Goal: Task Accomplishment & Management: Complete application form

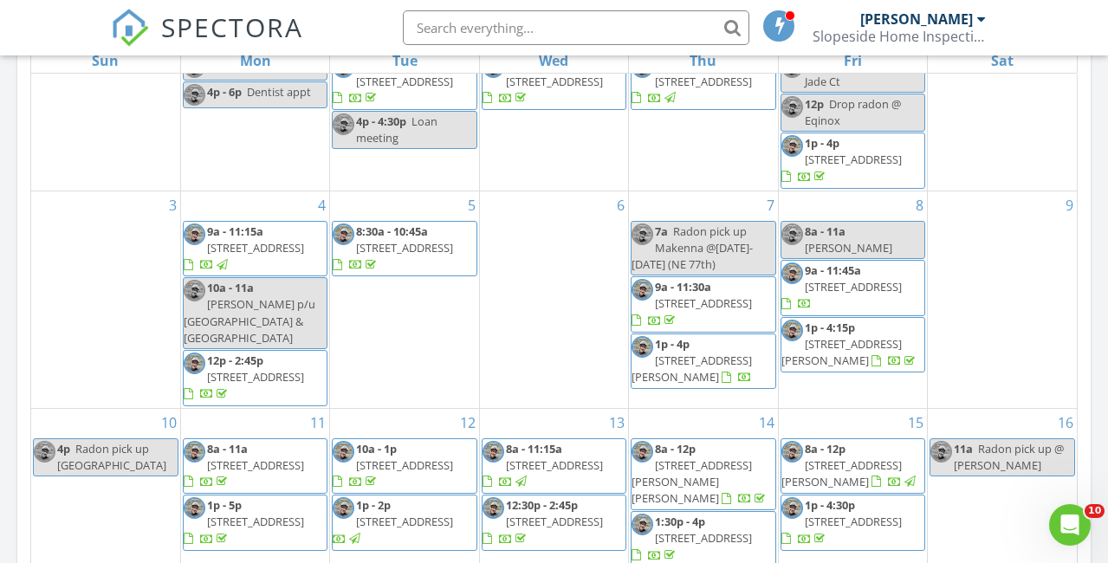
scroll to position [104, 0]
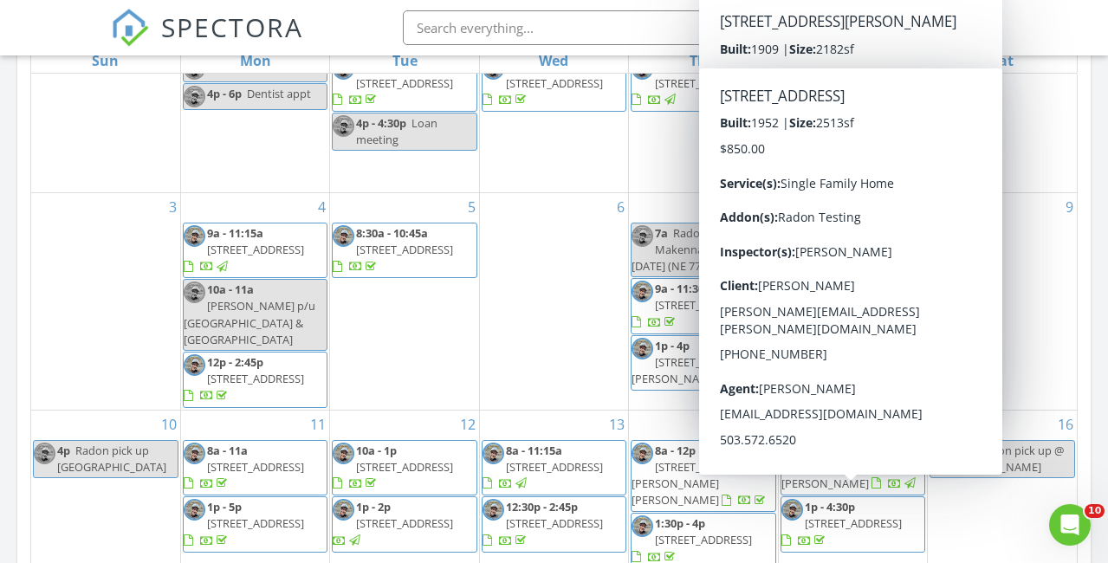
click at [854, 516] on span "[STREET_ADDRESS]" at bounding box center [853, 524] width 97 height 16
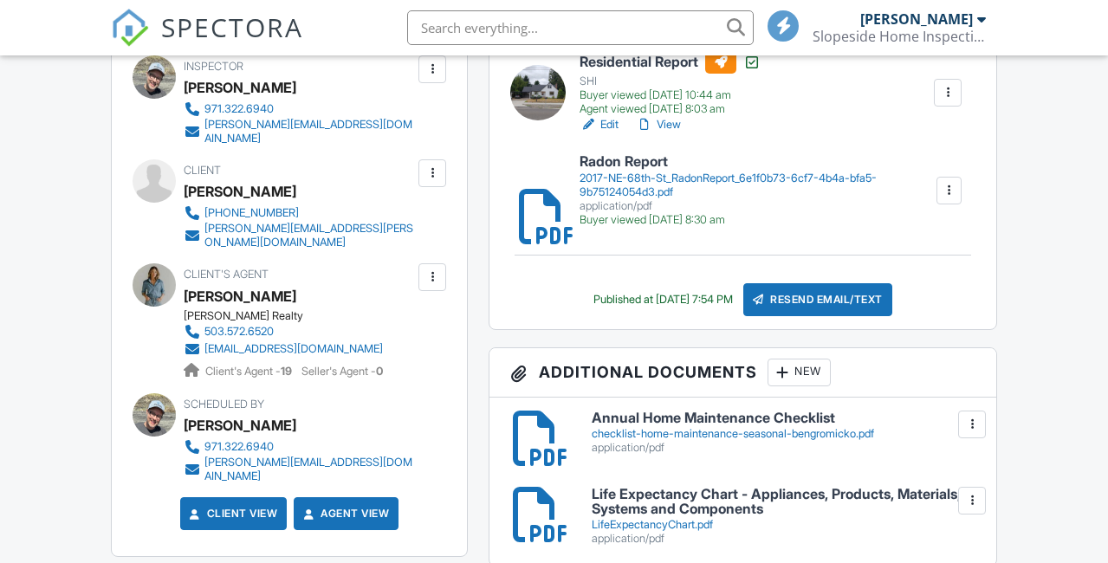
click at [673, 124] on link "View" at bounding box center [658, 124] width 45 height 17
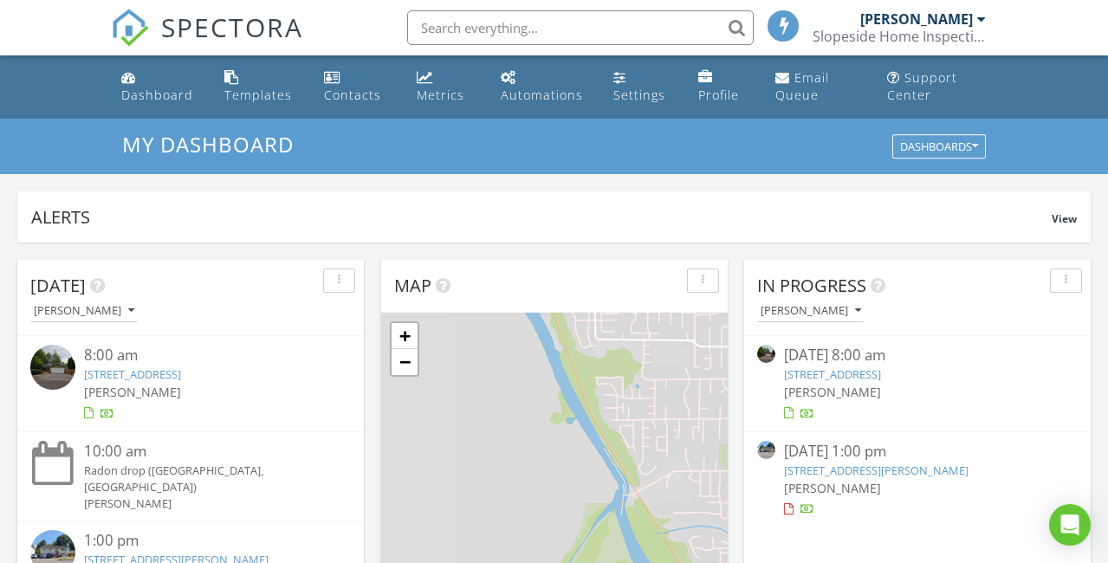
scroll to position [1578, 1109]
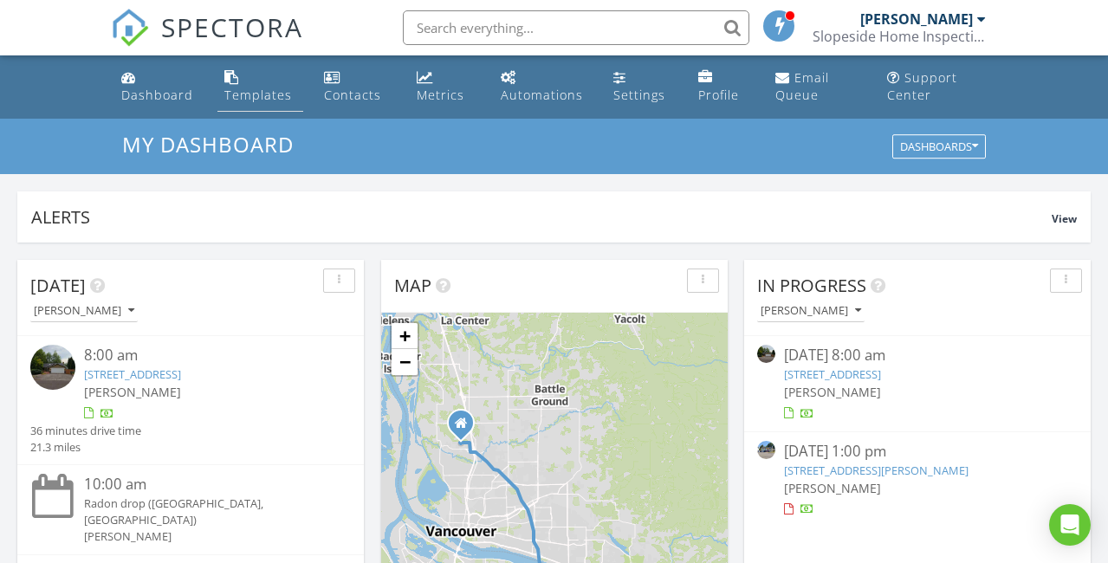
click at [259, 87] on div "Templates" at bounding box center [258, 95] width 68 height 16
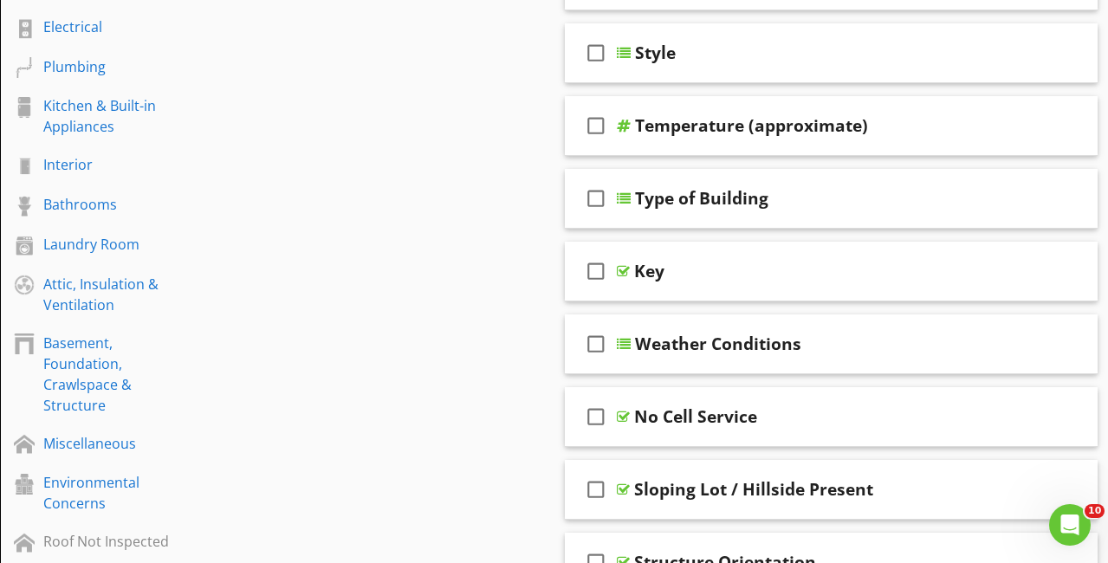
scroll to position [435, 0]
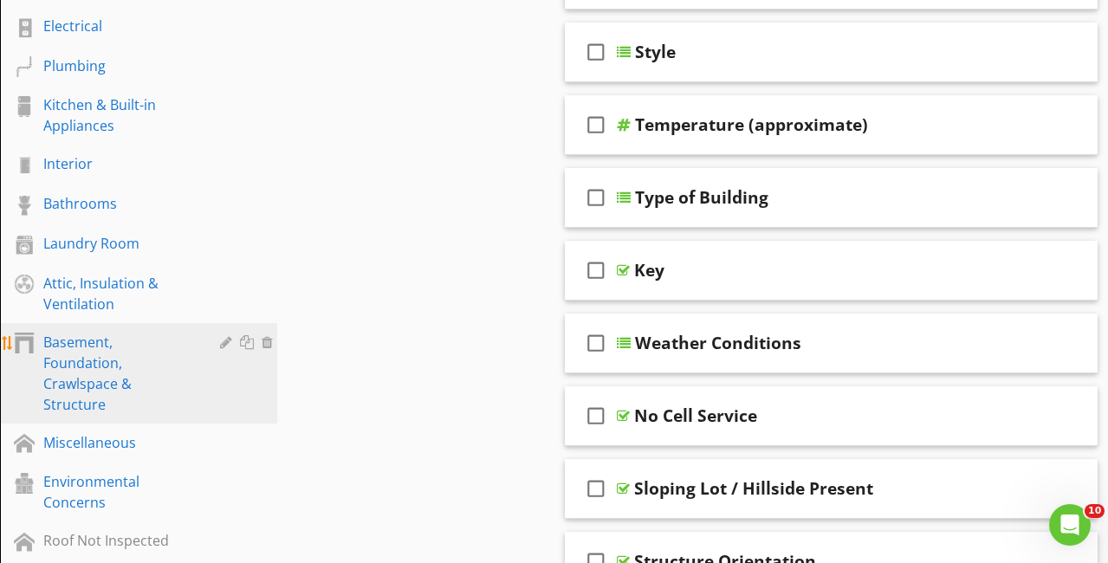
click at [132, 352] on div "Basement, Foundation, Crawlspace & Structure" at bounding box center [119, 373] width 152 height 83
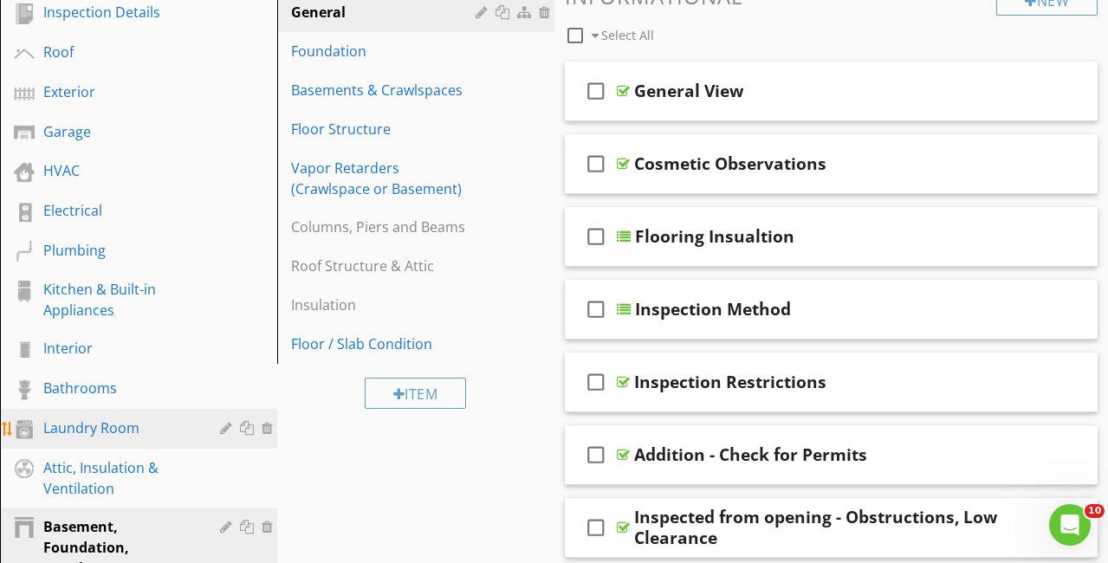
scroll to position [231, 0]
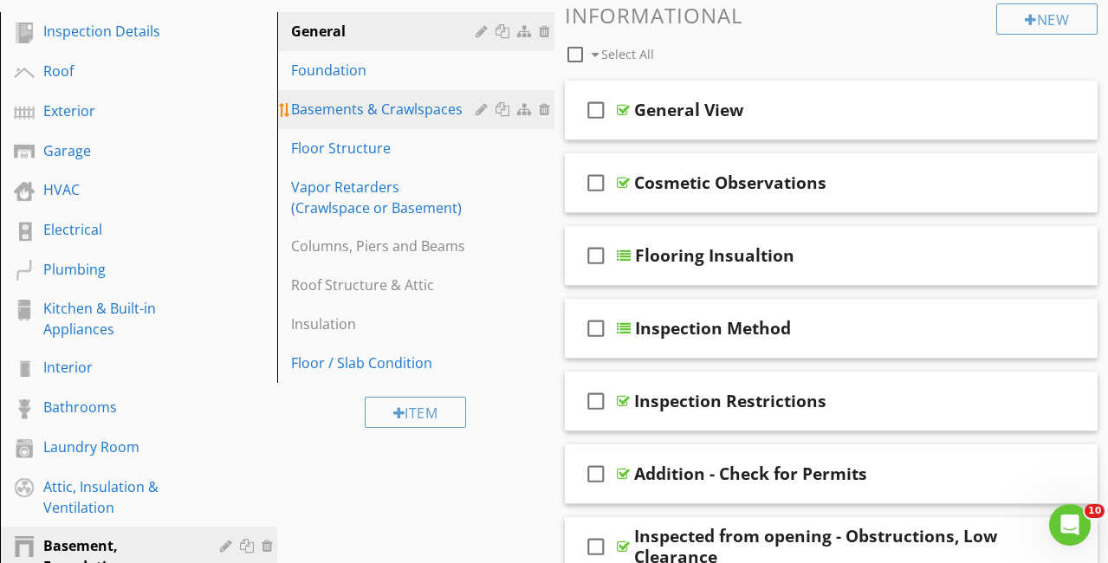
click at [335, 118] on div "Basements & Crawlspaces" at bounding box center [386, 109] width 190 height 21
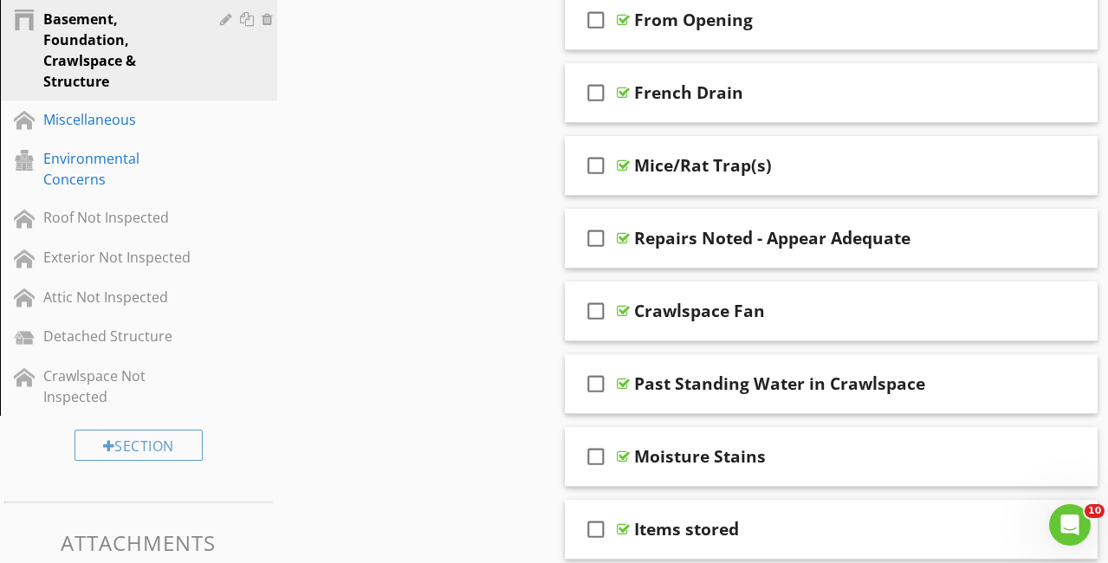
scroll to position [917, 0]
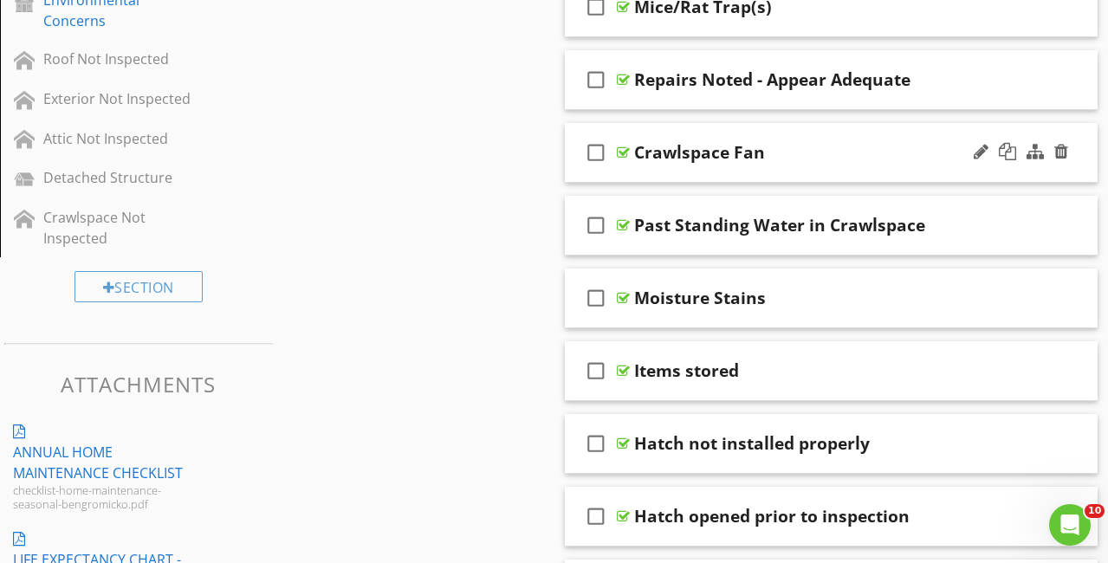
click at [627, 148] on div at bounding box center [623, 153] width 13 height 14
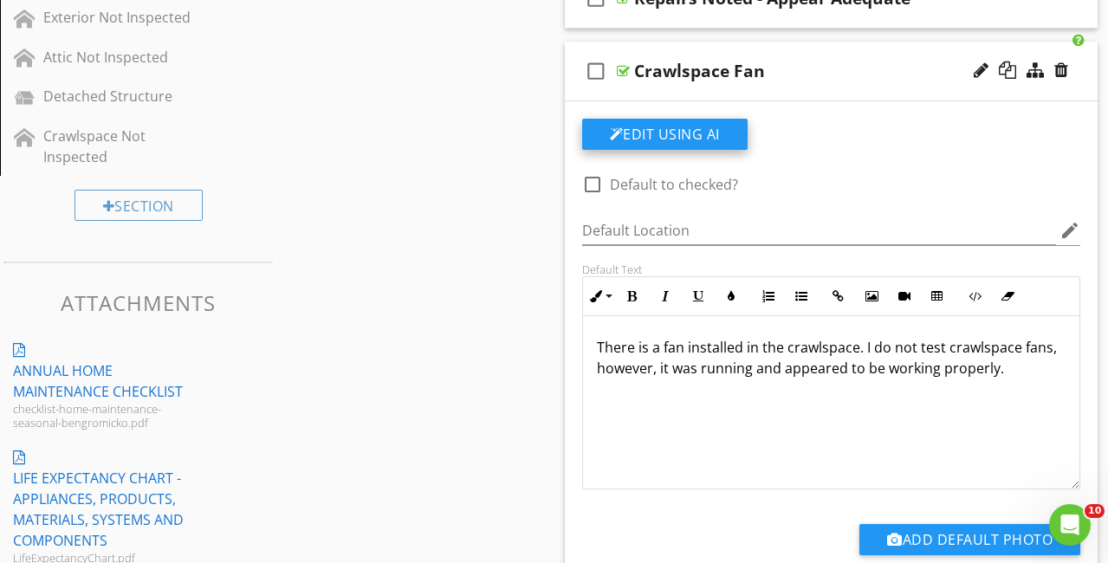
scroll to position [1011, 0]
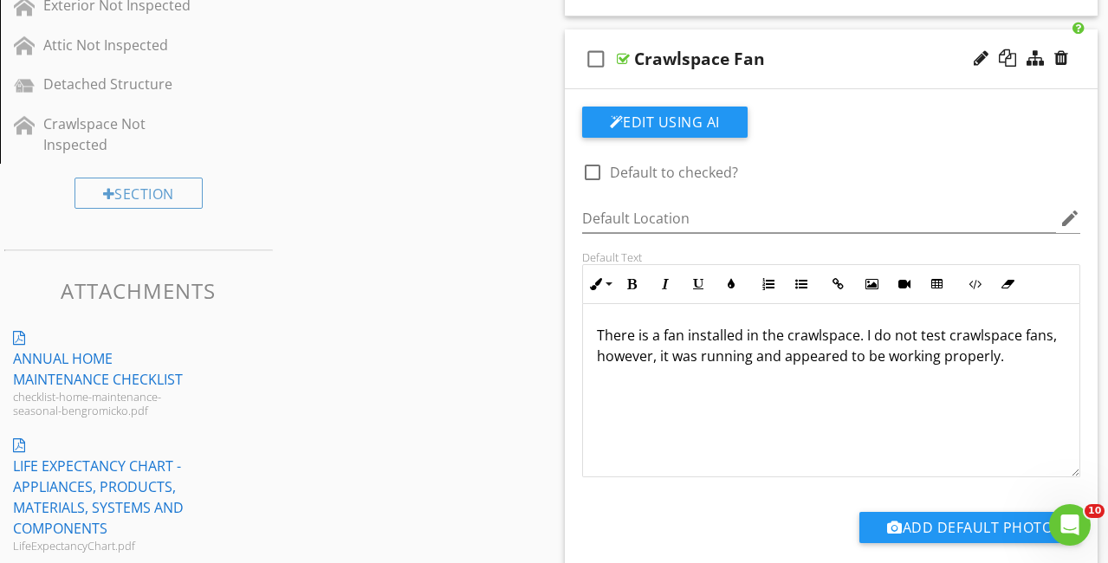
click at [730, 342] on p "There is a fan installed in the crawlspace. I do not test crawlspace fans, howe…" at bounding box center [832, 346] width 470 height 42
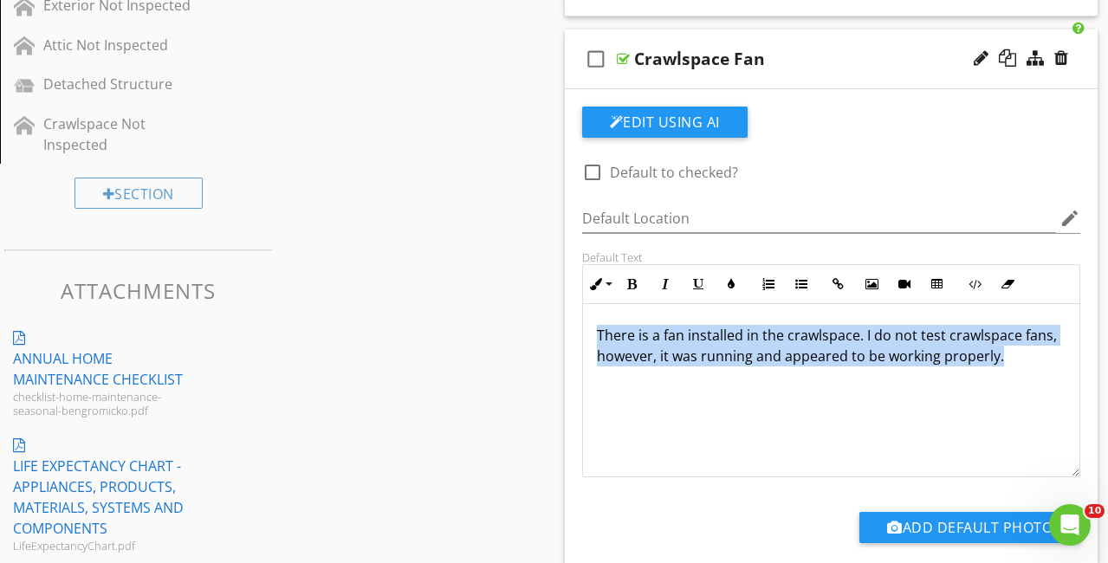
copy p "There is a fan installed in the crawlspace. I do not test crawlspace fans, howe…"
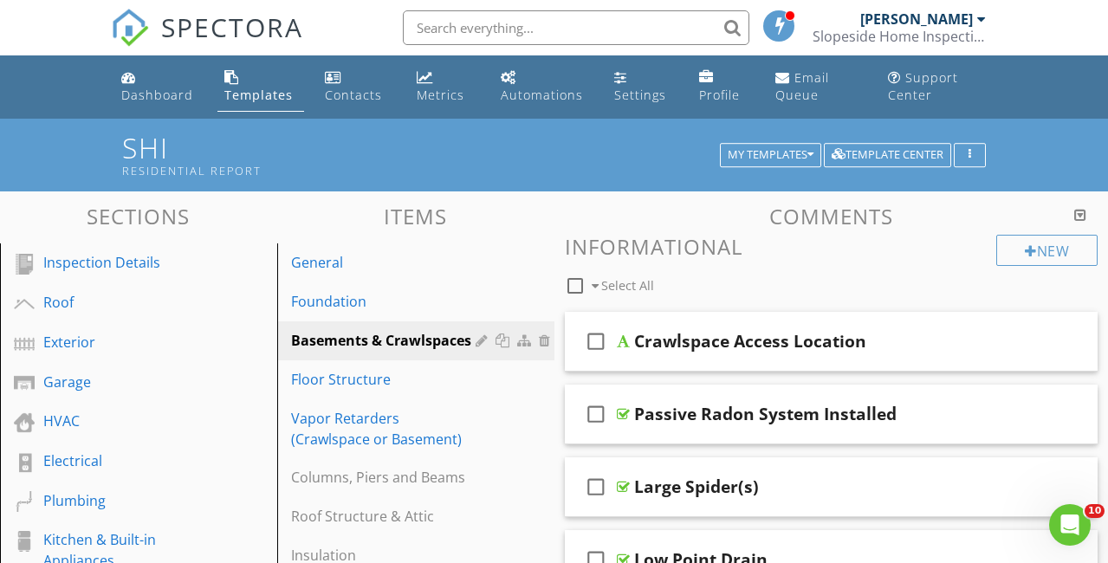
click at [237, 20] on span "SPECTORA" at bounding box center [232, 27] width 142 height 36
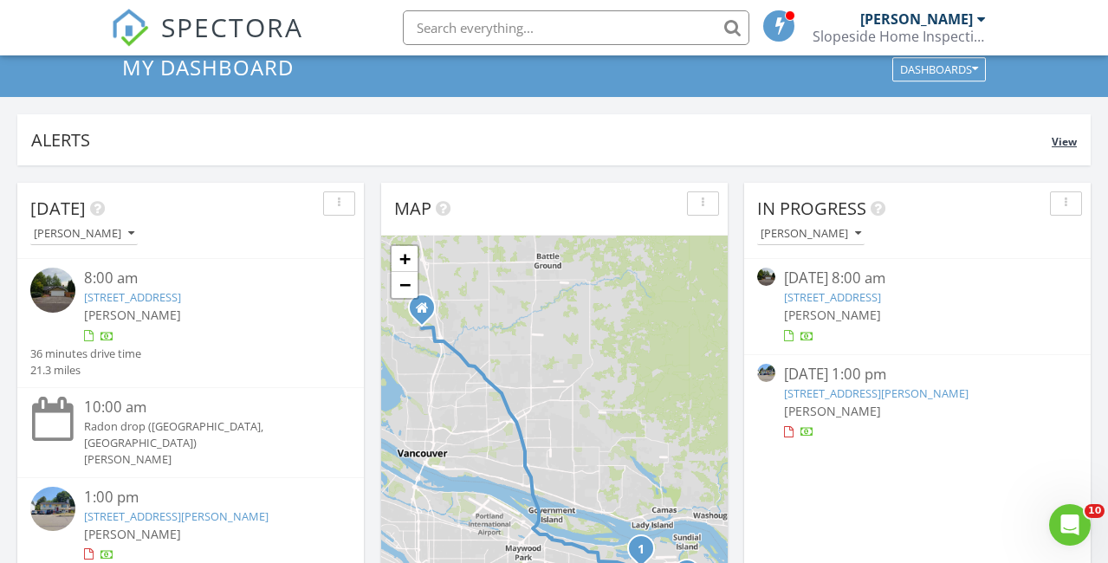
scroll to position [81, 0]
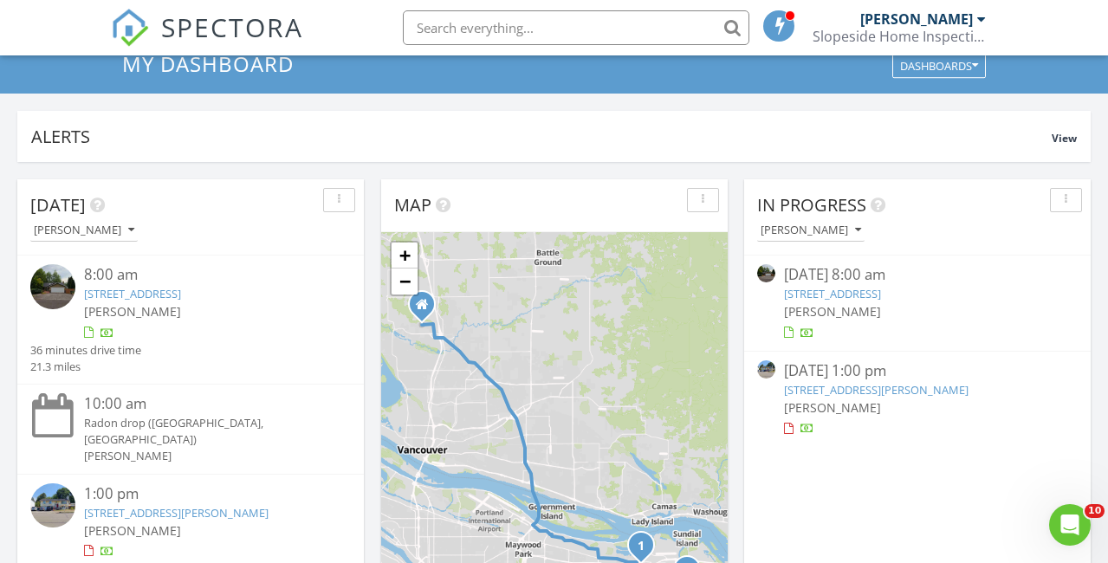
click at [249, 33] on span "SPECTORA" at bounding box center [232, 27] width 142 height 36
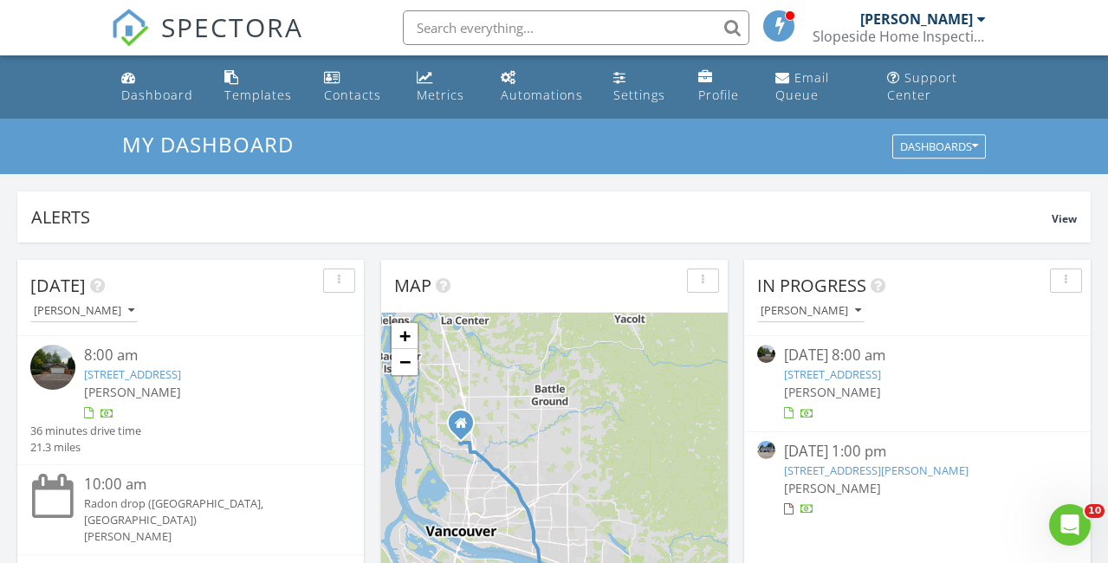
click at [830, 371] on link "[STREET_ADDRESS]" at bounding box center [832, 375] width 97 height 16
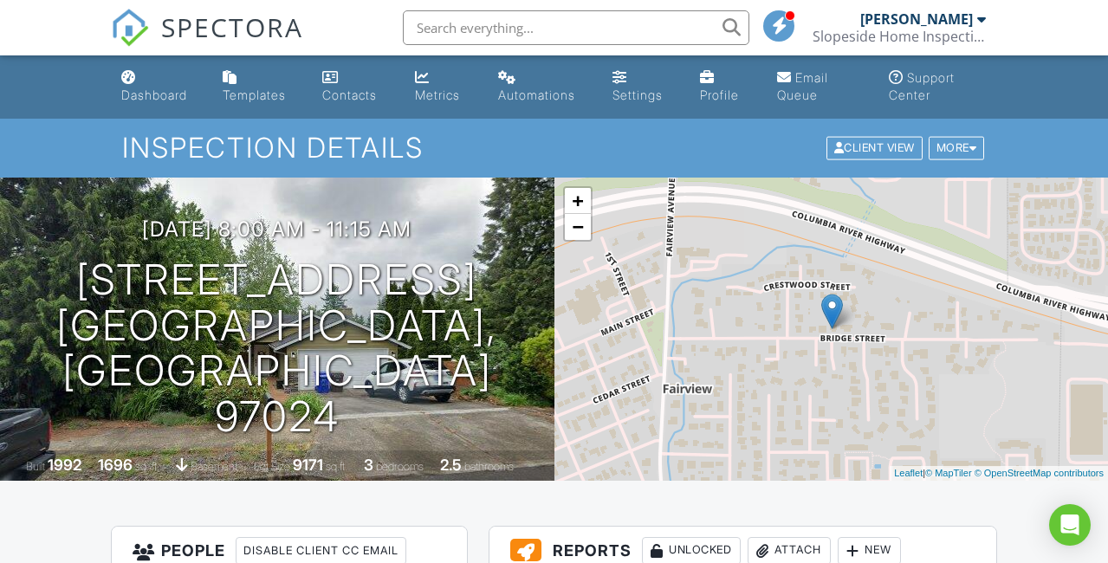
click at [258, 28] on span "SPECTORA" at bounding box center [232, 27] width 142 height 36
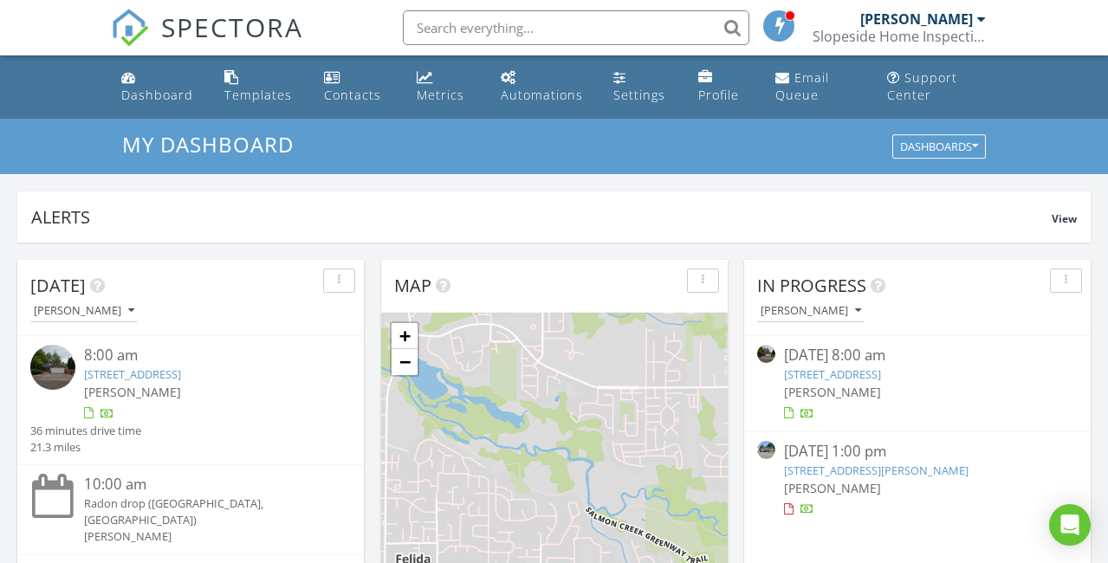
scroll to position [146, 0]
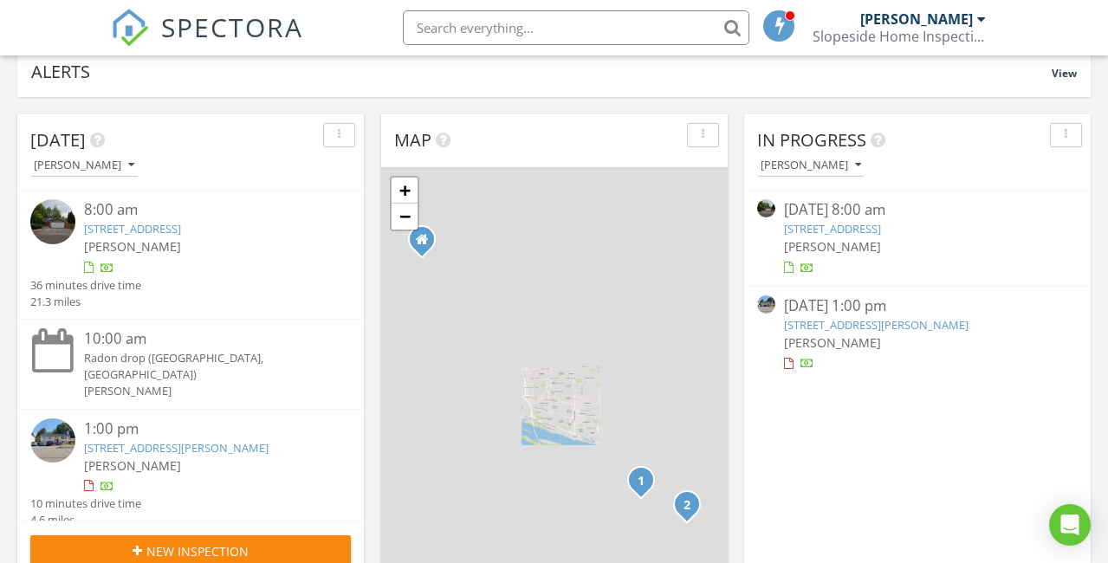
click at [838, 318] on link "2802 SE Evans Ave, Troutdale, OR 97060" at bounding box center [876, 325] width 185 height 16
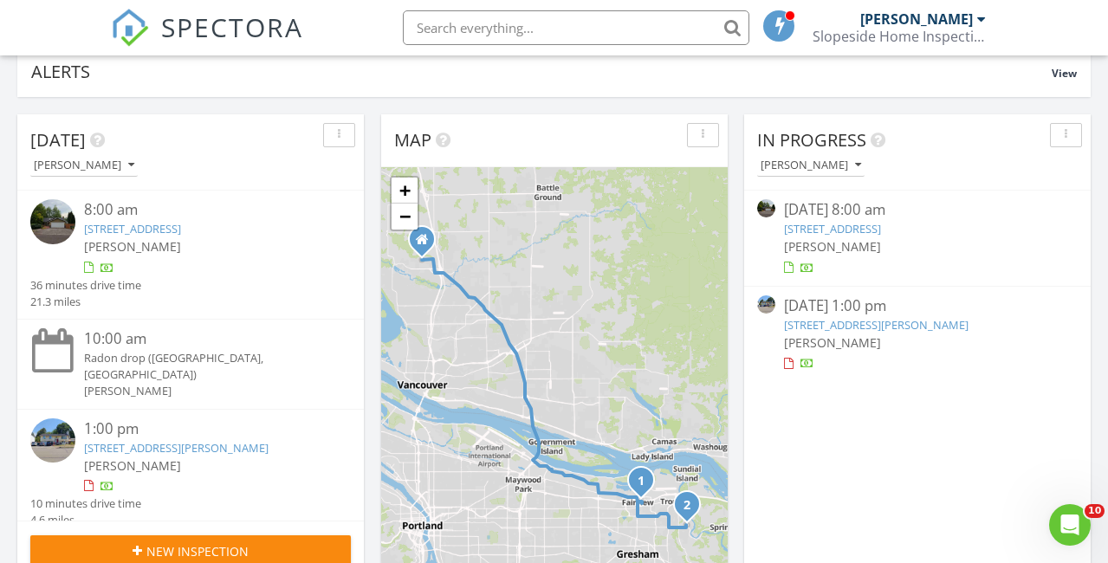
scroll to position [0, 0]
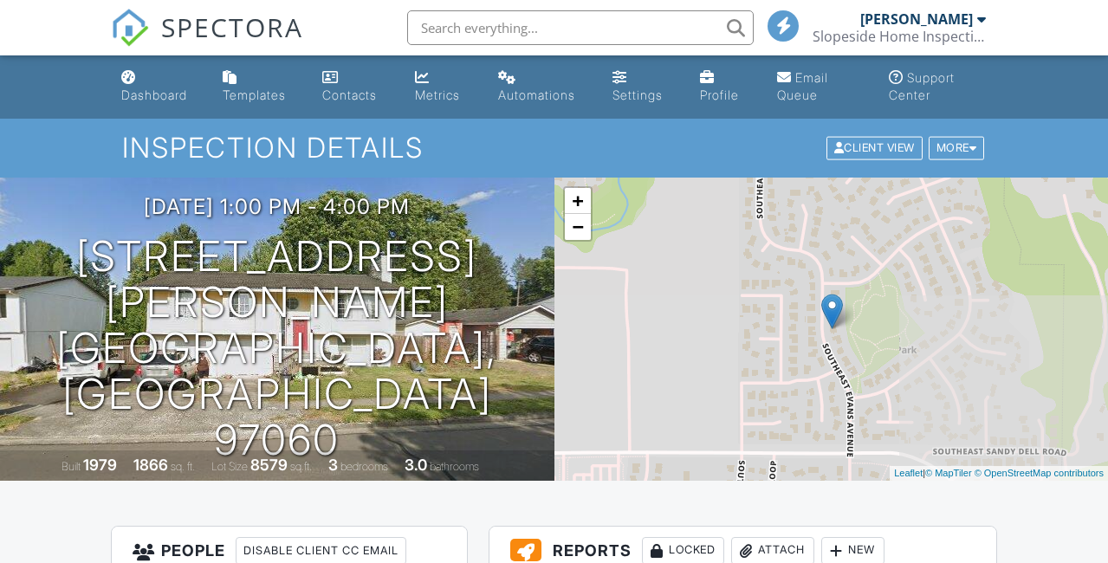
scroll to position [315, 0]
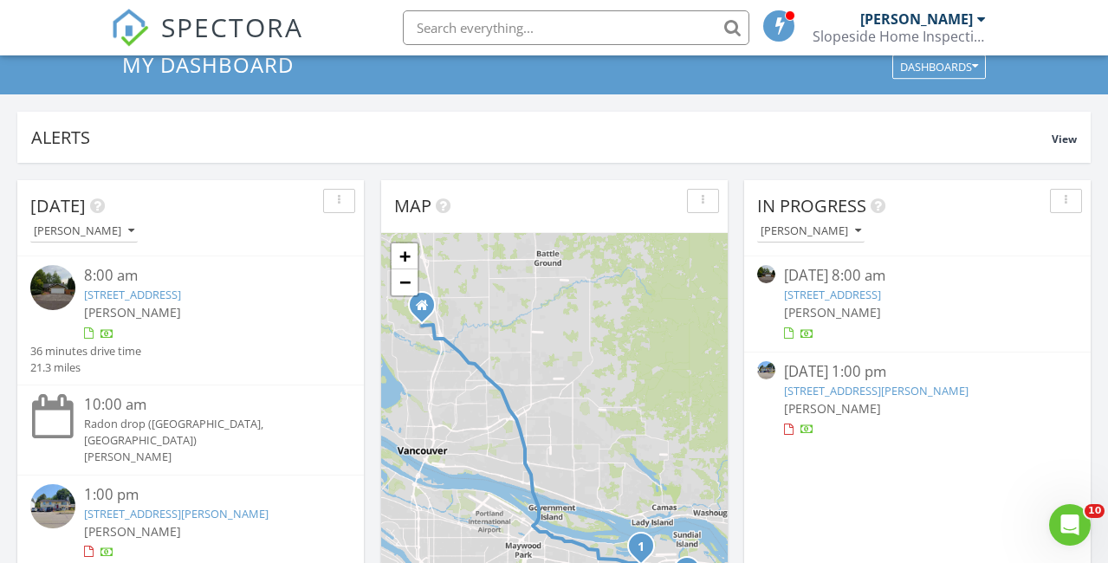
scroll to position [85, 0]
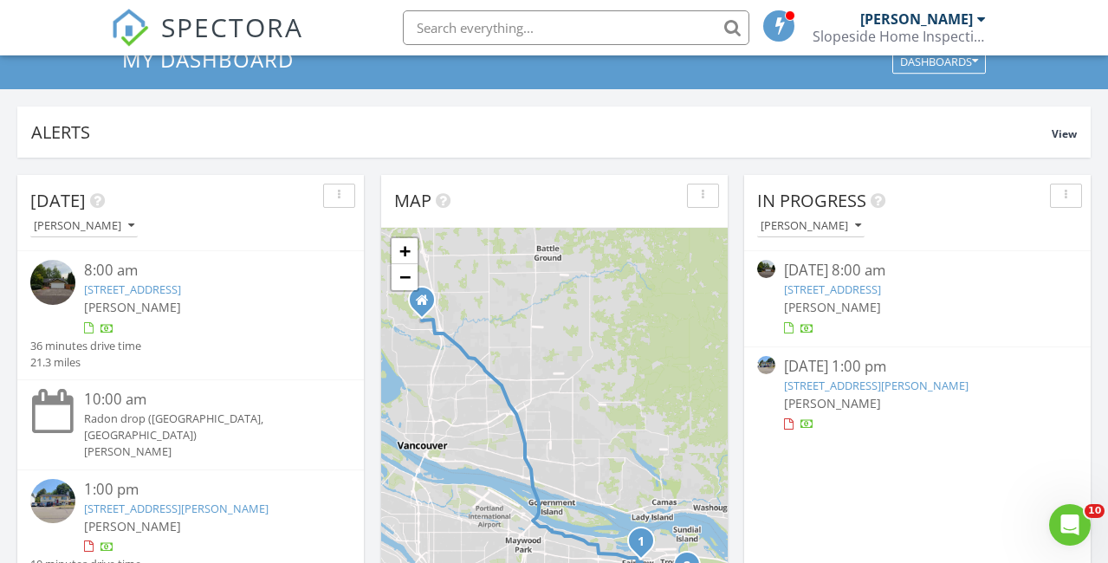
click at [821, 393] on link "2802 SE Evans Ave, Troutdale, OR 97060" at bounding box center [876, 386] width 185 height 16
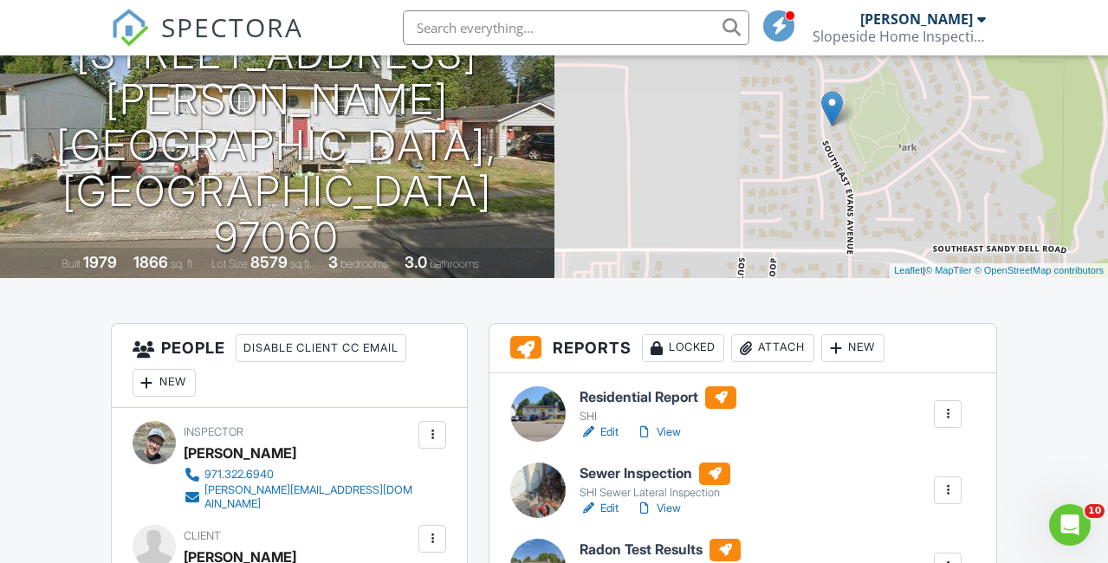
scroll to position [218, 0]
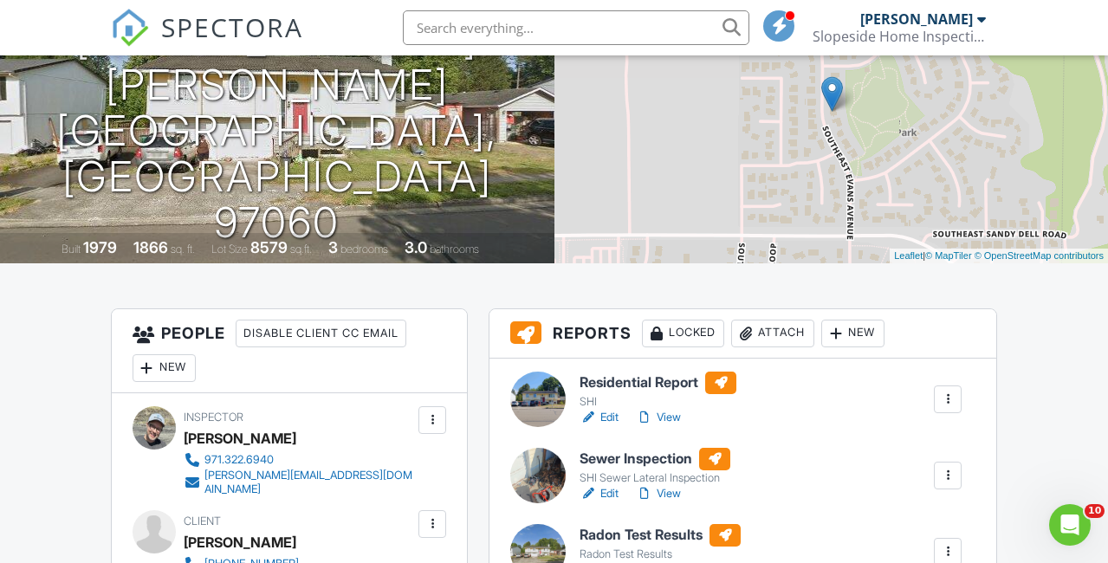
click at [675, 417] on link "View" at bounding box center [658, 417] width 45 height 17
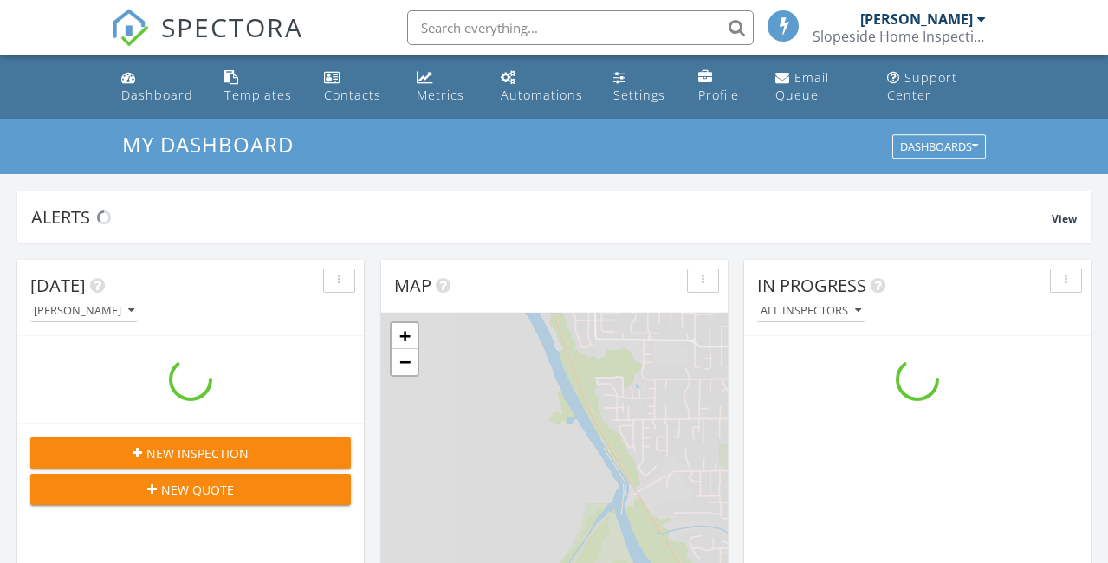
scroll to position [1578, 1109]
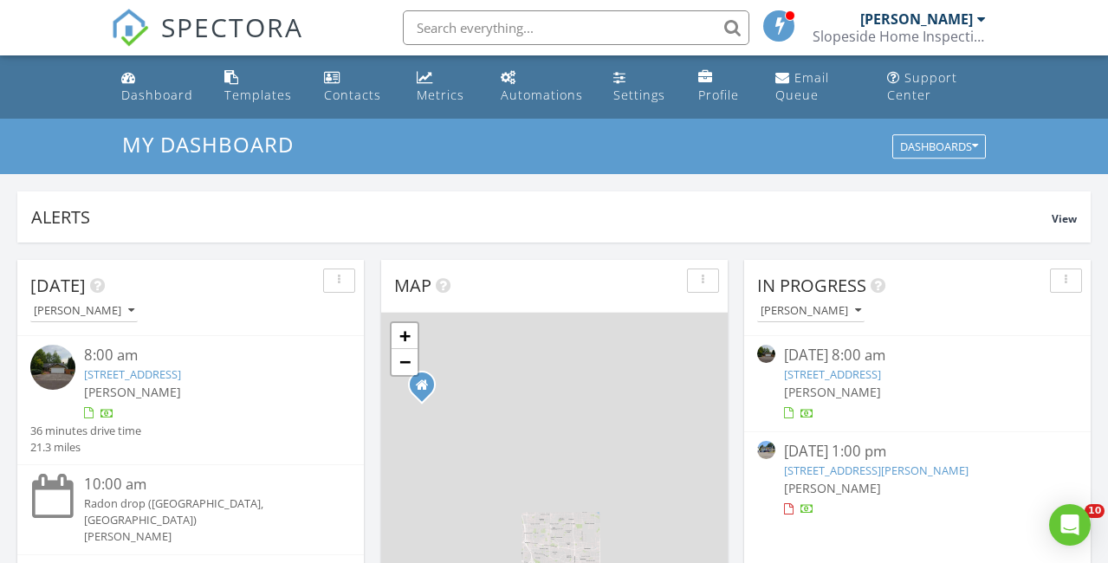
click at [824, 473] on link "2802 SE Evans Ave, Troutdale, OR 97060" at bounding box center [876, 471] width 185 height 16
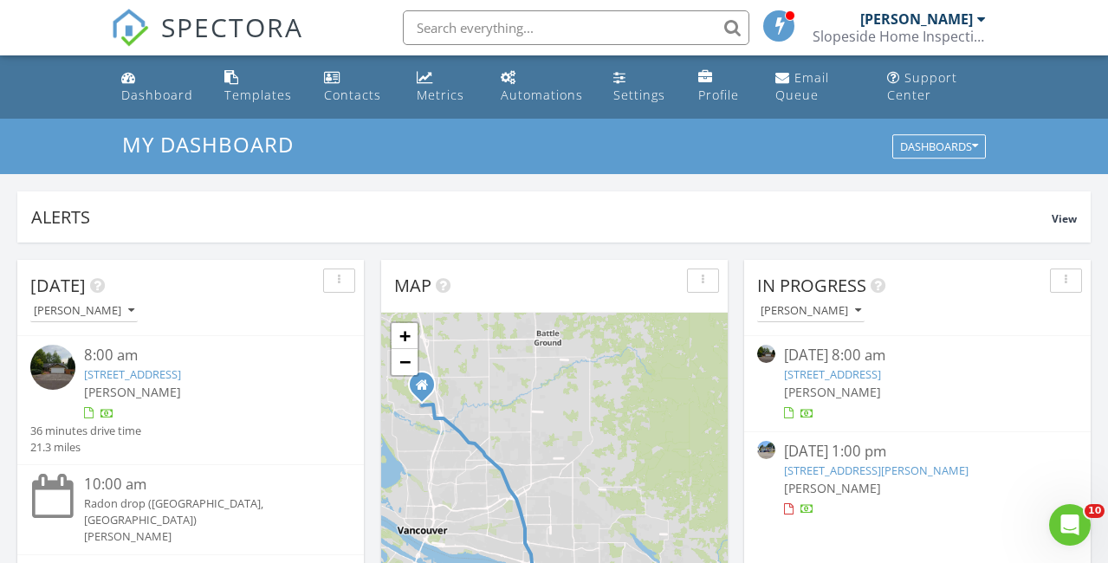
scroll to position [0, 0]
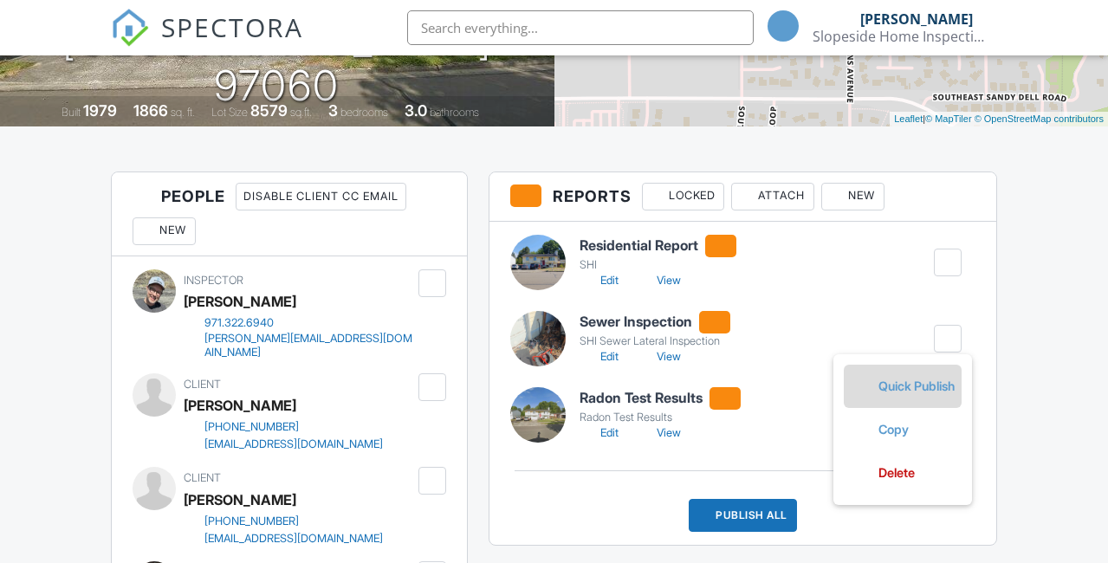
scroll to position [354, 0]
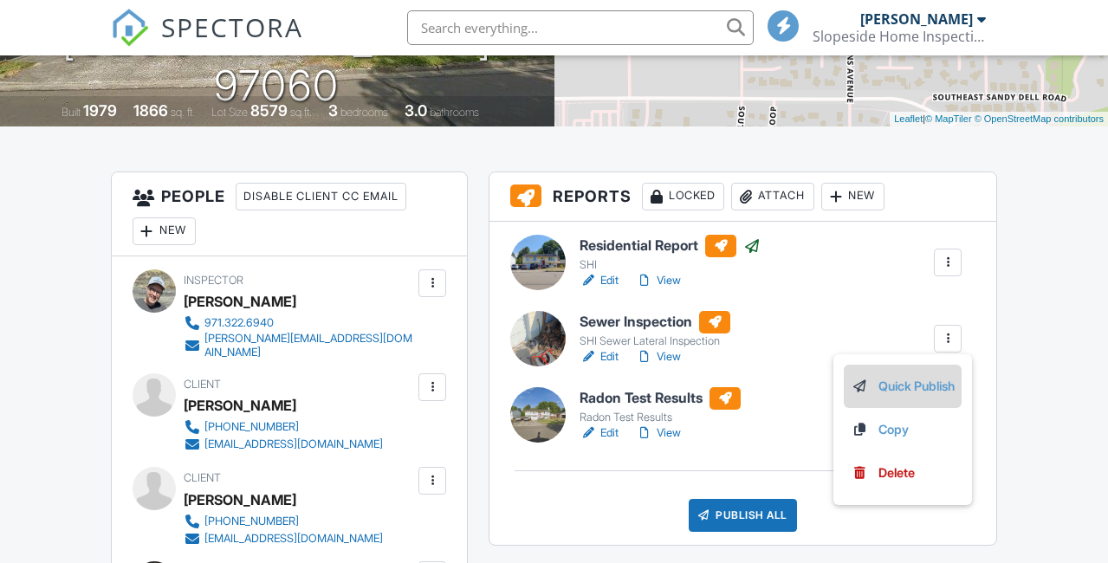
click at [903, 386] on link "Quick Publish" at bounding box center [903, 386] width 104 height 19
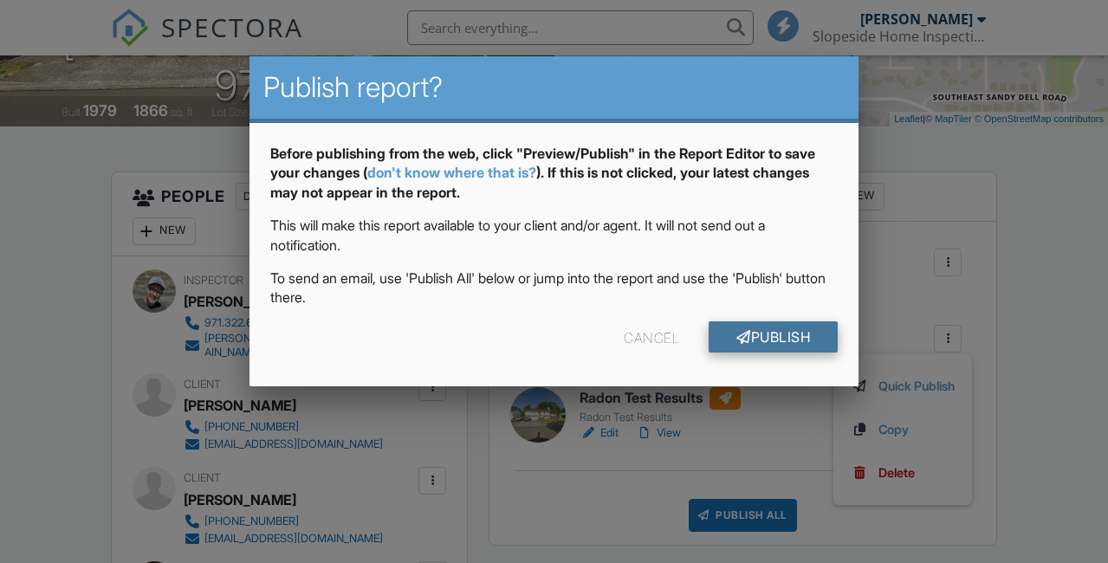
click at [773, 325] on link "Publish" at bounding box center [773, 337] width 129 height 31
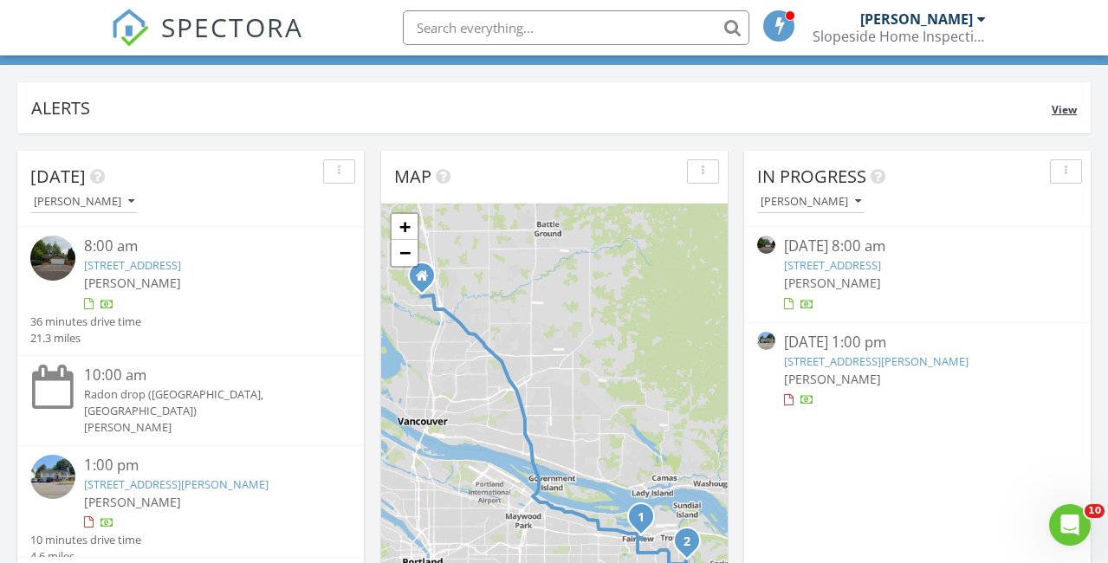
scroll to position [112, 0]
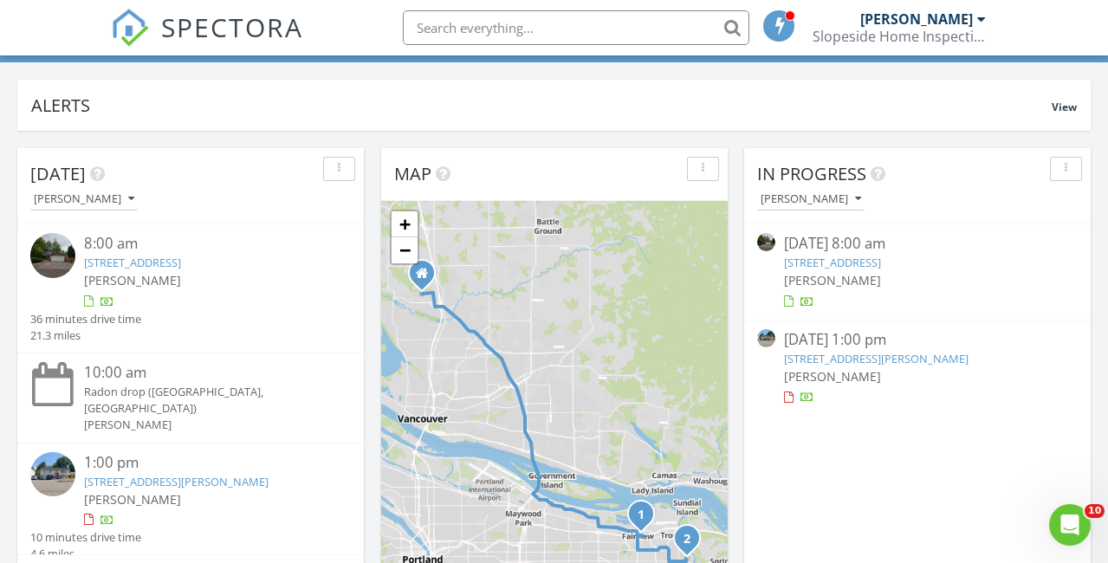
click at [808, 268] on link "205 Bridge St , Fairview, OR 97024" at bounding box center [832, 263] width 97 height 16
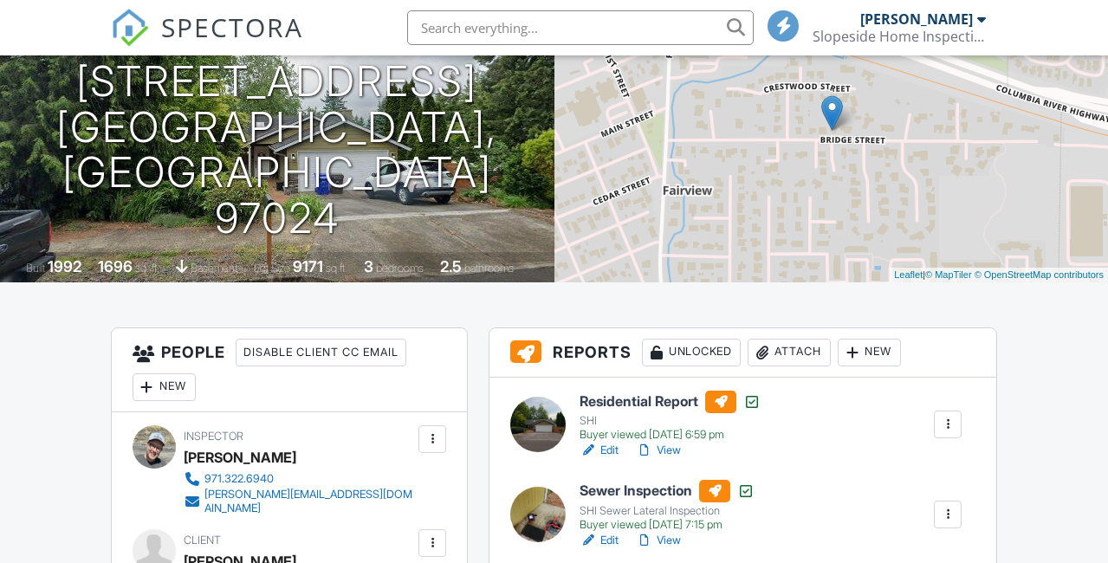
scroll to position [289, 0]
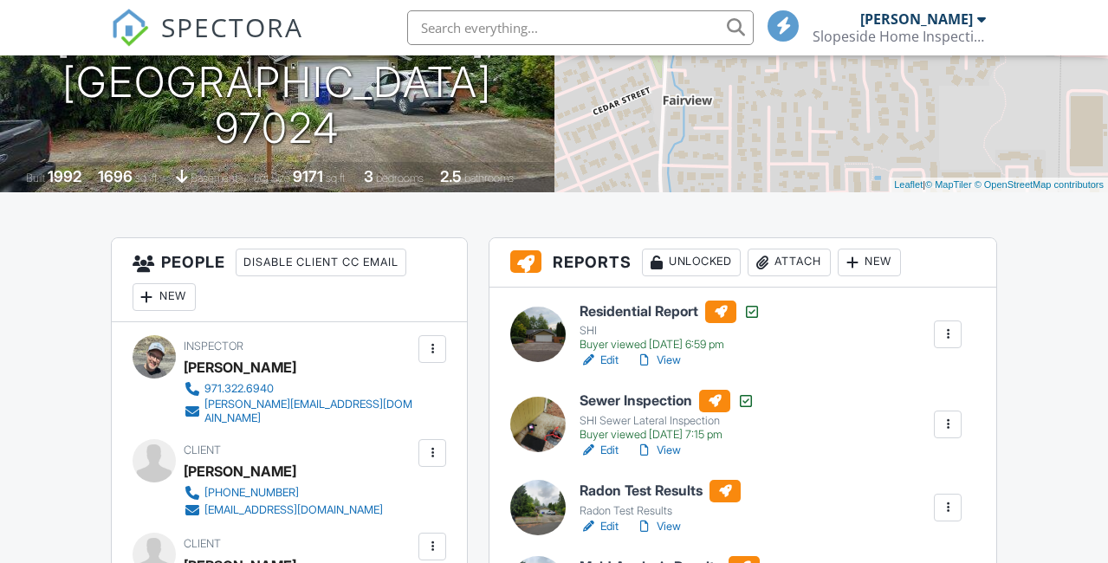
click at [672, 358] on link "View" at bounding box center [658, 360] width 45 height 17
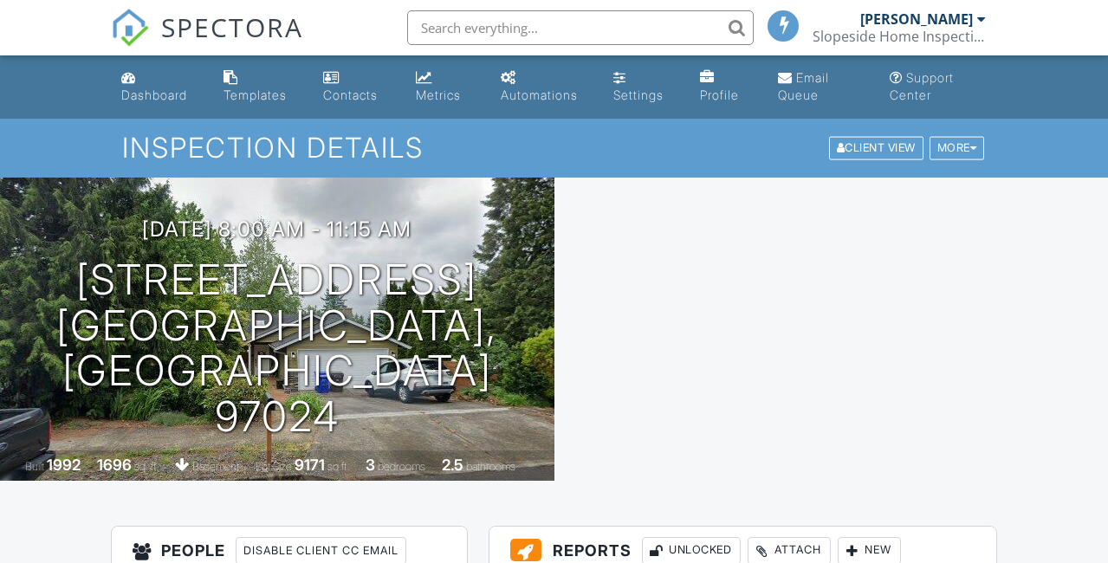
scroll to position [289, 0]
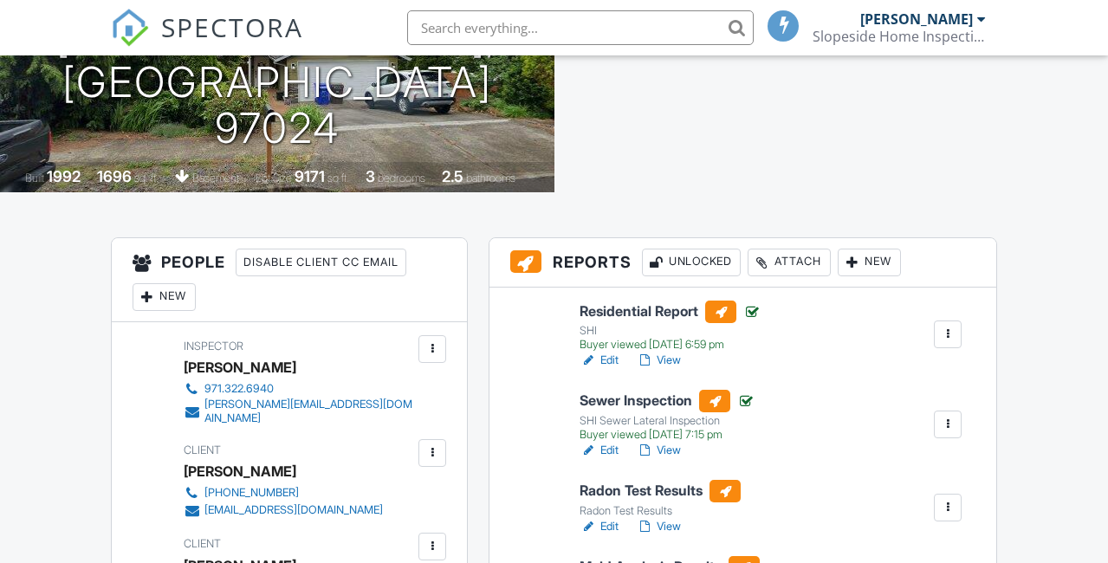
click at [205, 12] on span "SPECTORA" at bounding box center [232, 27] width 142 height 36
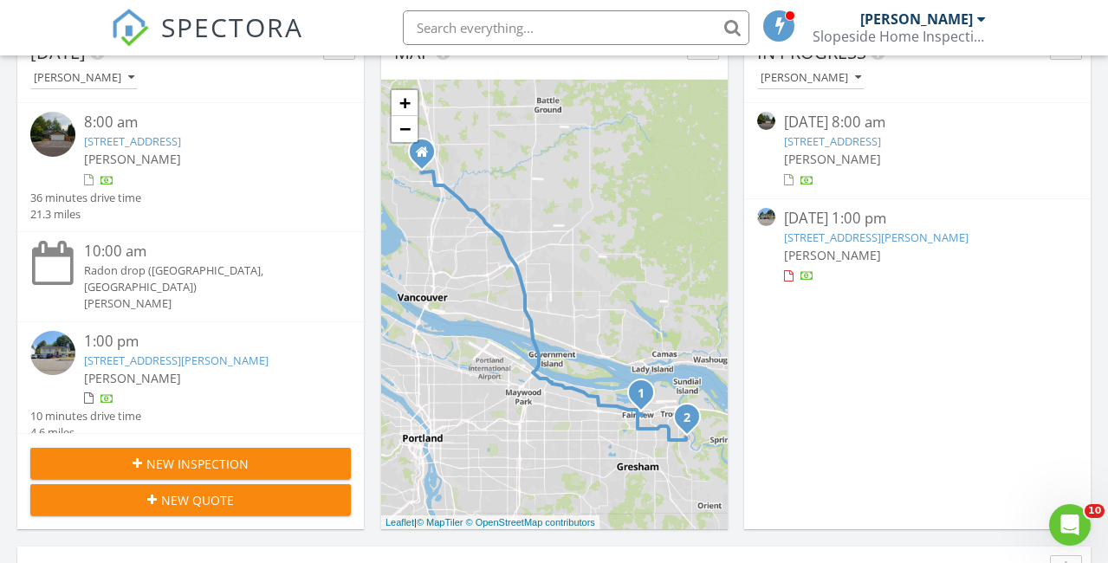
click at [831, 242] on link "2802 SE Evans Ave, Troutdale, OR 97060" at bounding box center [876, 238] width 185 height 16
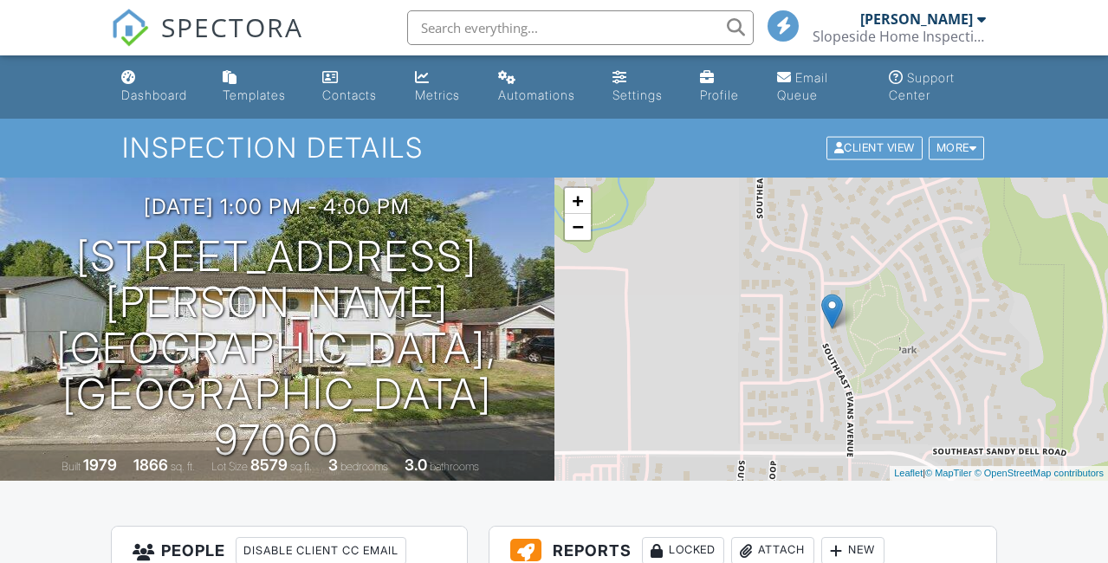
click at [211, 25] on span "SPECTORA" at bounding box center [232, 27] width 142 height 36
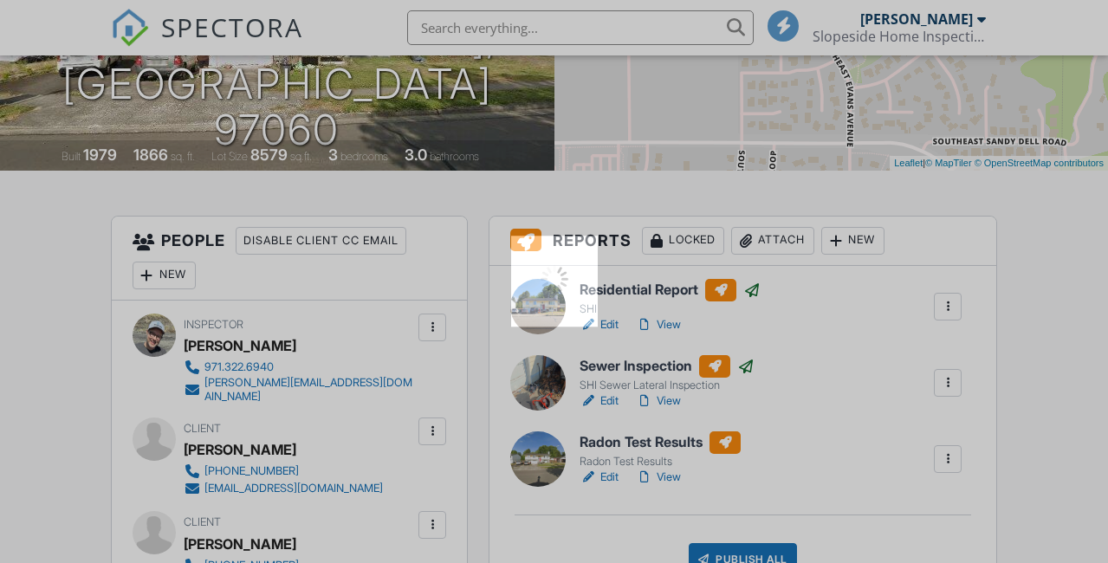
scroll to position [310, 0]
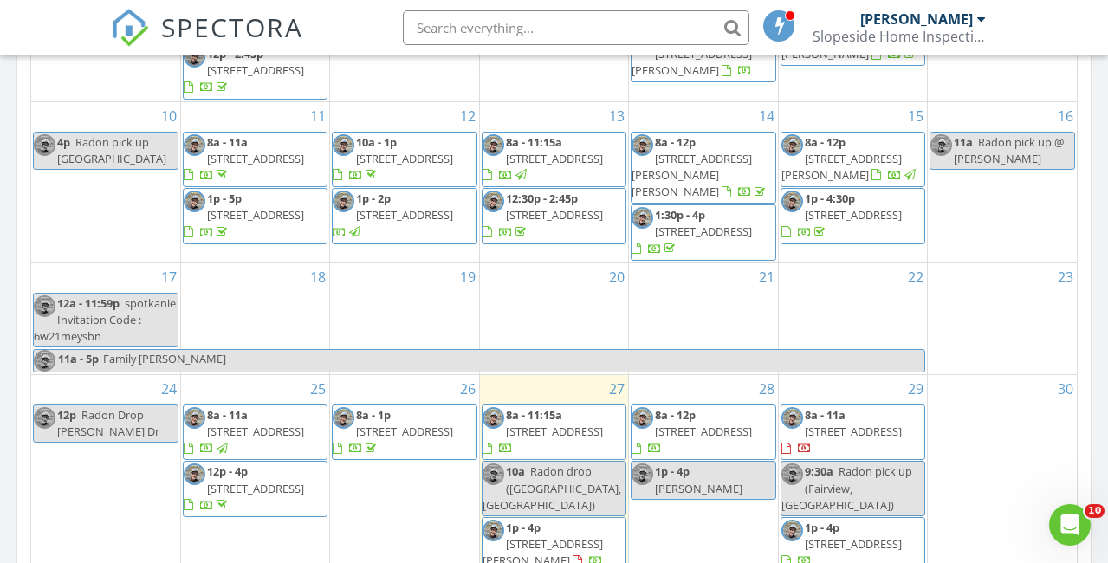
scroll to position [1157, 0]
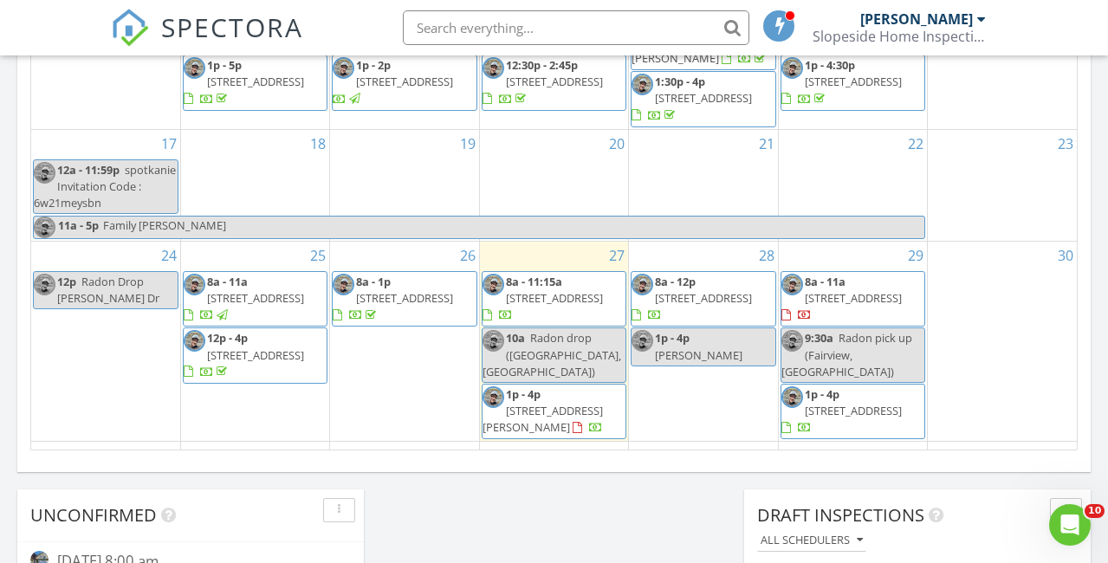
click at [699, 370] on div "28 8a - 12p 13711 NW 49th Ave, Vancouver 98685 1p - 4p Cindy" at bounding box center [703, 342] width 148 height 200
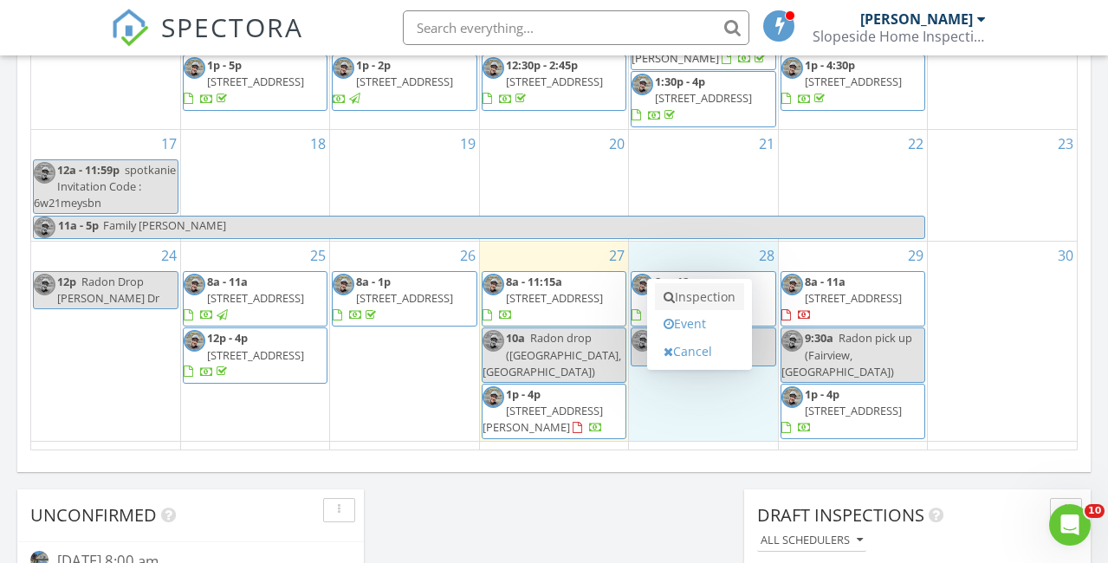
click at [688, 302] on link "Inspection" at bounding box center [699, 297] width 89 height 28
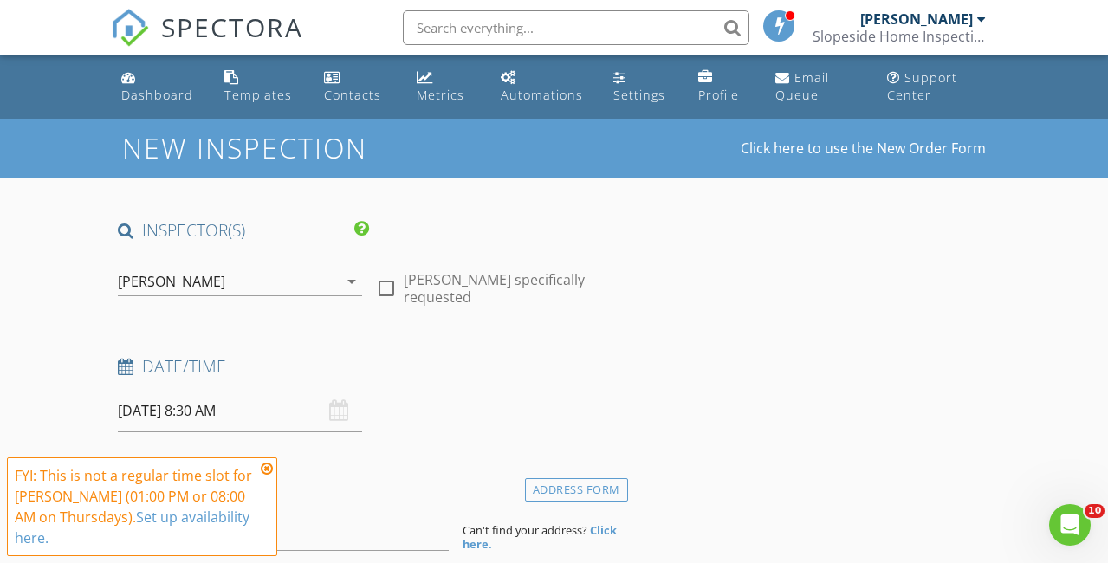
click at [262, 464] on icon at bounding box center [267, 469] width 12 height 14
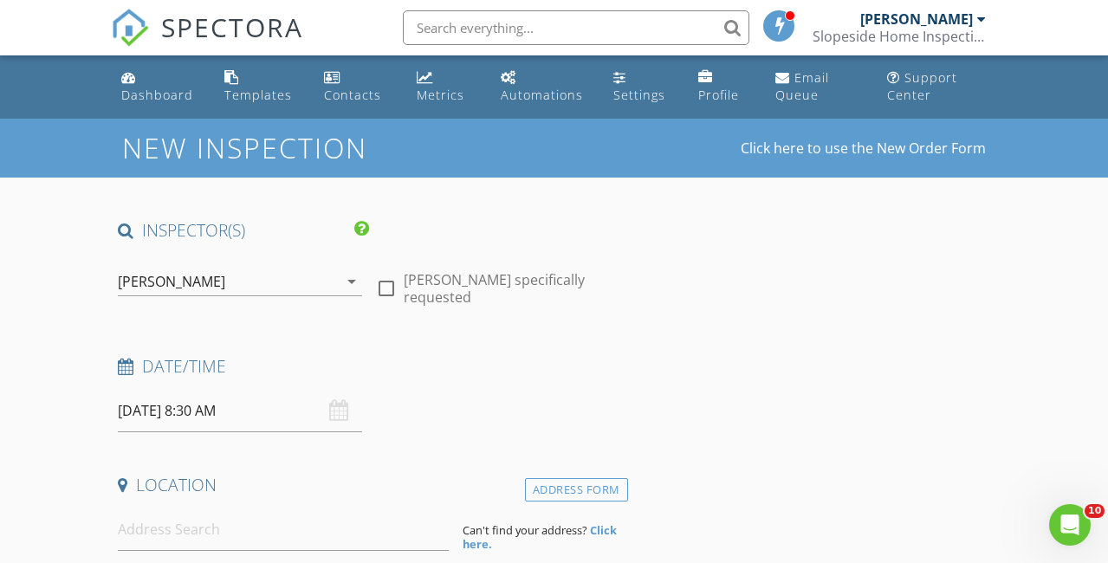
click at [224, 417] on input "08/28/2025 8:30 AM" at bounding box center [240, 411] width 244 height 42
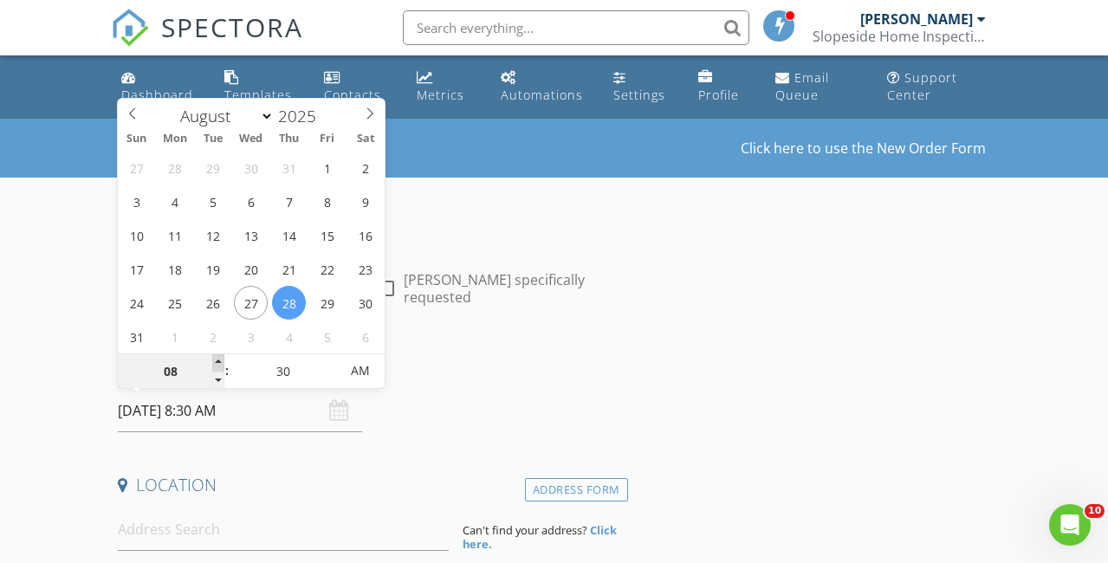
click at [218, 357] on span at bounding box center [218, 362] width 12 height 17
type input "09"
type input "08/28/2025 9:30 AM"
type input "10"
type input "08/28/2025 10:30 AM"
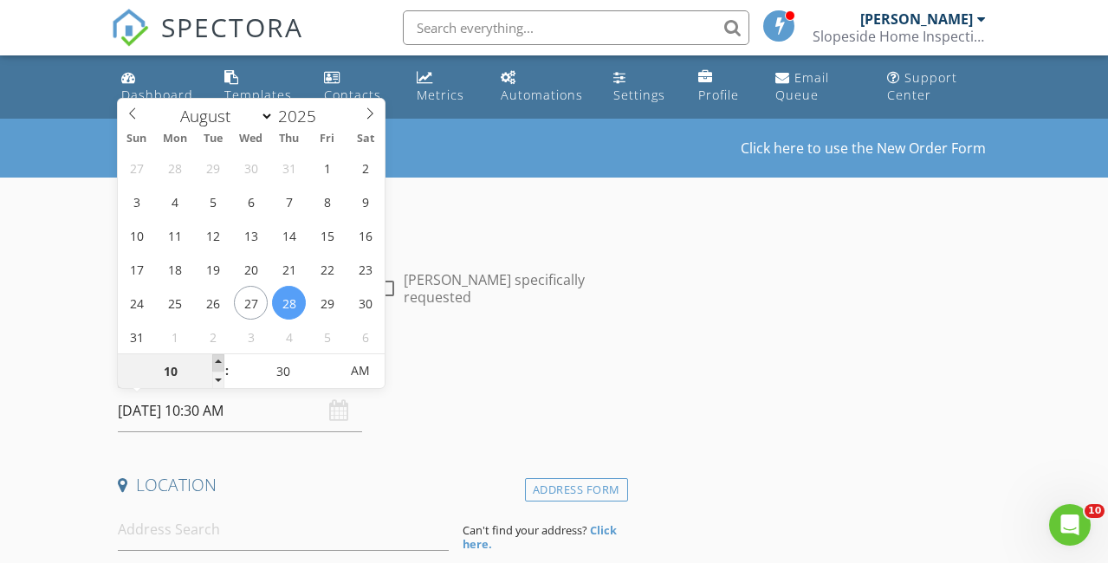
click at [218, 357] on span at bounding box center [218, 362] width 12 height 17
type input "11"
type input "08/28/2025 11:30 AM"
click at [218, 357] on span at bounding box center [218, 362] width 12 height 17
type input "12"
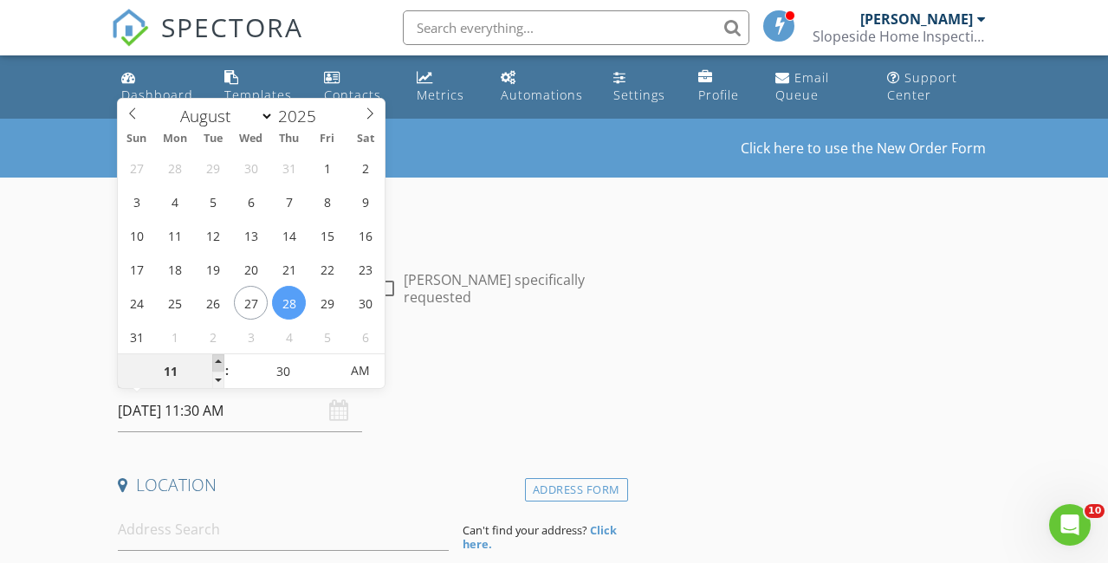
type input "08/28/2025 12:30 PM"
click at [218, 357] on span at bounding box center [218, 362] width 12 height 17
type input "01"
type input "08/28/2025 1:30 PM"
click at [218, 357] on span at bounding box center [218, 362] width 12 height 17
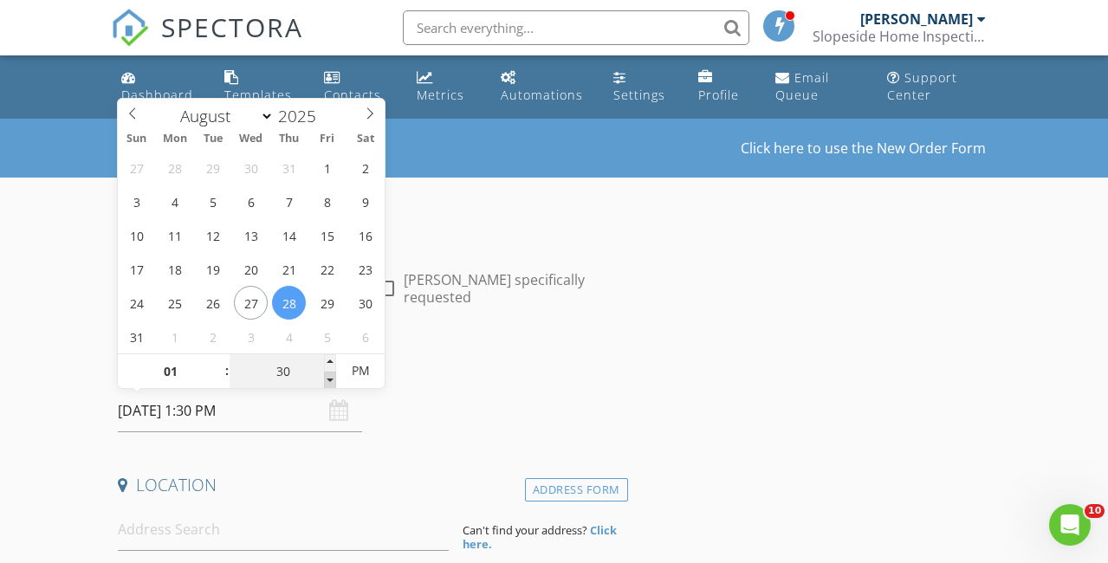
type input "25"
type input "08/28/2025 1:25 PM"
click at [328, 377] on span at bounding box center [330, 380] width 12 height 17
type input "20"
type input "08/28/2025 1:20 PM"
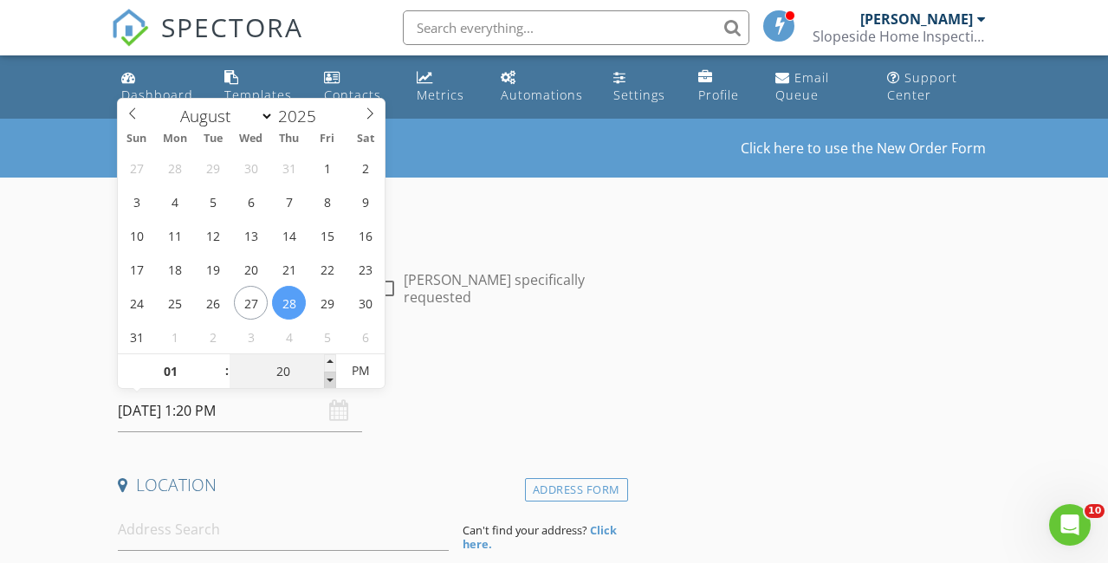
click at [328, 377] on span at bounding box center [330, 380] width 12 height 17
type input "15"
type input "08/28/2025 1:15 PM"
click at [328, 377] on span at bounding box center [330, 380] width 12 height 17
type input "10"
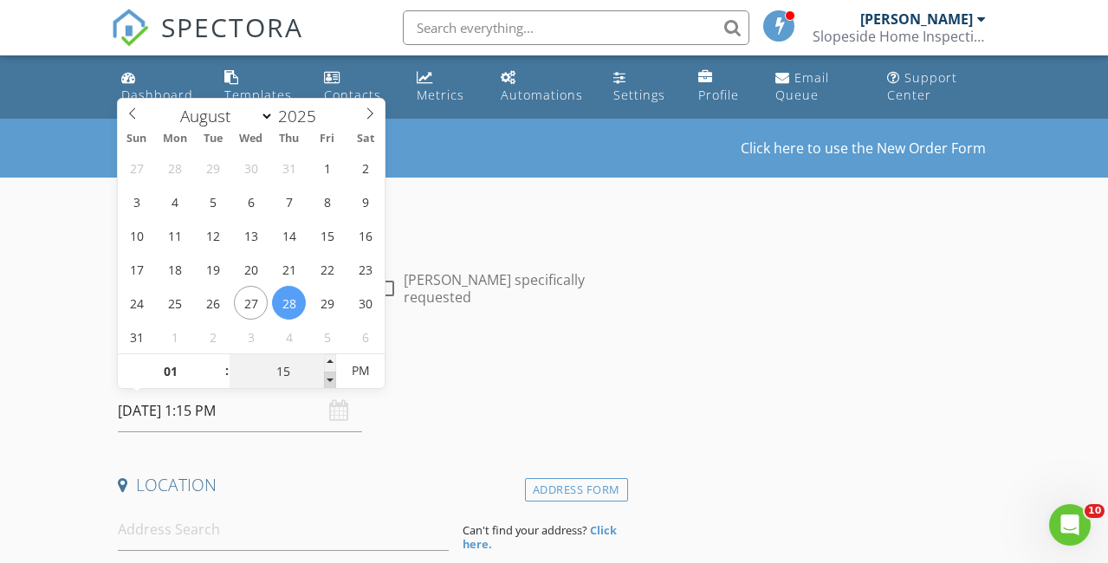
type input "08/28/2025 1:10 PM"
click at [328, 377] on span at bounding box center [330, 380] width 12 height 17
type input "05"
type input "08/28/2025 1:05 PM"
click at [328, 377] on span at bounding box center [330, 380] width 12 height 17
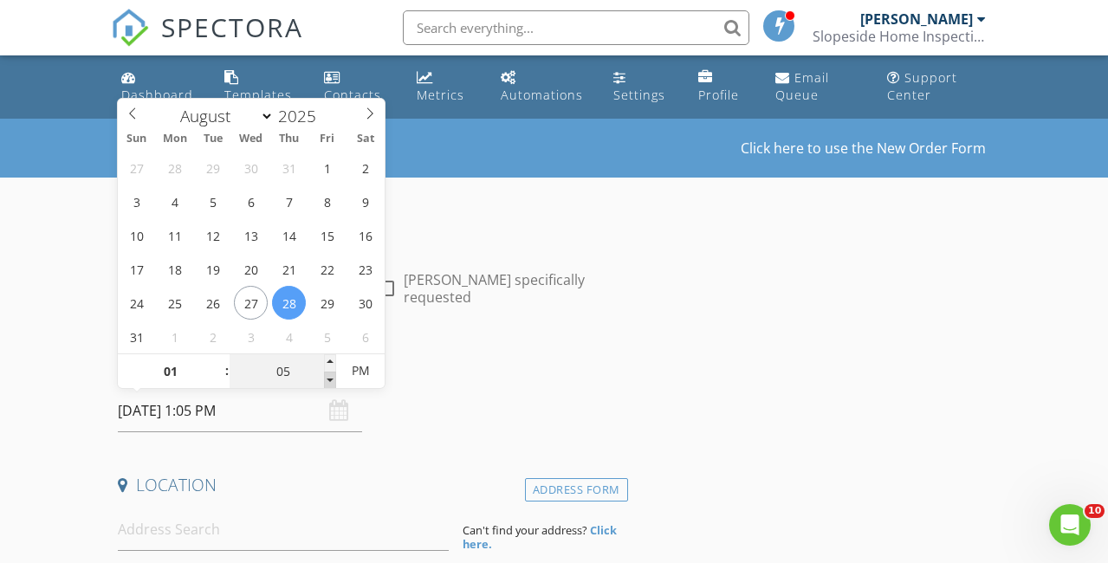
type input "00"
type input "08/28/2025 1:00 PM"
click at [328, 377] on span at bounding box center [330, 380] width 12 height 17
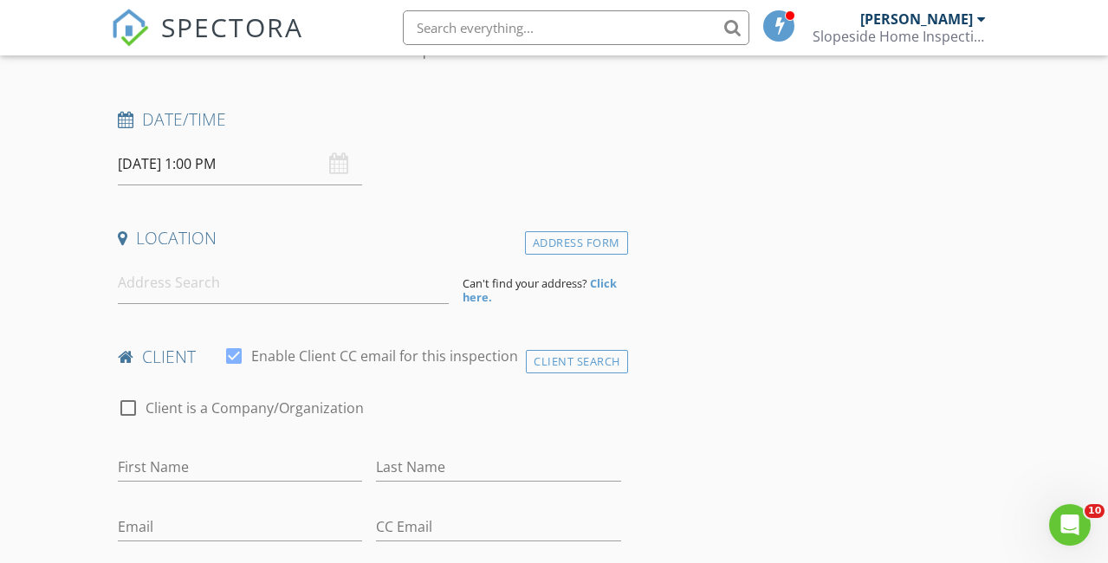
scroll to position [248, 0]
click at [272, 294] on input at bounding box center [283, 282] width 331 height 42
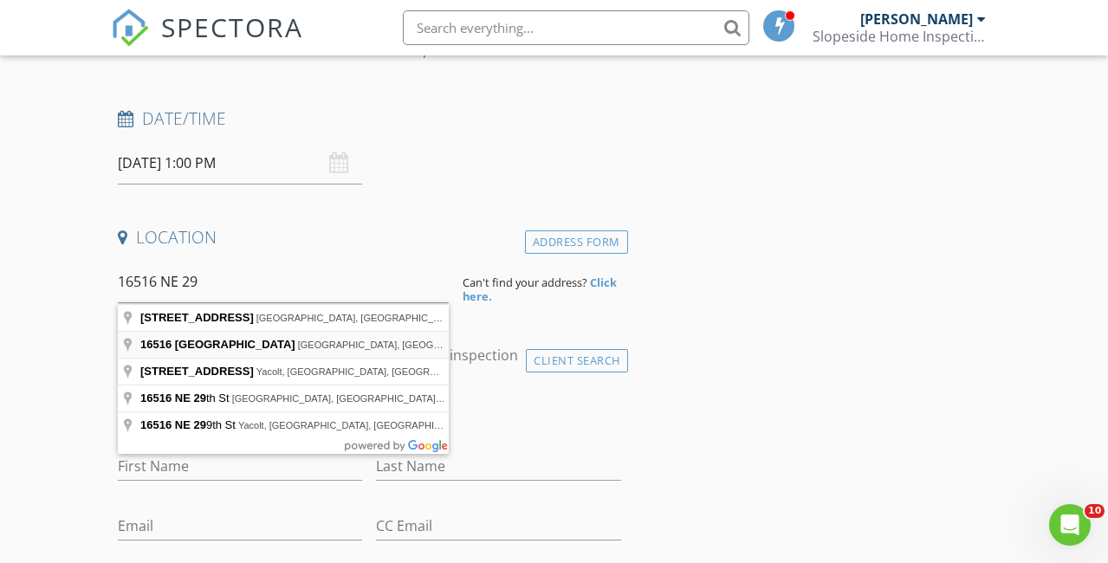
type input "16516 Northeast 29 Street, Vancouver, WA, USA"
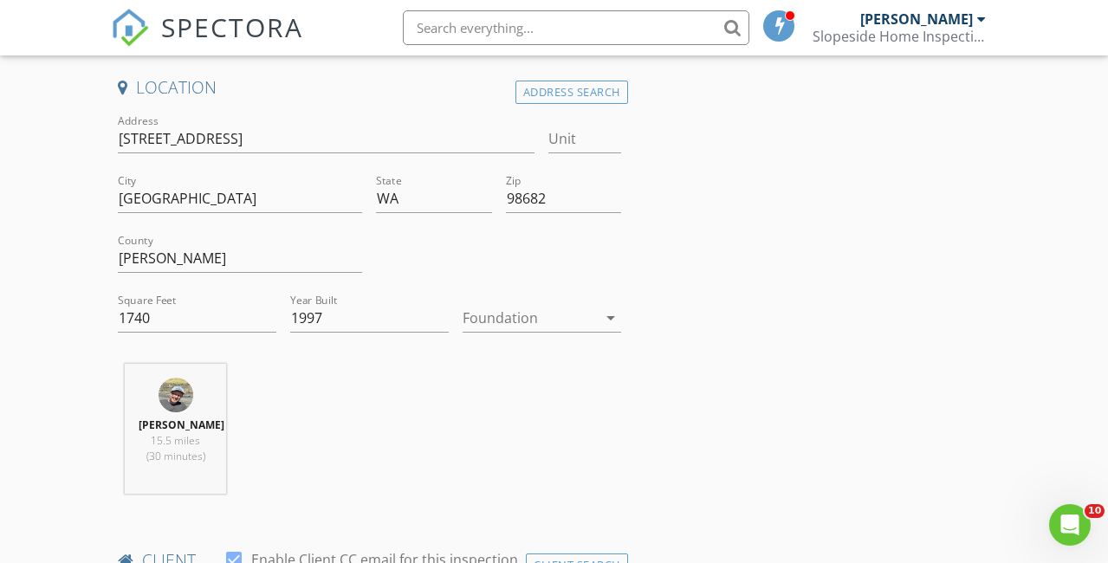
scroll to position [403, 0]
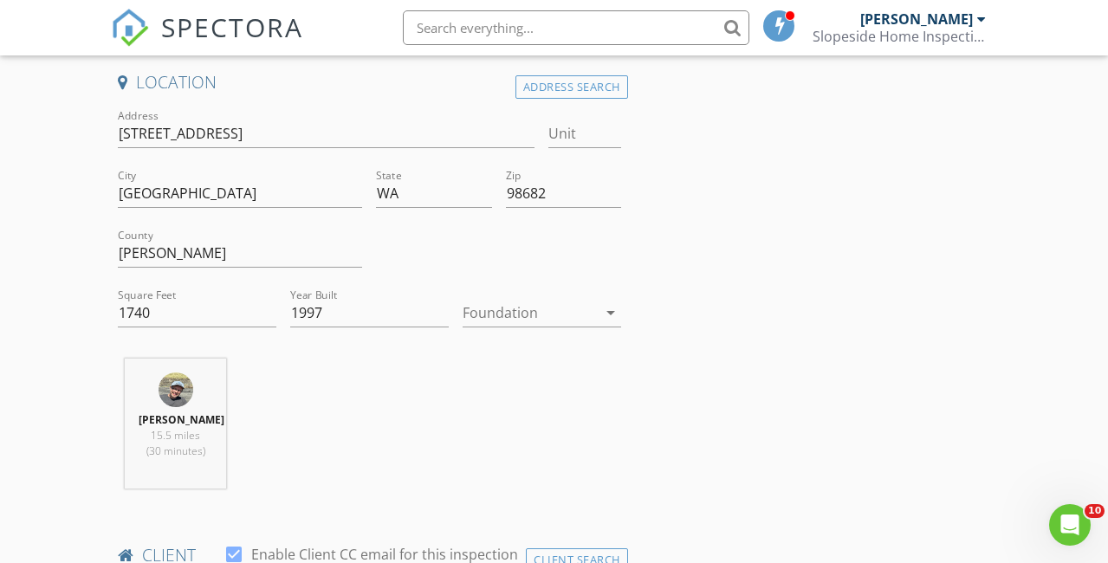
click at [498, 316] on div at bounding box center [530, 313] width 134 height 28
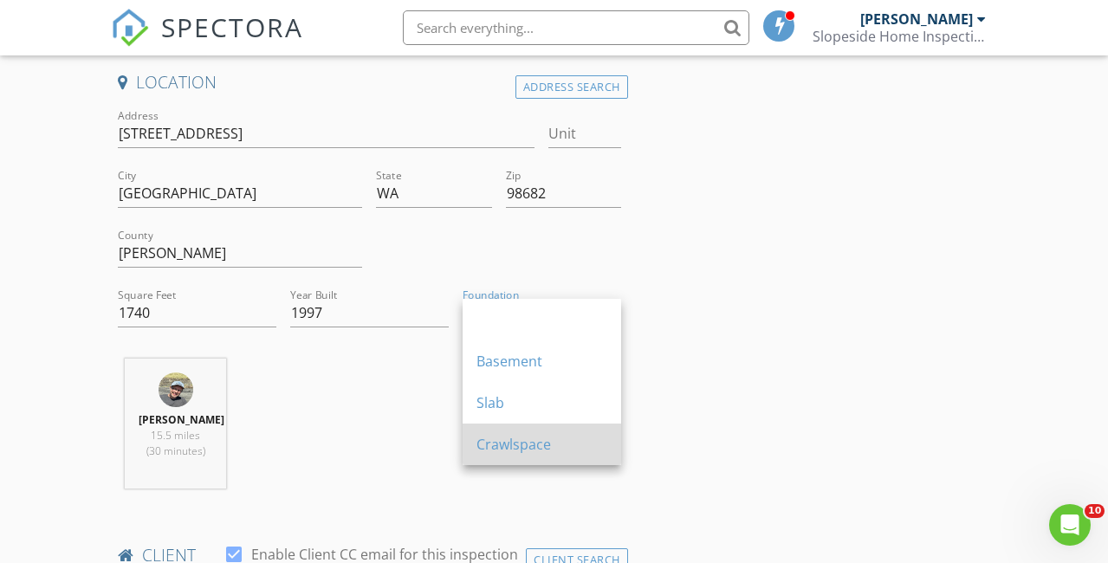
click at [524, 440] on div "Crawlspace" at bounding box center [542, 444] width 131 height 21
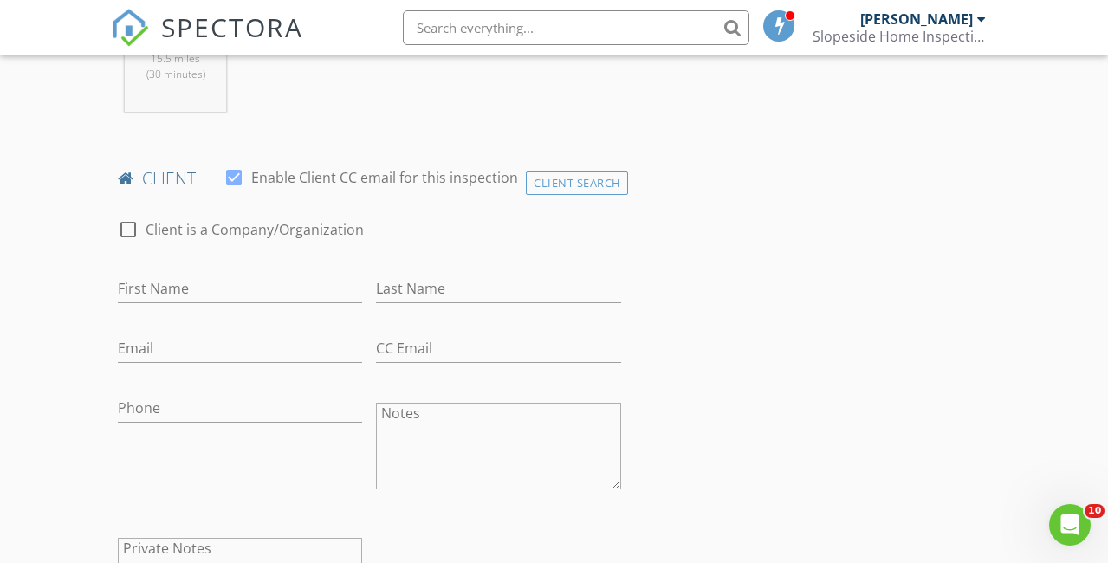
scroll to position [831, 0]
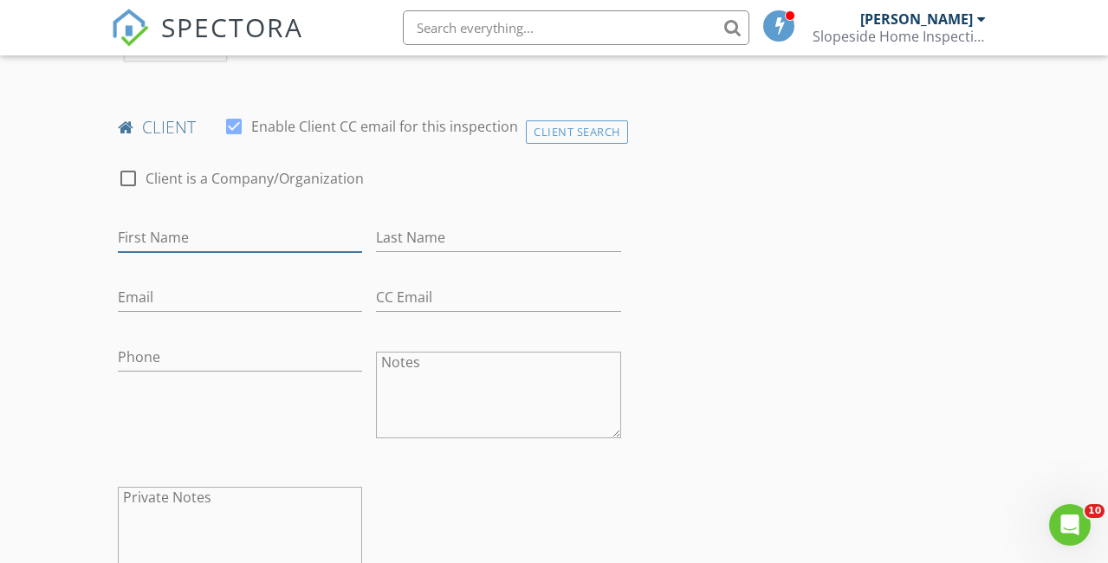
click at [292, 252] on input "First Name" at bounding box center [240, 238] width 244 height 29
type input "Marian"
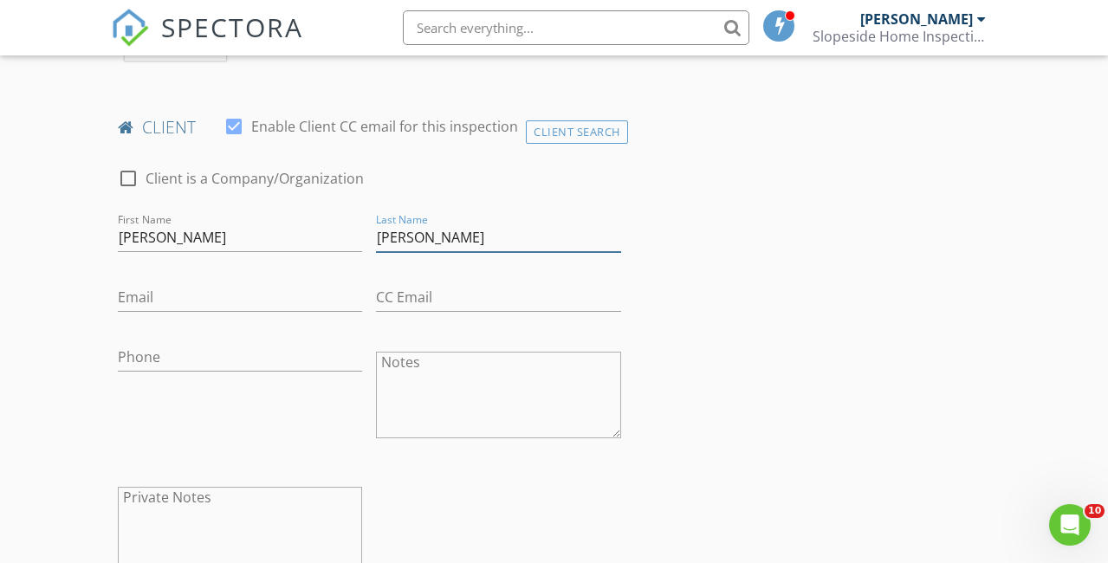
type input "Ditman"
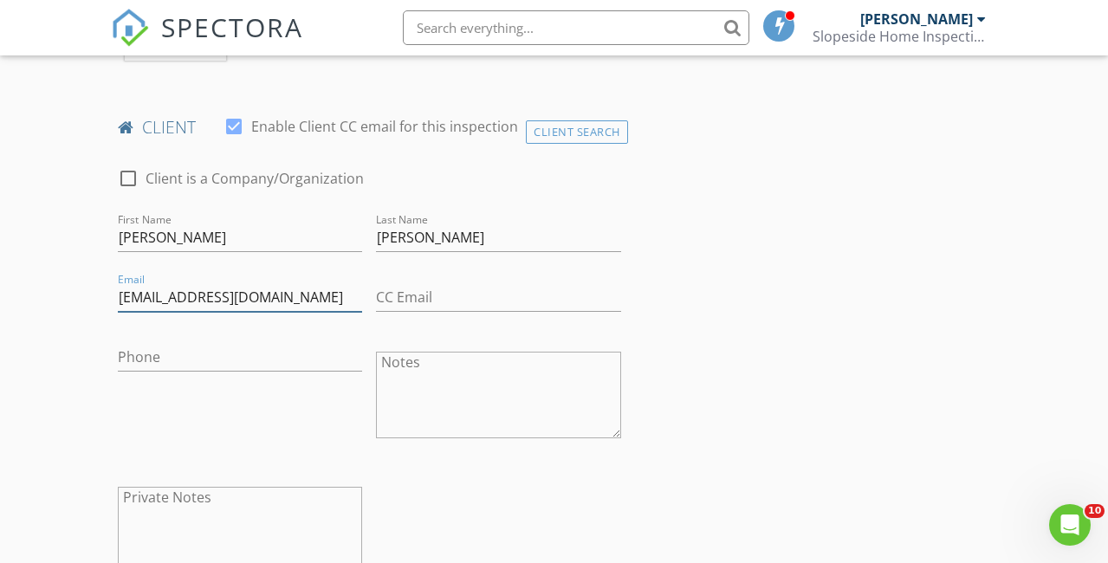
type input "marionbdittman@gmail.com"
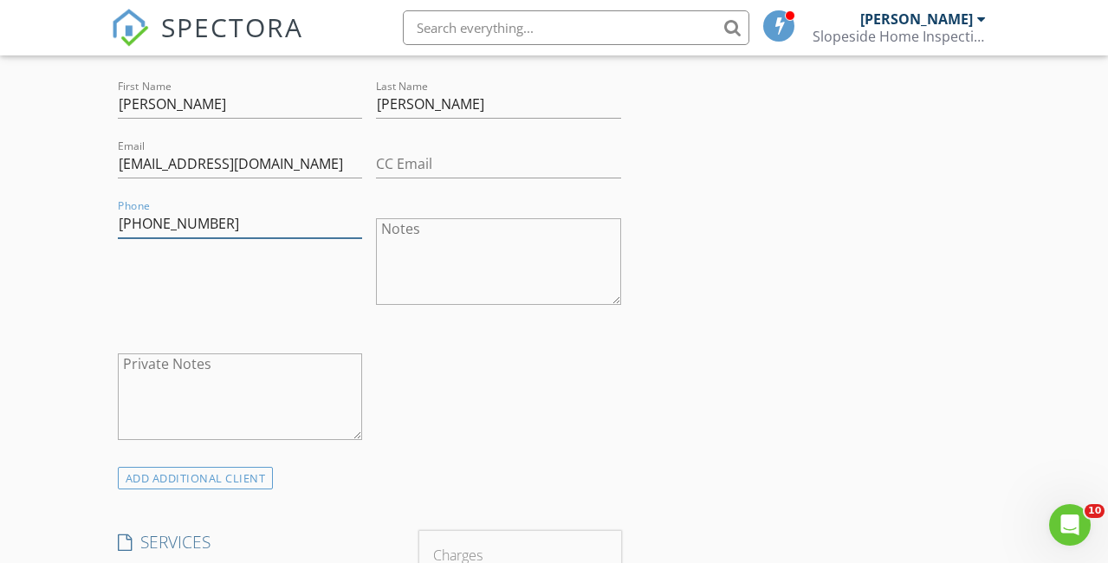
scroll to position [970, 0]
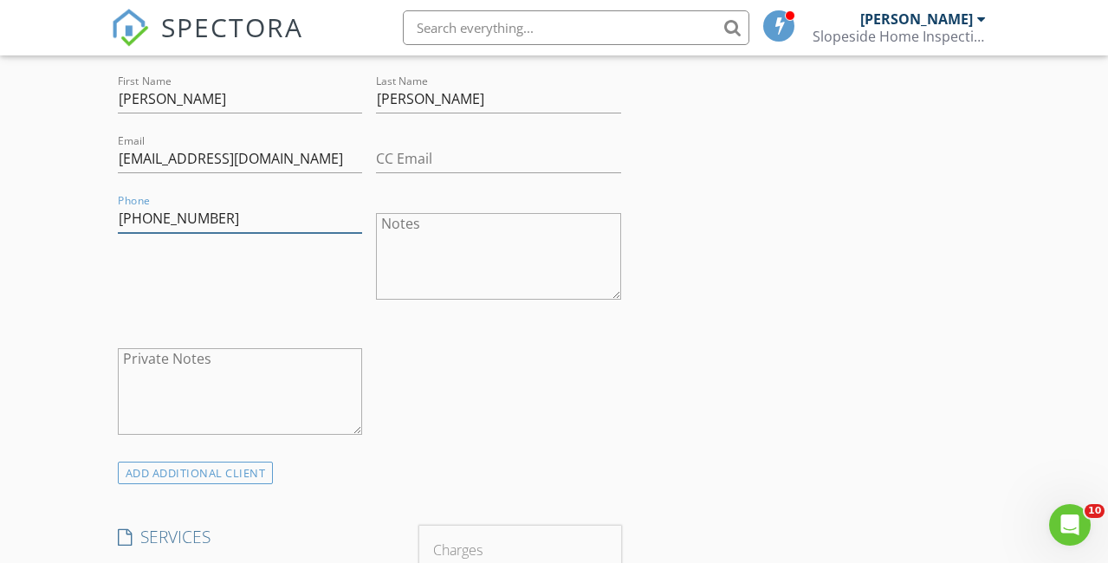
type input "[PHONE_NUMBER]"
click at [394, 114] on input "Ditman" at bounding box center [498, 99] width 244 height 29
type input "Dittman"
click at [155, 173] on input "marionbdittman@gmail.com" at bounding box center [240, 159] width 244 height 29
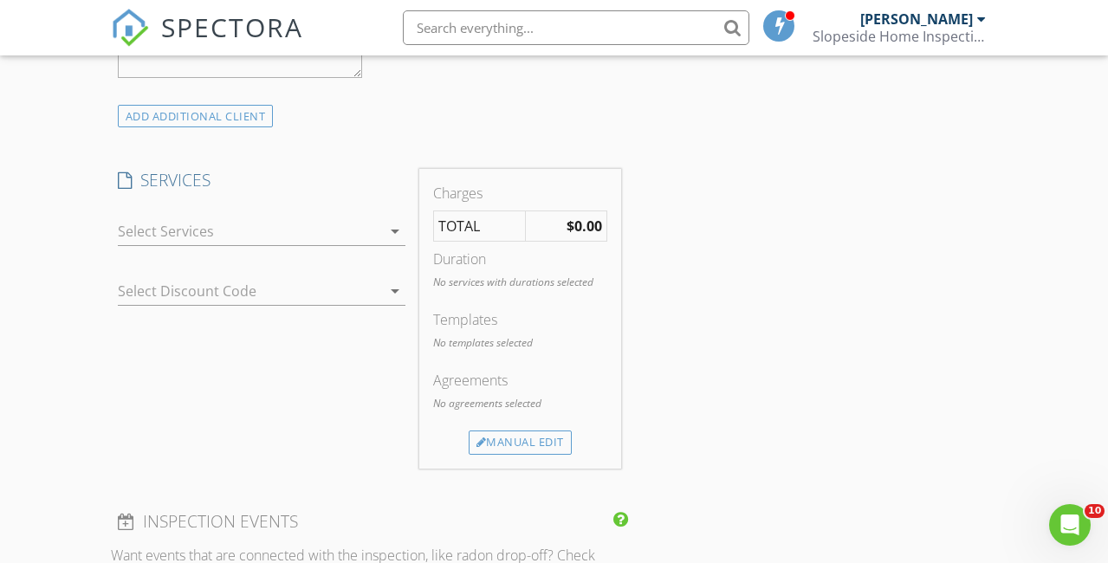
scroll to position [1348, 0]
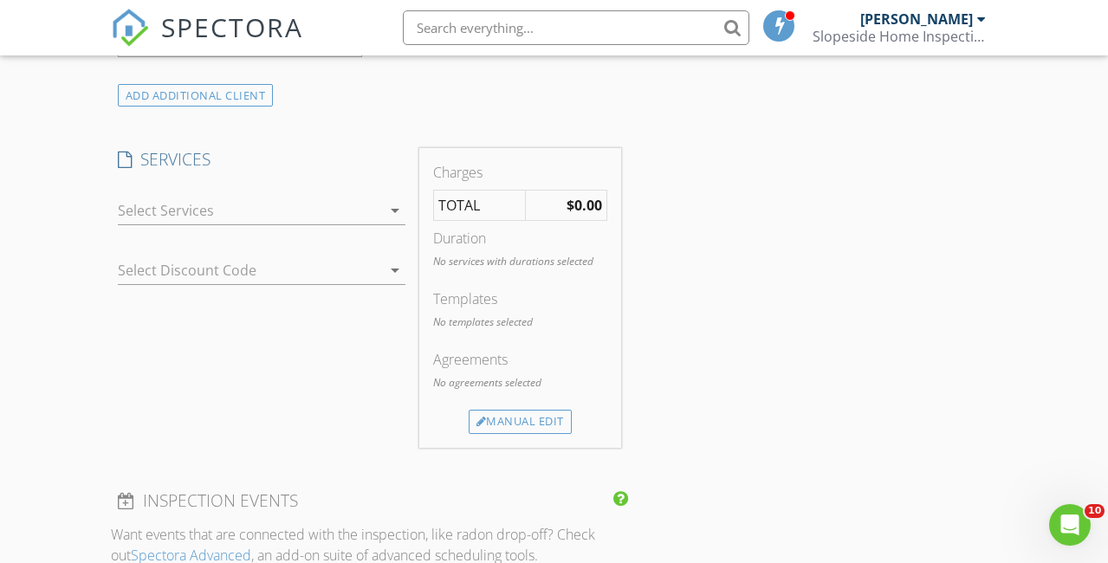
type input "[EMAIL_ADDRESS][DOMAIN_NAME]"
click at [213, 224] on div at bounding box center [249, 211] width 263 height 28
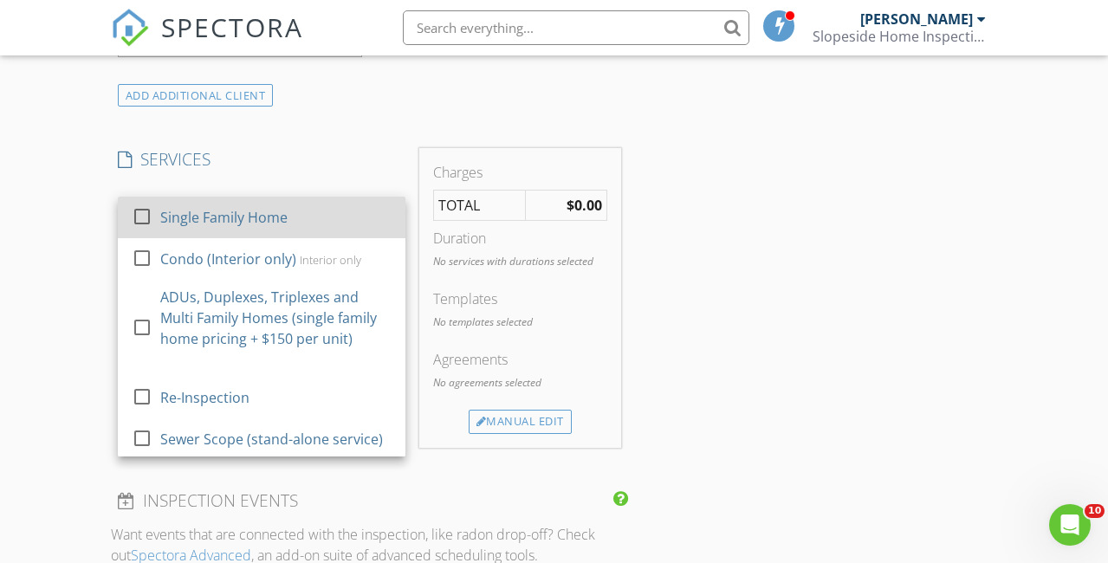
click at [143, 228] on div at bounding box center [141, 216] width 29 height 29
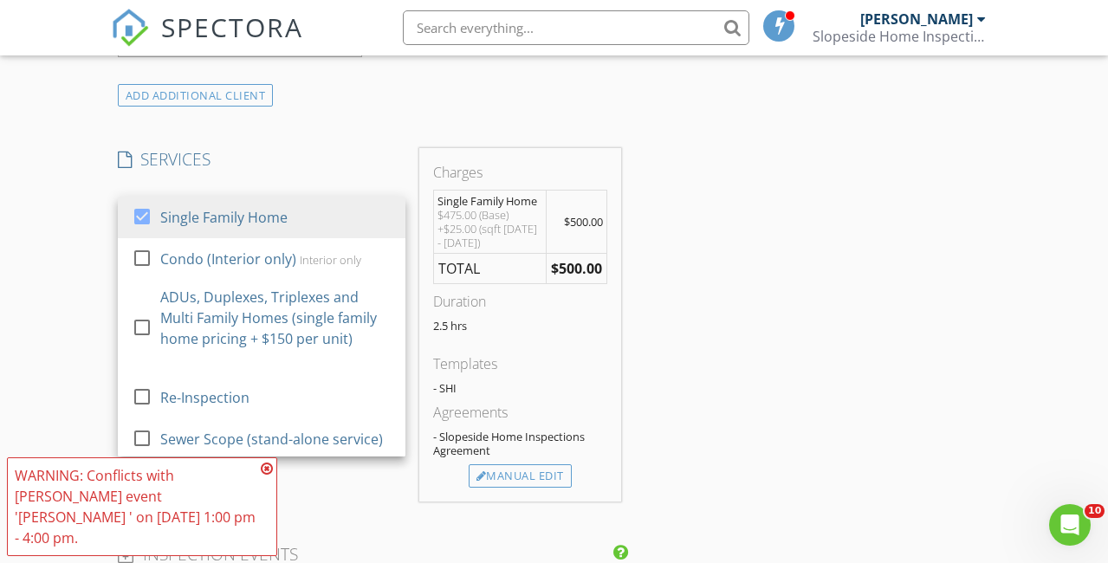
click at [94, 288] on div "New Inspection Click here to use the New Order Form INSPECTOR(S) check_box Andr…" at bounding box center [554, 319] width 1108 height 3096
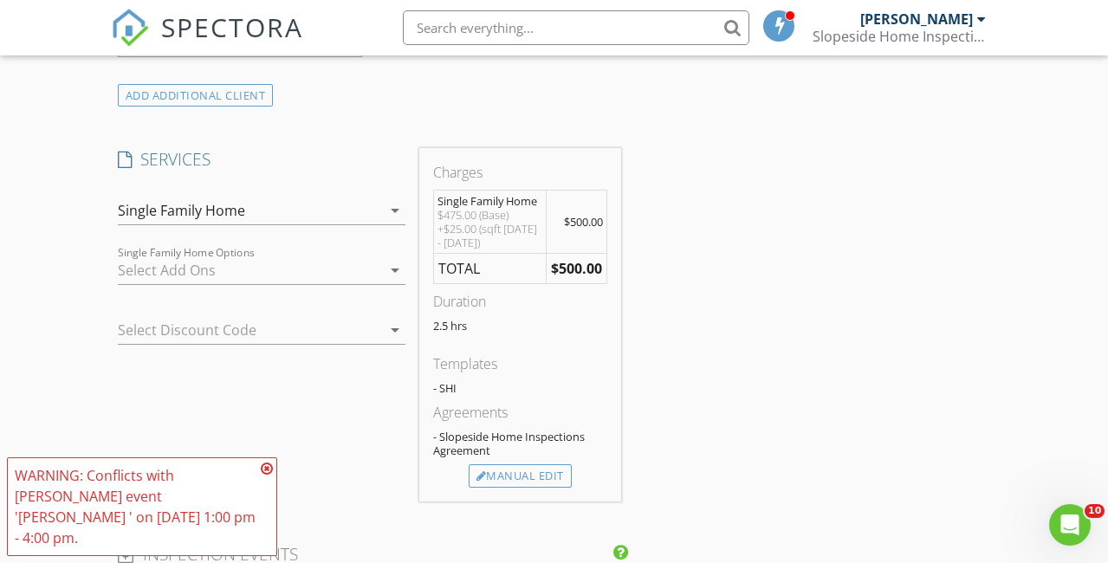
click at [267, 476] on icon at bounding box center [267, 469] width 12 height 14
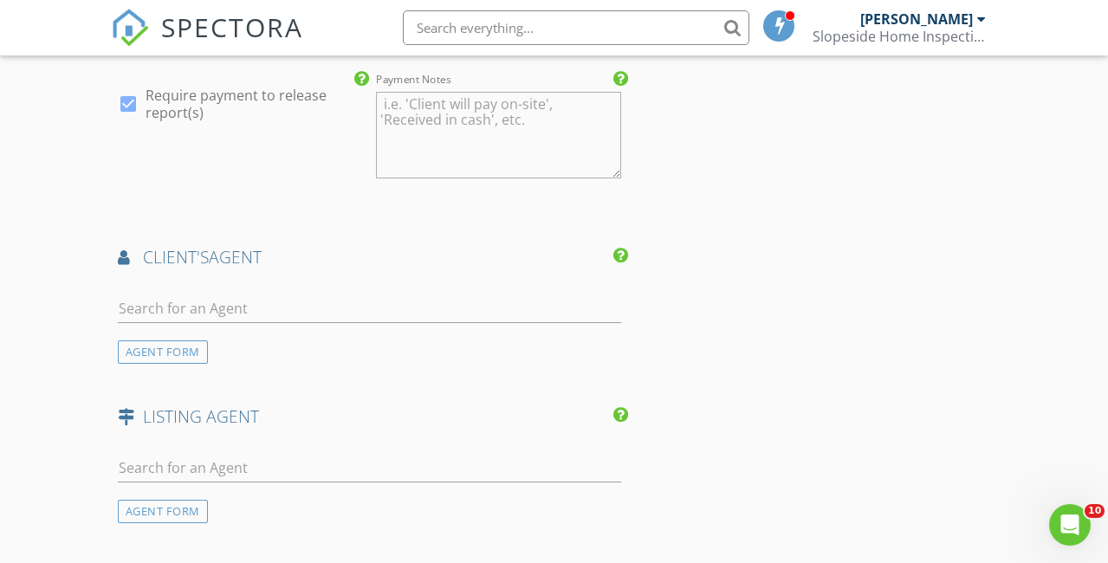
scroll to position [1995, 0]
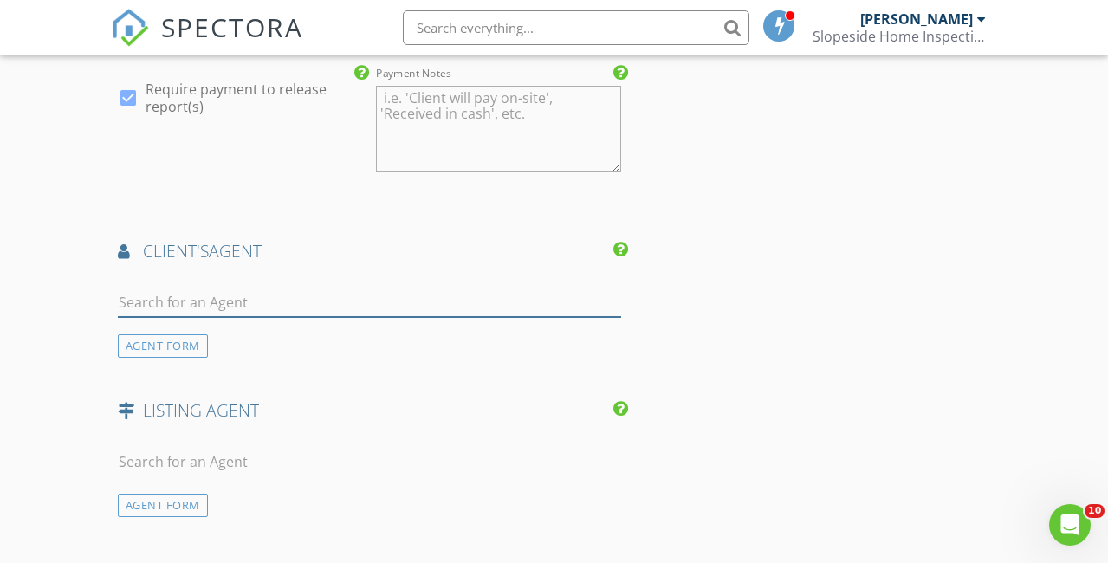
click at [308, 311] on input "text" at bounding box center [370, 303] width 504 height 29
type input "[PERSON_NAME]"
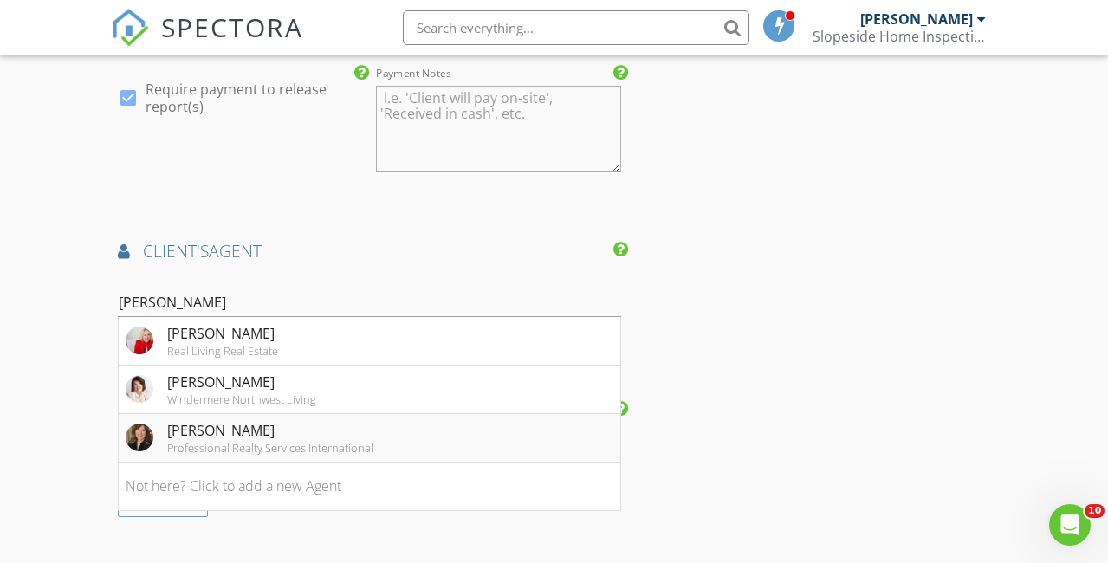
click at [192, 455] on div "Professional Realty Services International" at bounding box center [270, 448] width 206 height 14
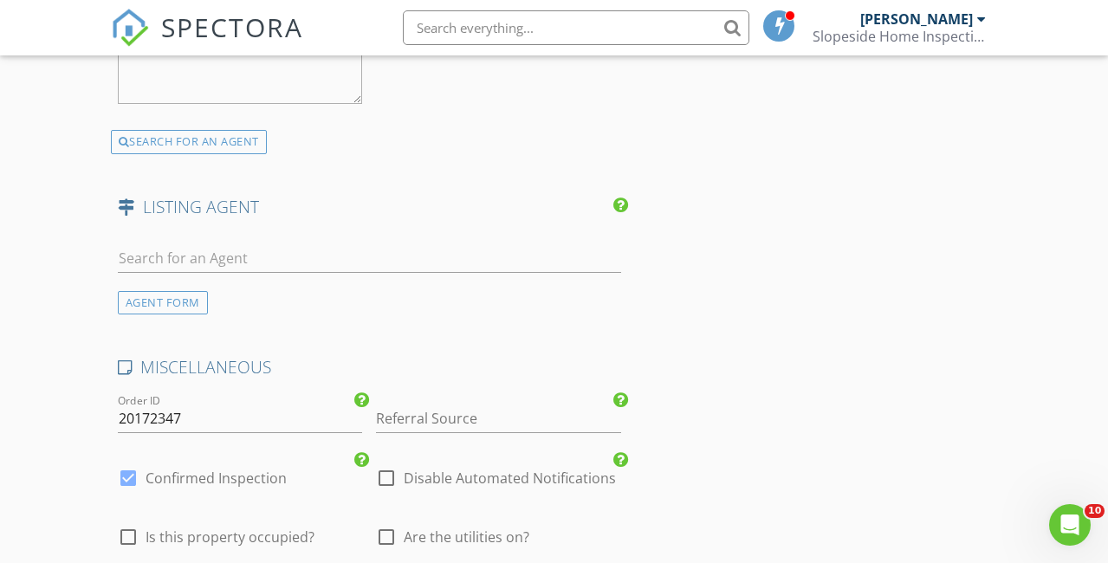
scroll to position [2621, 0]
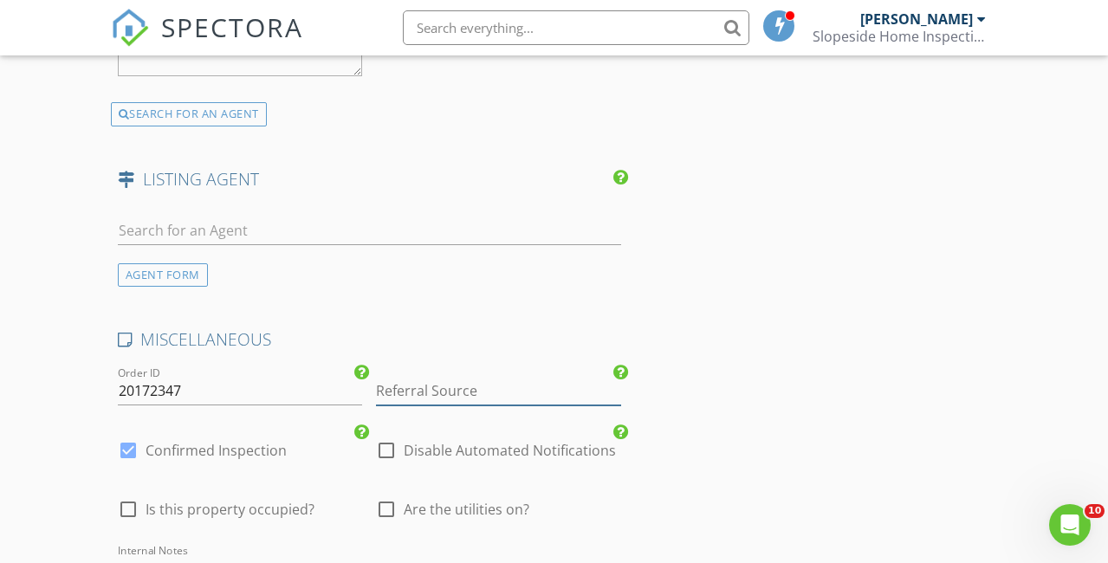
click at [415, 406] on input "Referral Source" at bounding box center [498, 391] width 244 height 29
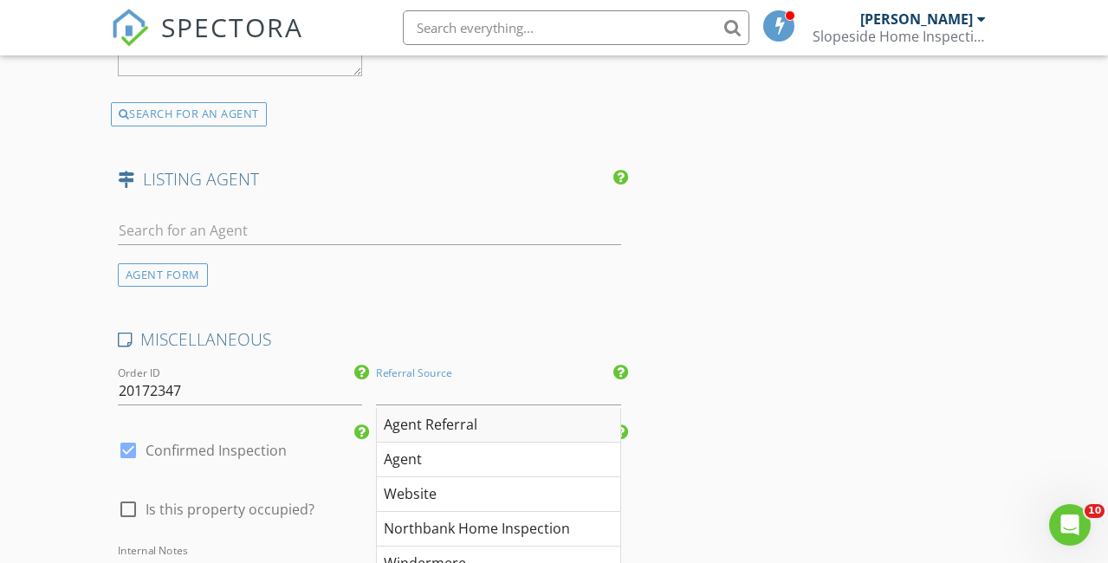
click at [426, 433] on div "Agent Referral" at bounding box center [498, 425] width 243 height 35
type input "Agent Referral"
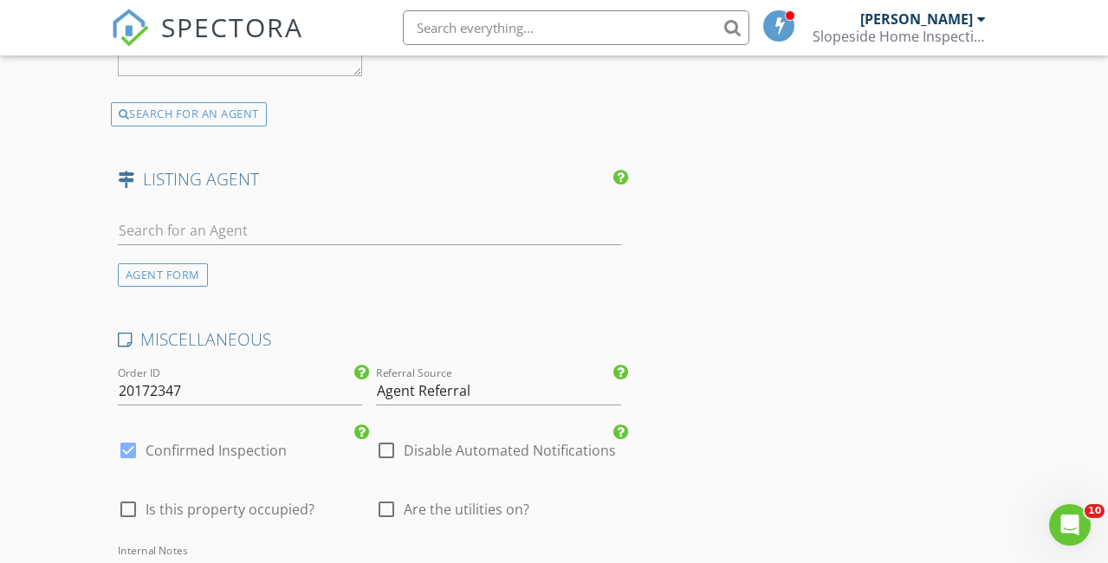
scroll to position [3062, 0]
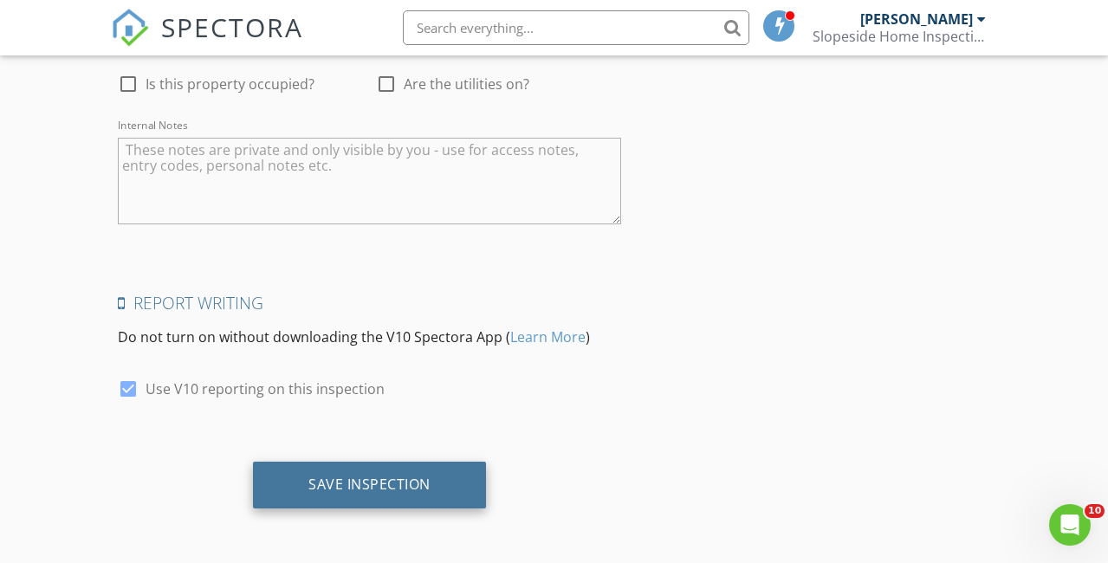
click at [394, 489] on div "Save Inspection" at bounding box center [370, 484] width 122 height 17
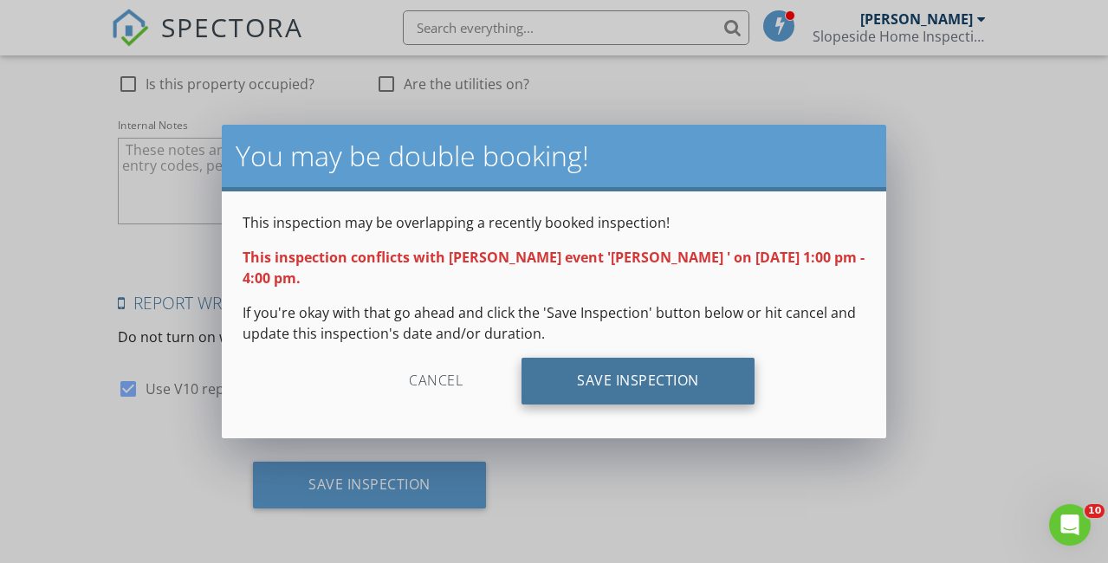
click at [589, 390] on div "Save Inspection" at bounding box center [638, 381] width 233 height 47
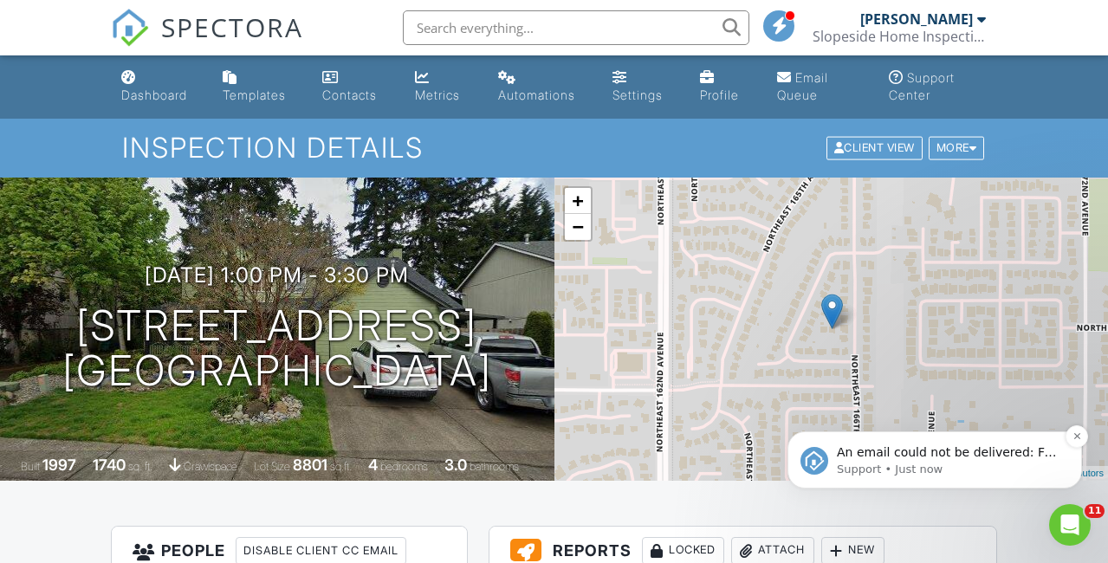
click at [914, 463] on p "Support • Just now" at bounding box center [949, 470] width 224 height 16
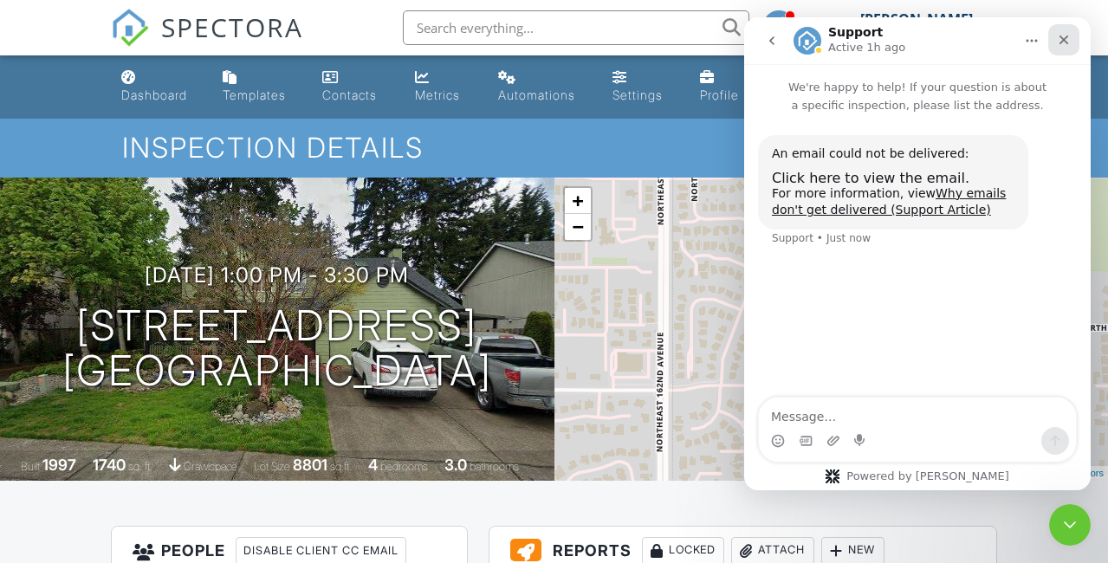
click at [1064, 44] on icon "Close" at bounding box center [1064, 40] width 14 height 14
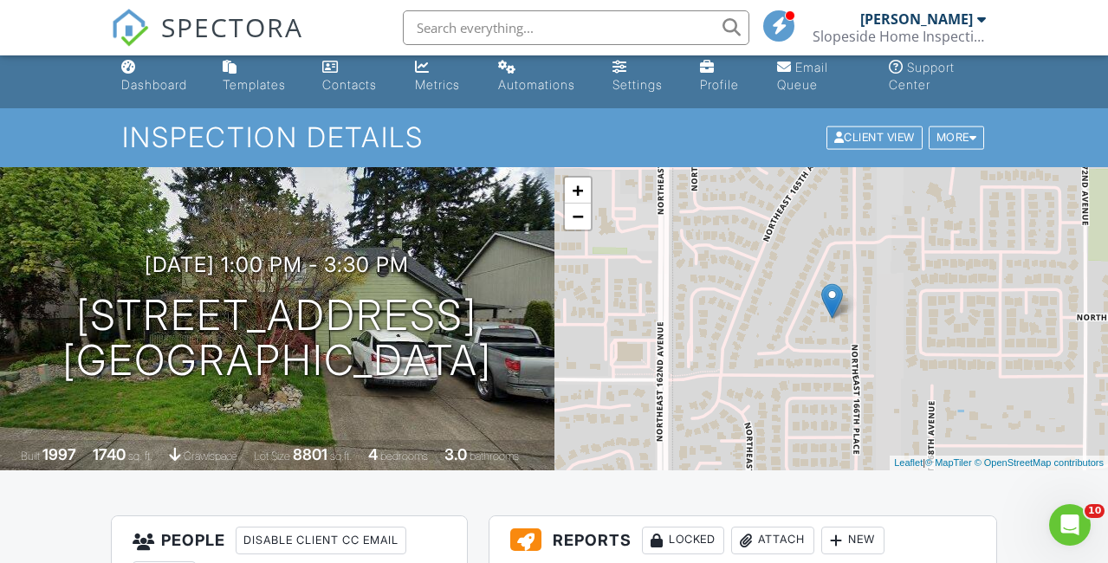
scroll to position [10, 0]
click at [800, 90] on div "Email Queue" at bounding box center [802, 77] width 51 height 32
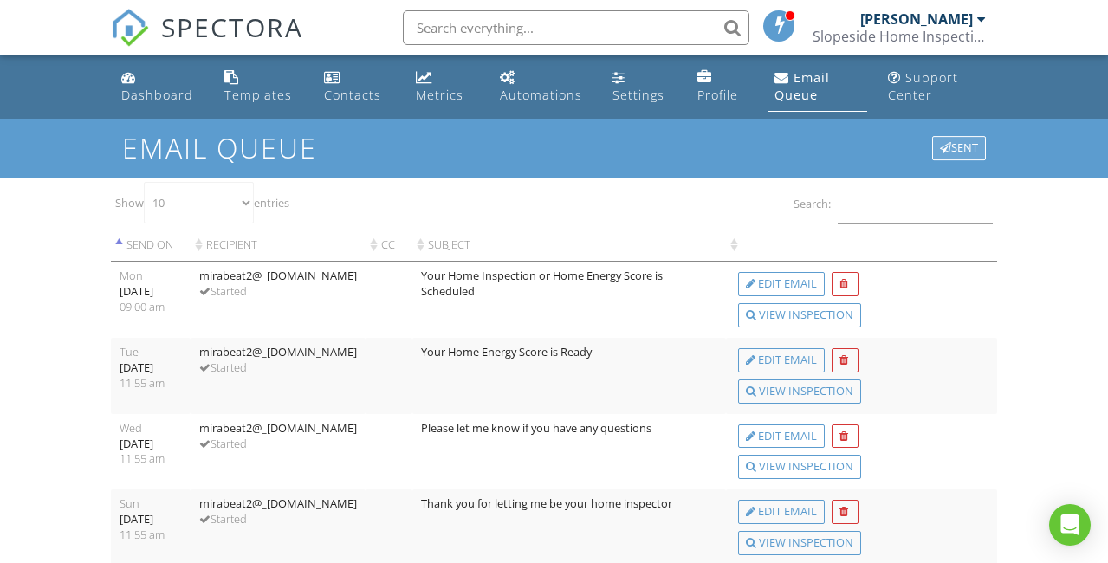
click at [951, 153] on div "Sent" at bounding box center [960, 148] width 54 height 24
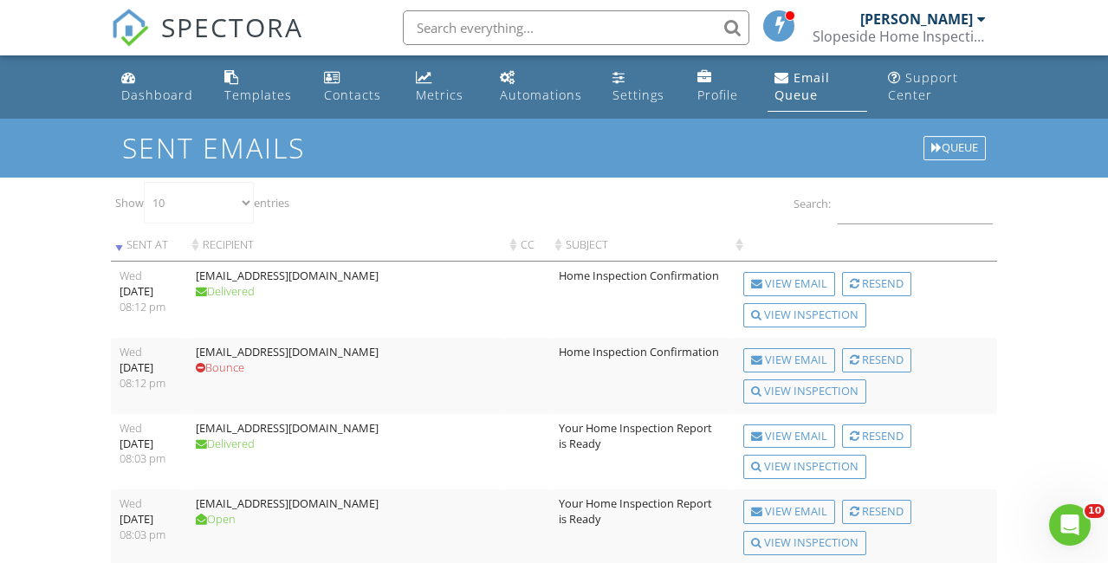
click at [206, 44] on span "SPECTORA" at bounding box center [232, 27] width 142 height 36
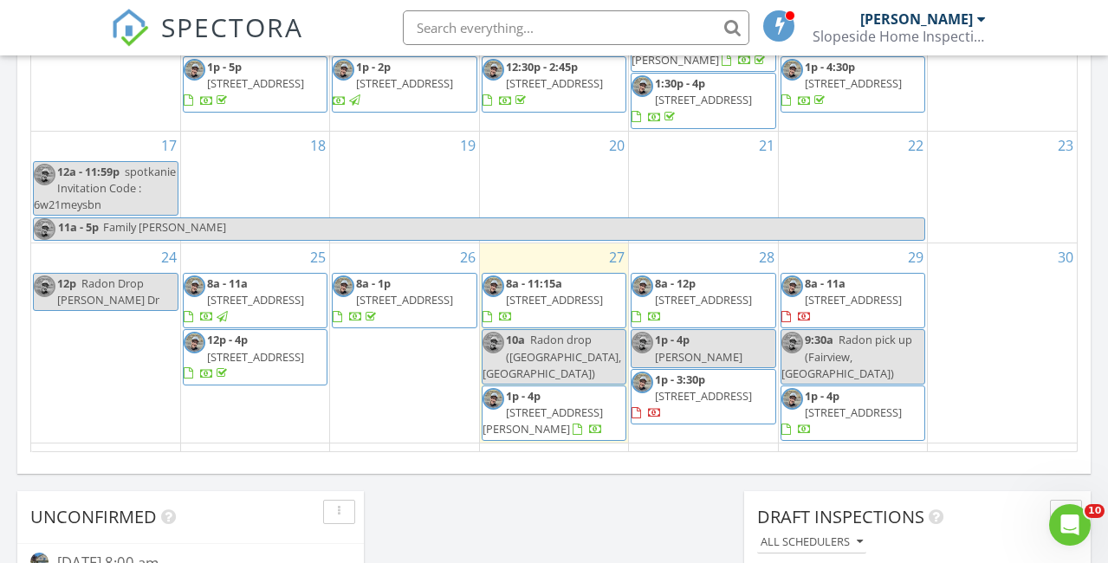
scroll to position [1157, 0]
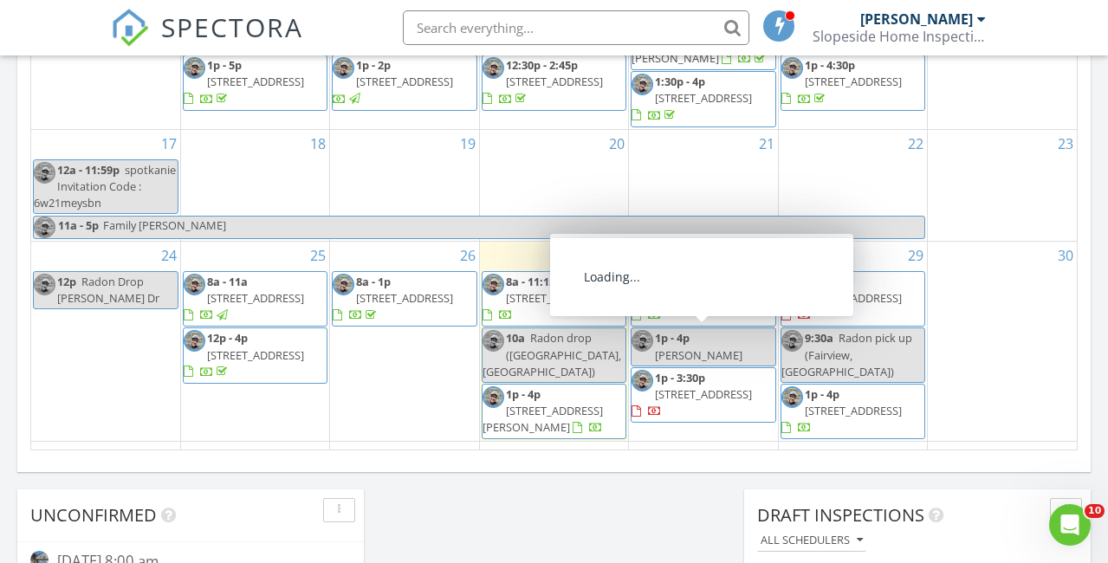
click at [697, 348] on span "[PERSON_NAME]" at bounding box center [699, 356] width 88 height 16
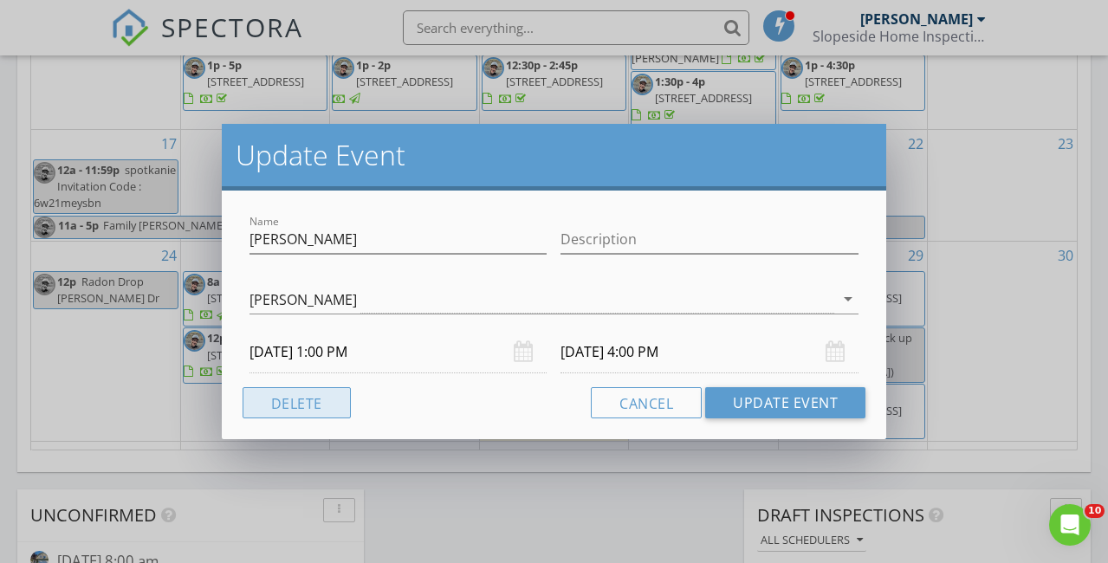
click at [330, 394] on button "Delete" at bounding box center [297, 402] width 108 height 31
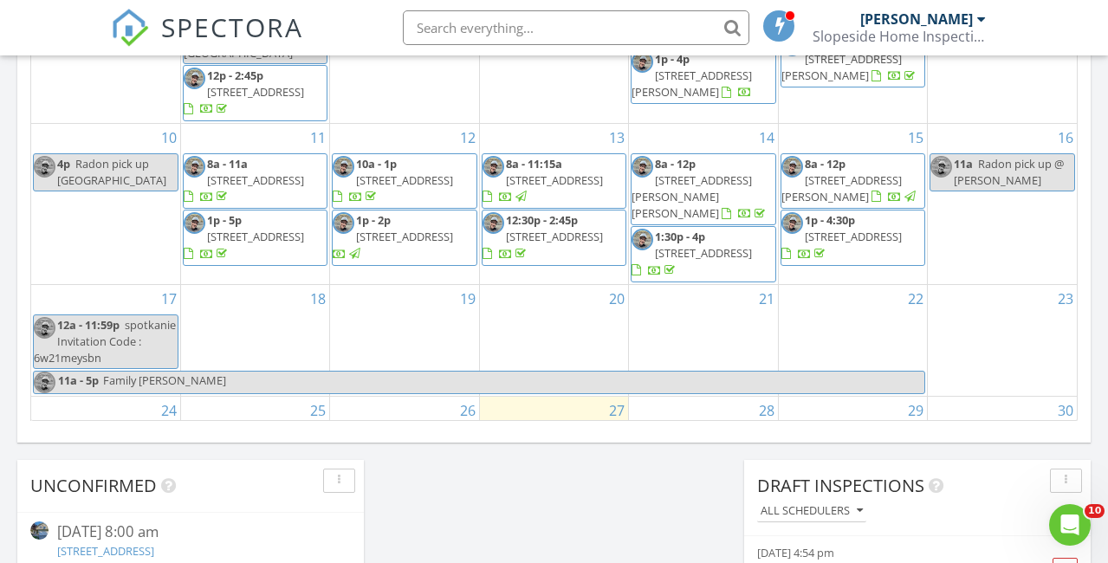
scroll to position [244, 0]
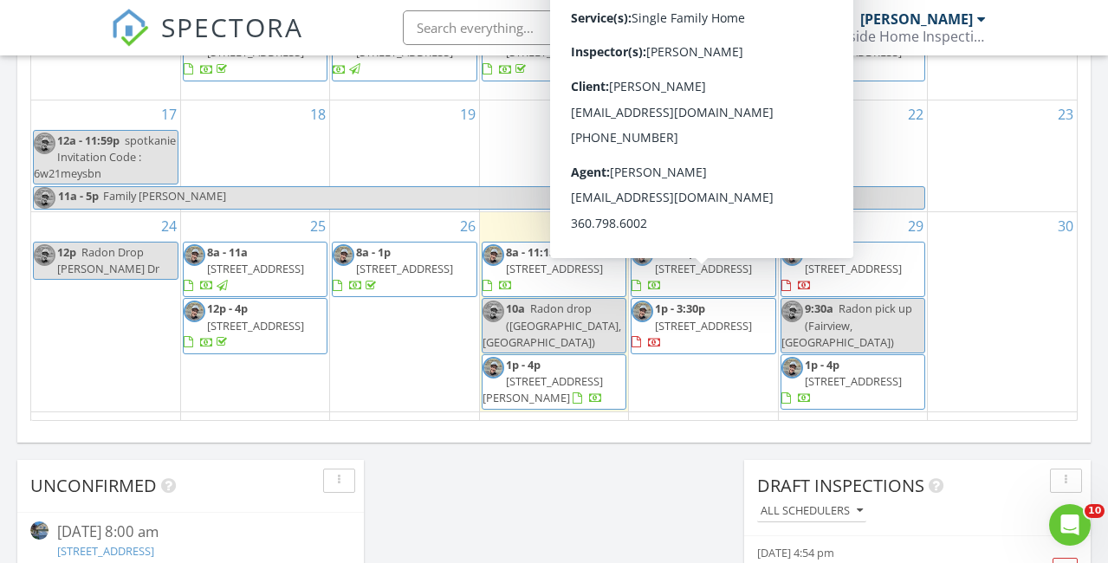
click at [708, 303] on span "1p - 3:30p 16516 NE 29th St, Vancouver 98682" at bounding box center [703, 326] width 143 height 51
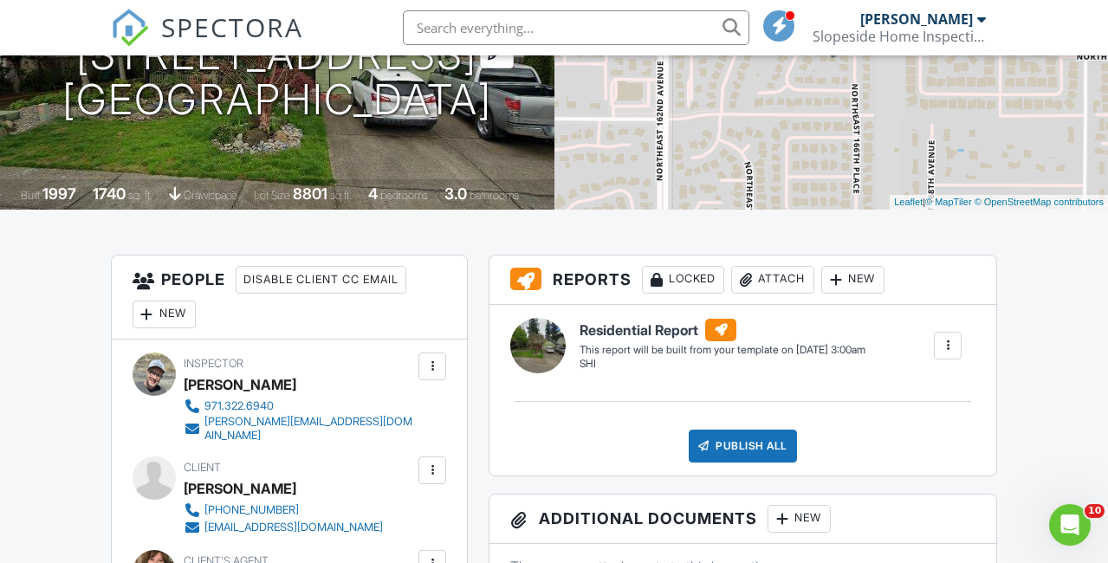
scroll to position [282, 0]
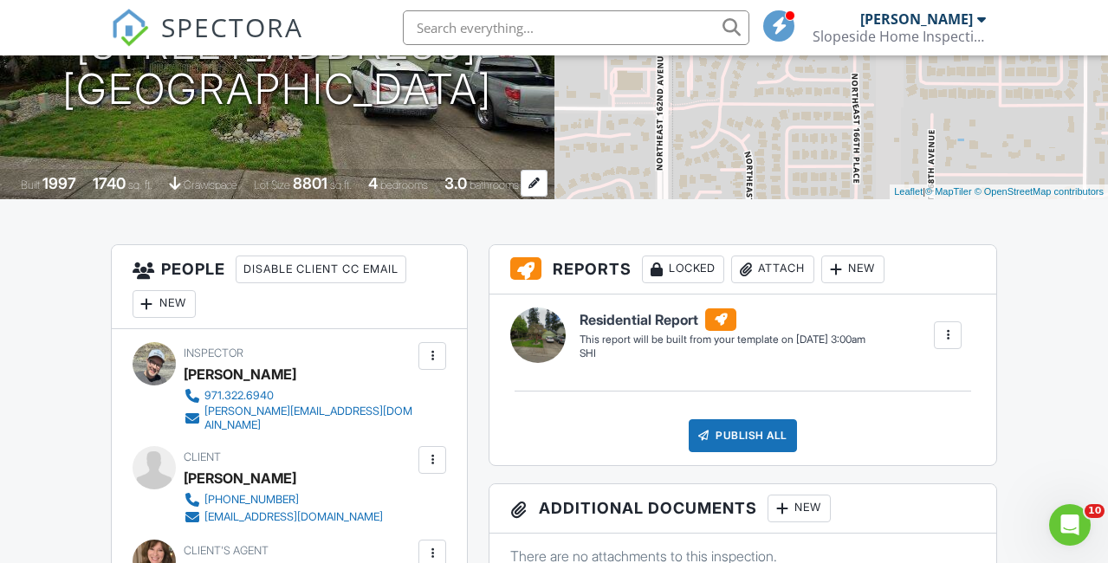
click at [537, 180] on div at bounding box center [534, 183] width 27 height 27
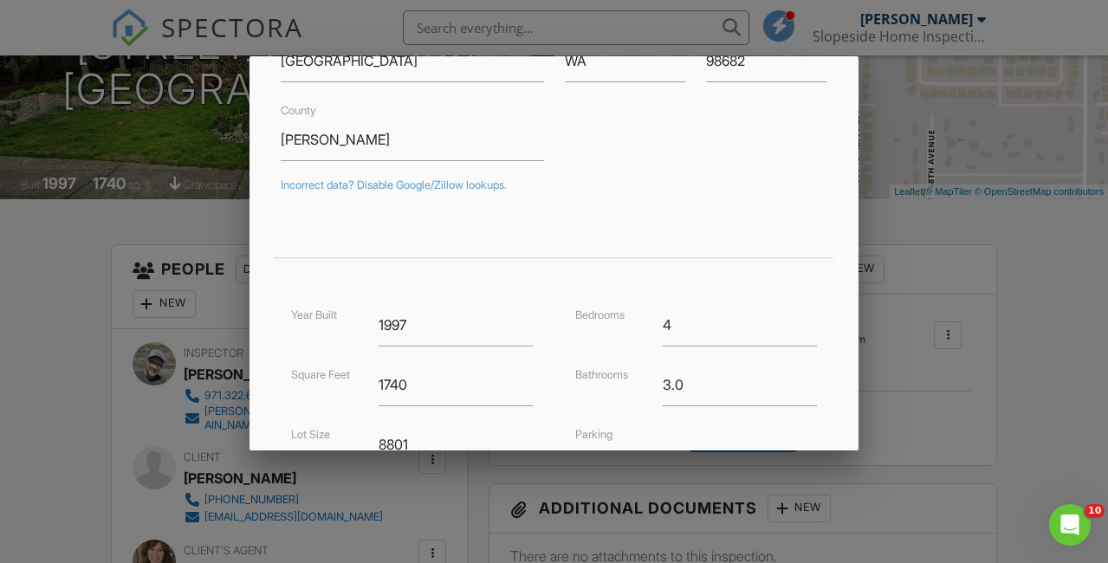
scroll to position [227, 0]
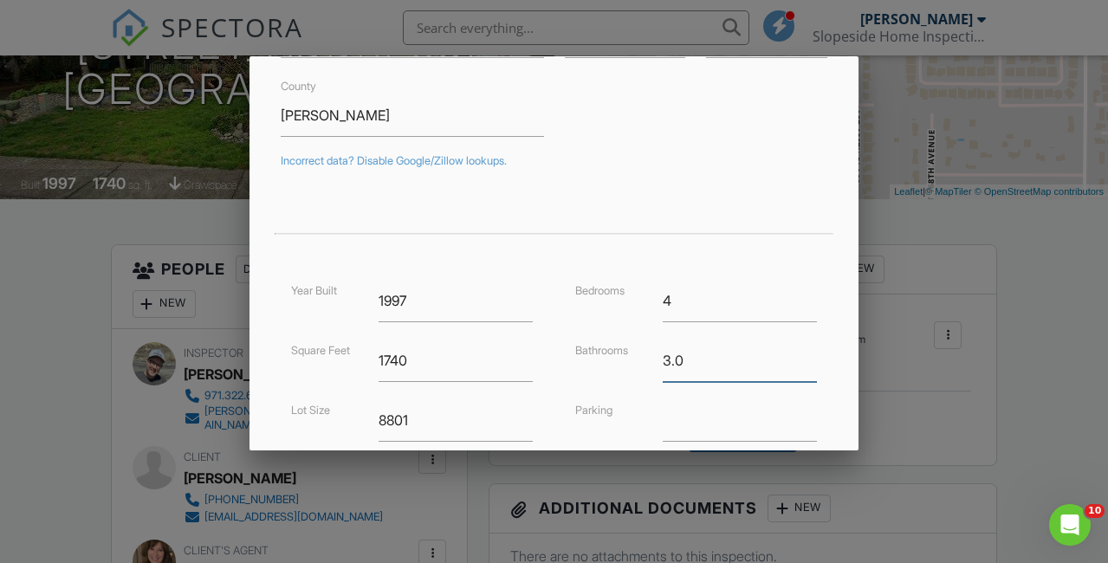
click at [687, 354] on input "3.0" at bounding box center [740, 361] width 154 height 42
type input "3"
type input "2.5"
click at [845, 380] on div "Address 16516 NE 29th St Unit Country US City Vancouver State WA Zip 98682 Coun…" at bounding box center [554, 296] width 609 height 800
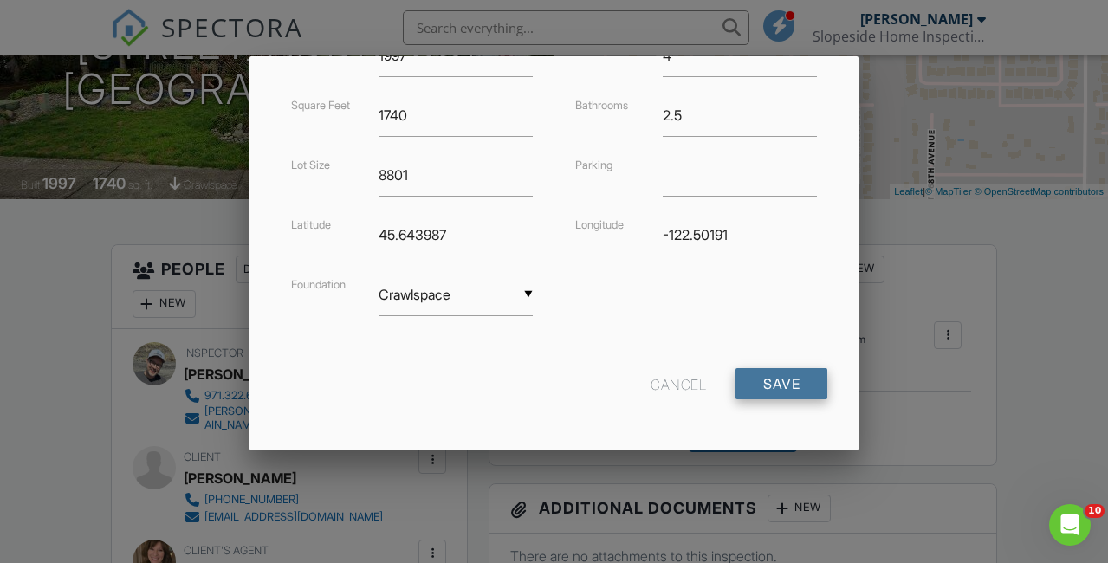
click at [784, 390] on input "Save" at bounding box center [782, 383] width 92 height 31
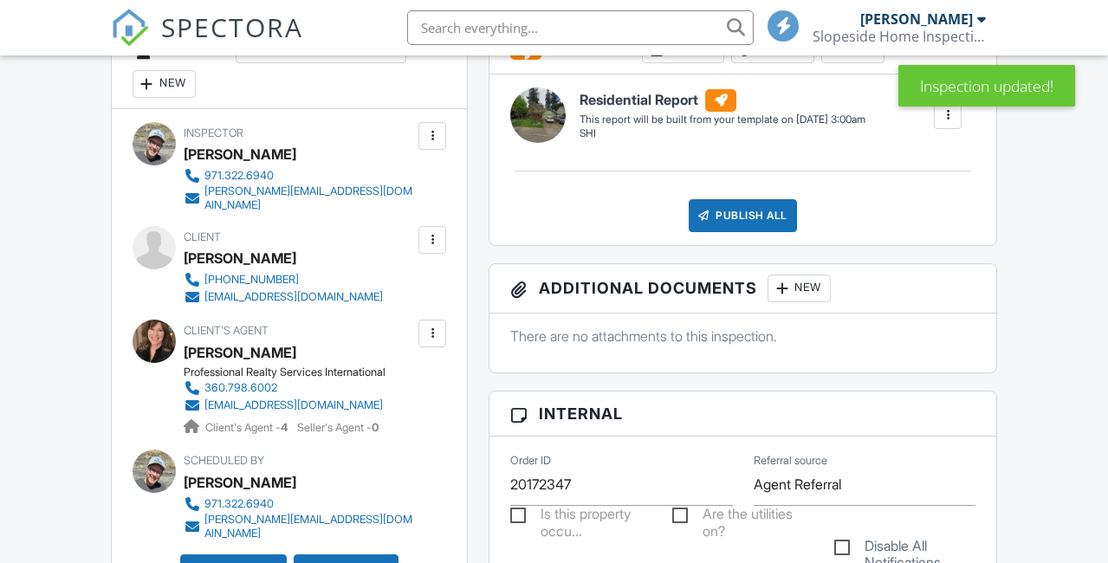
scroll to position [874, 0]
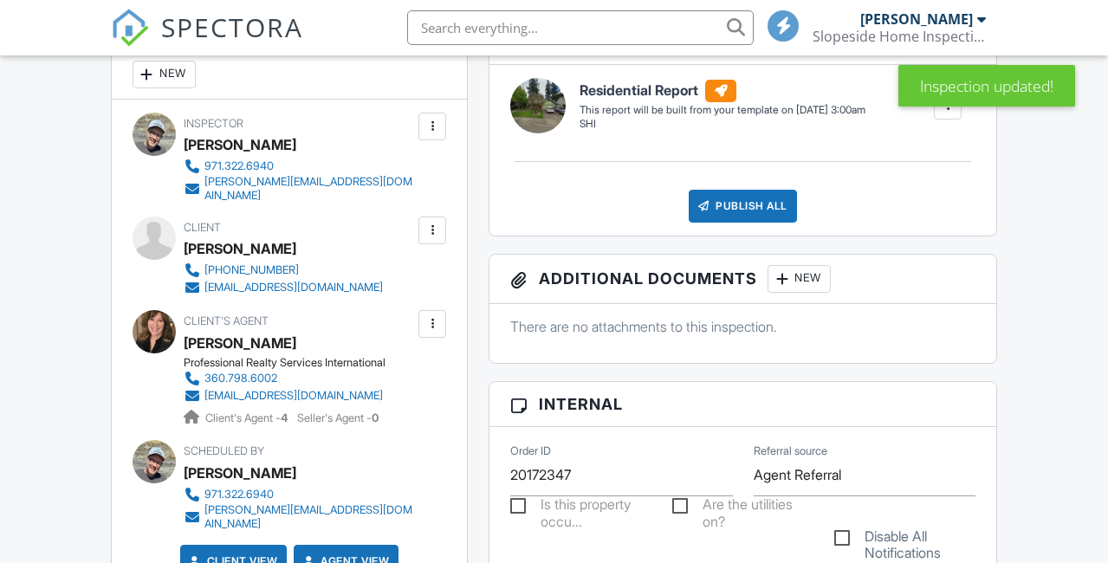
click at [432, 226] on div at bounding box center [433, 231] width 28 height 28
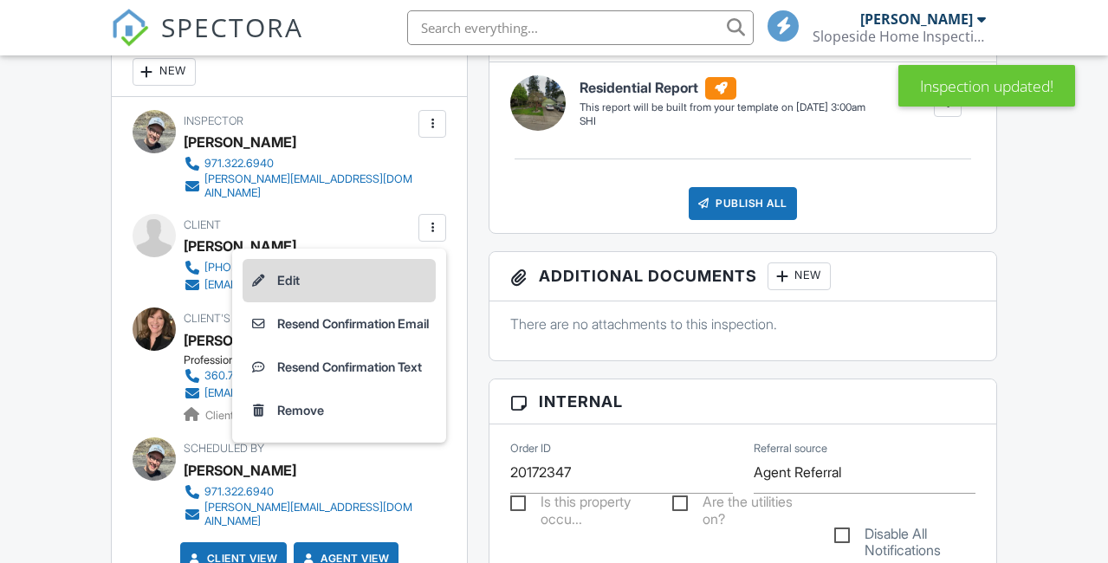
click at [355, 290] on li "Edit" at bounding box center [339, 280] width 193 height 43
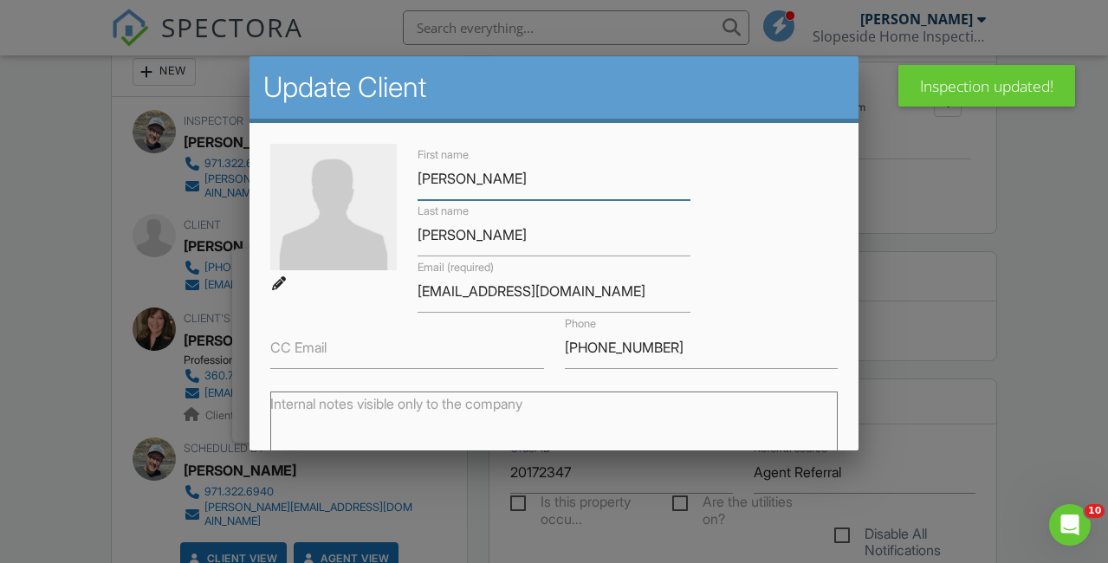
scroll to position [0, 0]
click at [452, 183] on input "Marian" at bounding box center [555, 179] width 274 height 42
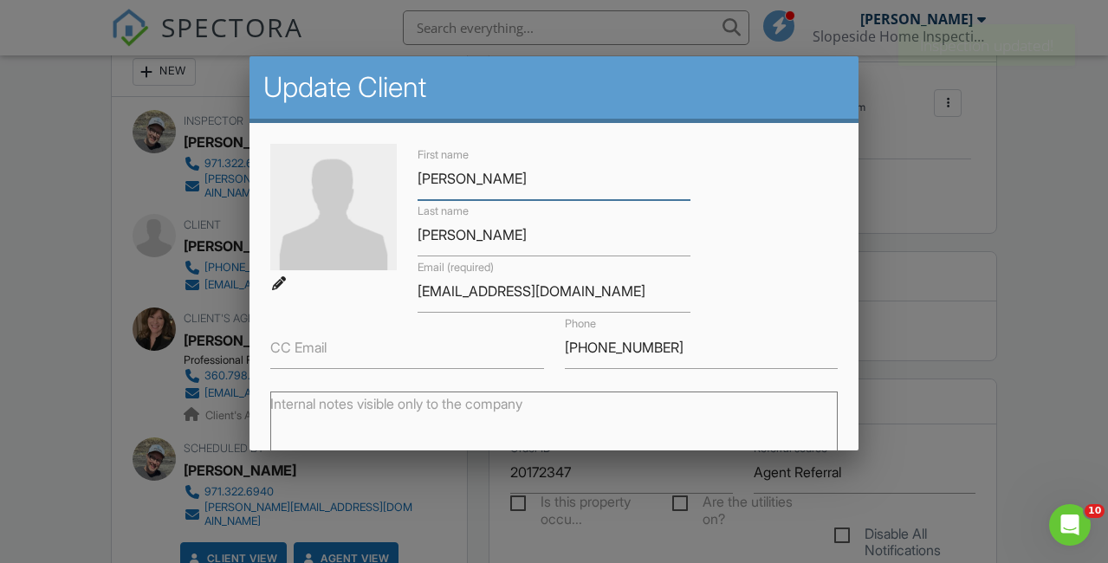
type input "[PERSON_NAME]"
click at [454, 297] on input "[EMAIL_ADDRESS][DOMAIN_NAME]" at bounding box center [555, 291] width 274 height 42
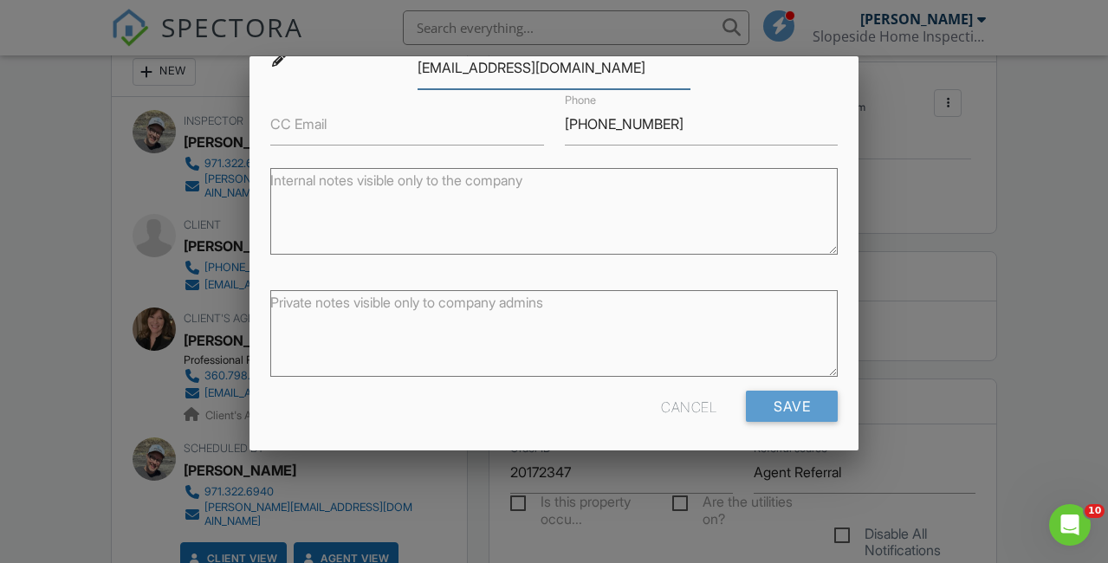
scroll to position [229, 0]
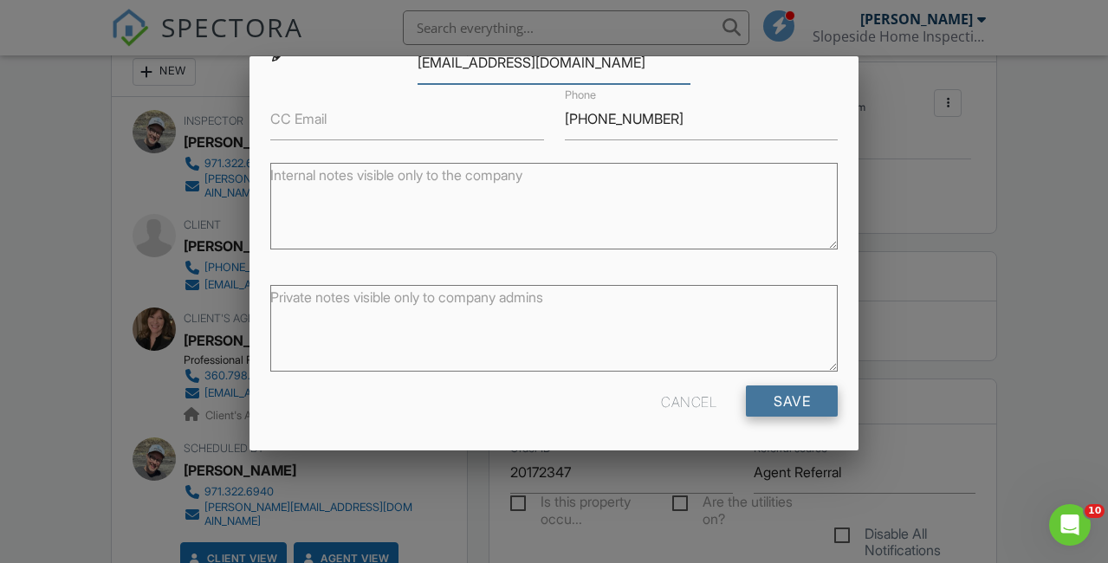
type input "[EMAIL_ADDRESS][DOMAIN_NAME]"
click at [771, 402] on input "Save" at bounding box center [792, 401] width 92 height 31
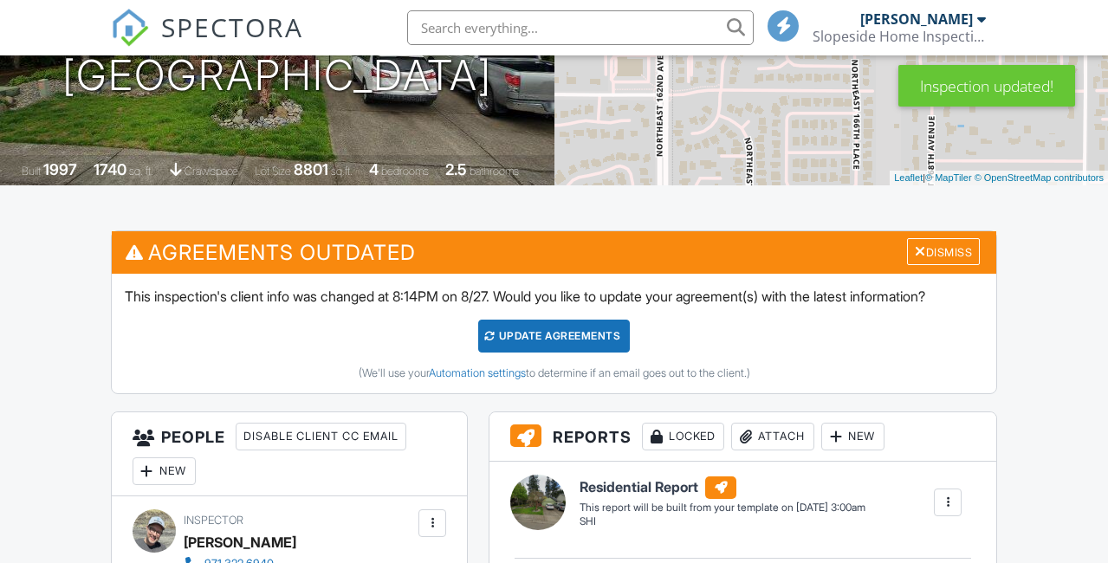
scroll to position [296, 0]
click at [530, 328] on div "Update Agreements" at bounding box center [554, 336] width 152 height 33
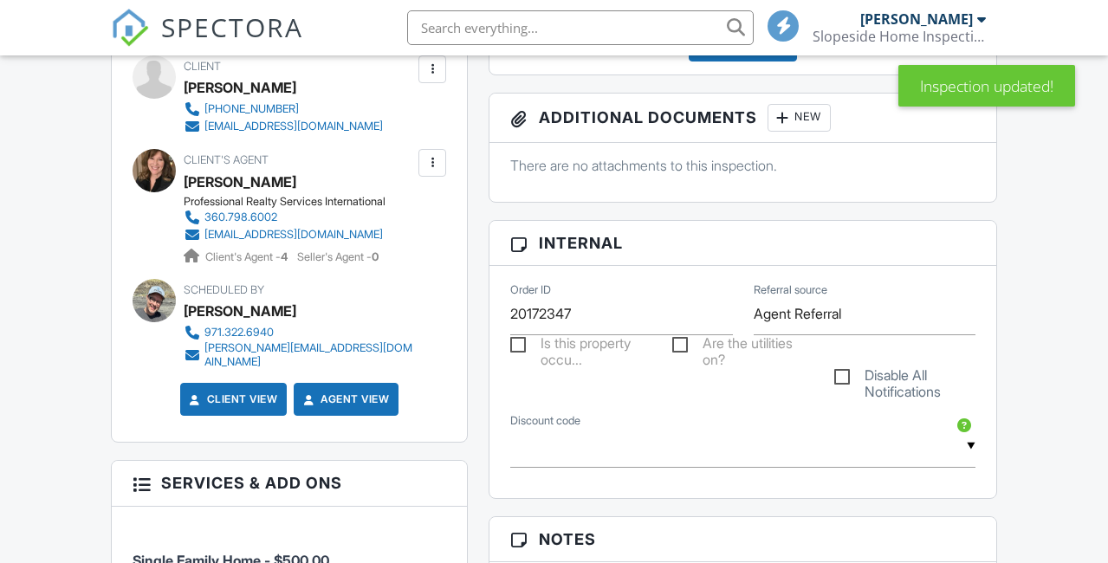
scroll to position [453, 0]
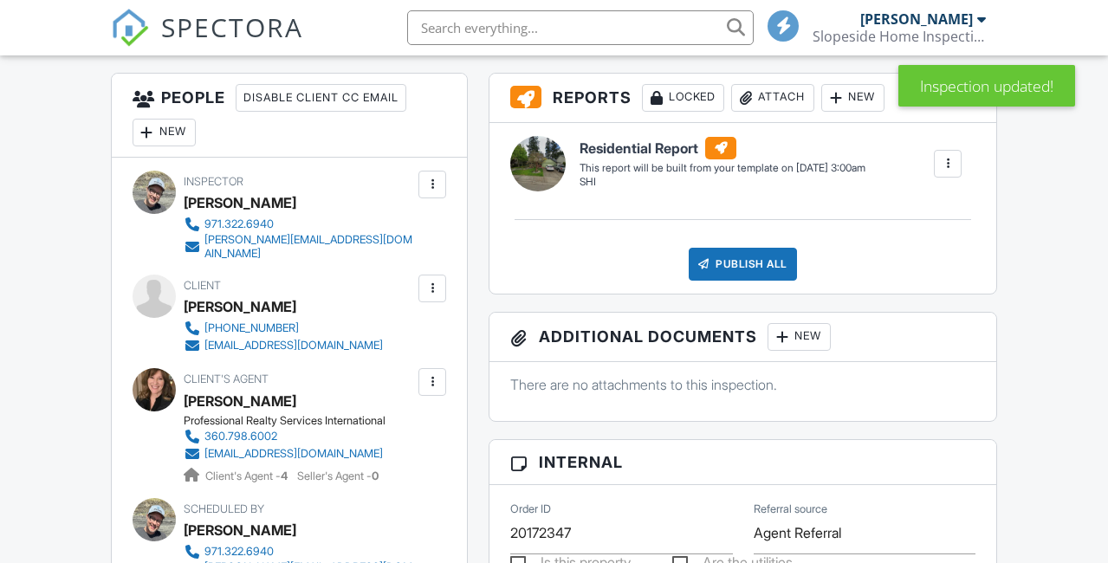
click at [434, 280] on div at bounding box center [432, 288] width 17 height 17
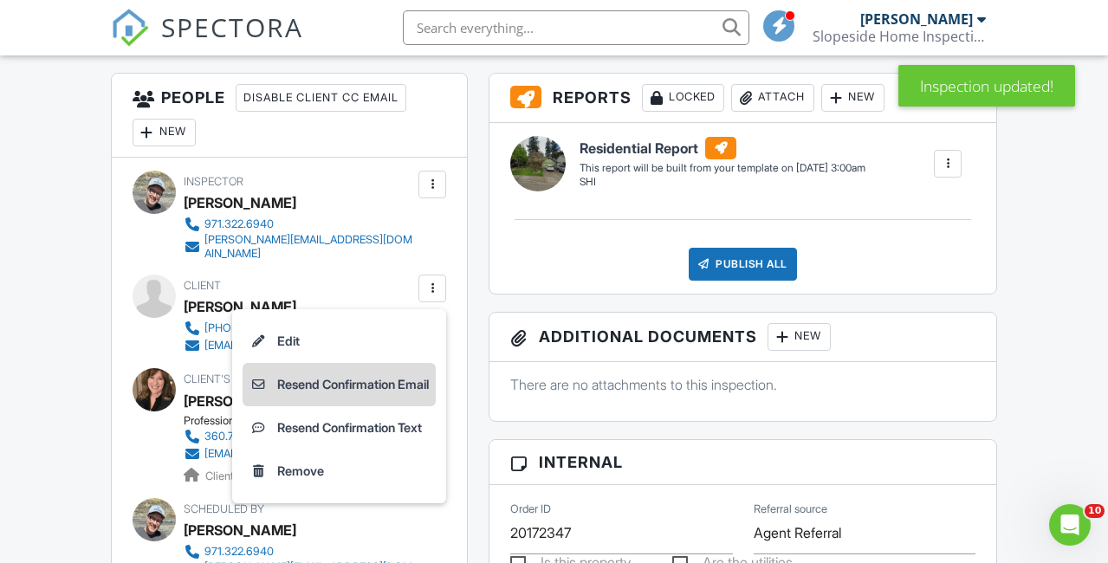
scroll to position [0, 0]
click at [360, 375] on li "Resend Confirmation Email" at bounding box center [339, 384] width 193 height 43
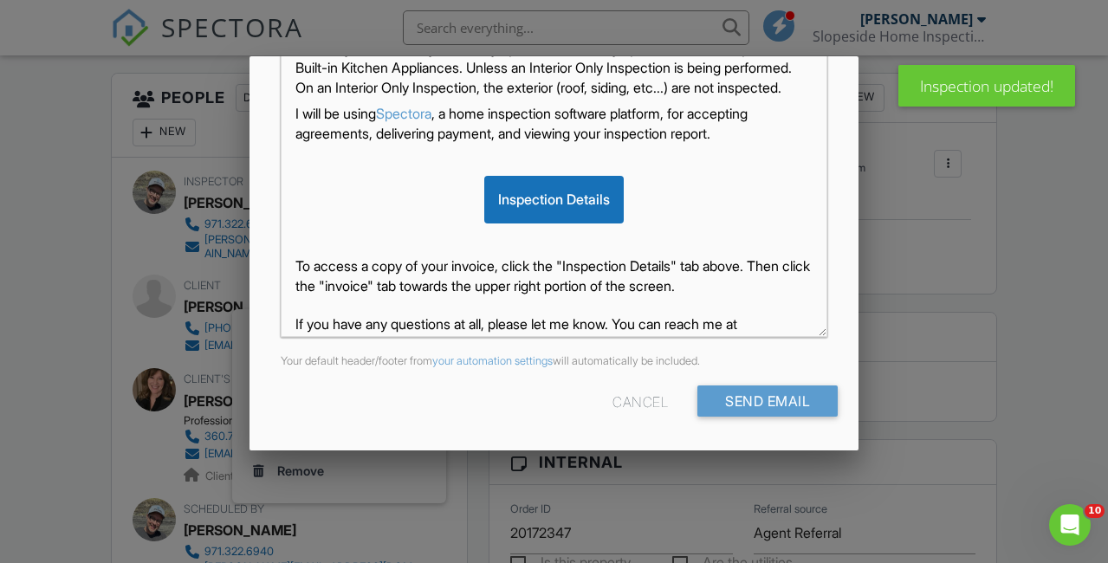
scroll to position [204, 0]
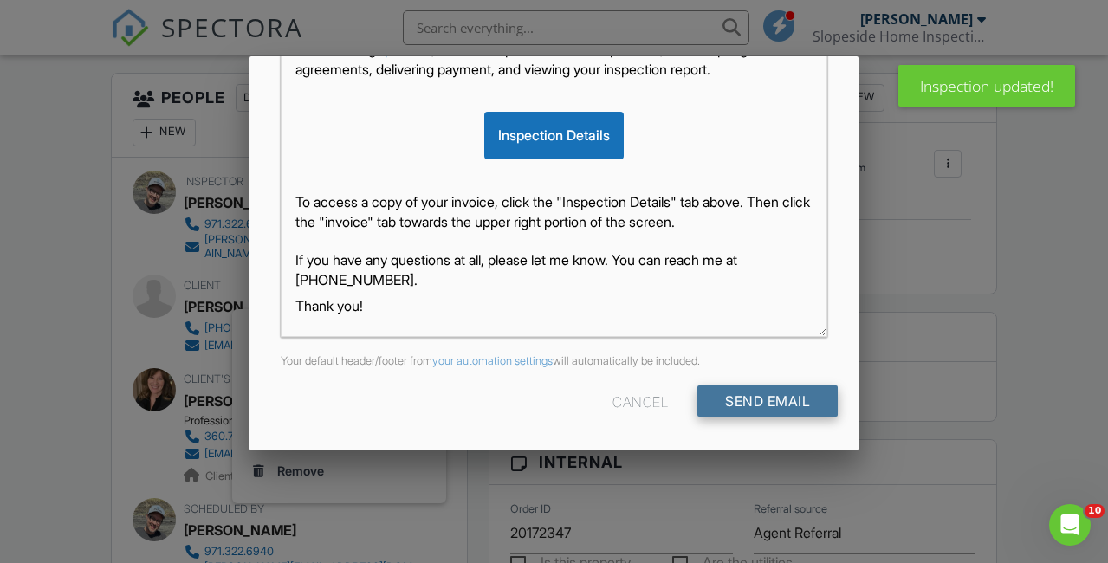
click at [724, 401] on input "Send Email" at bounding box center [768, 401] width 140 height 31
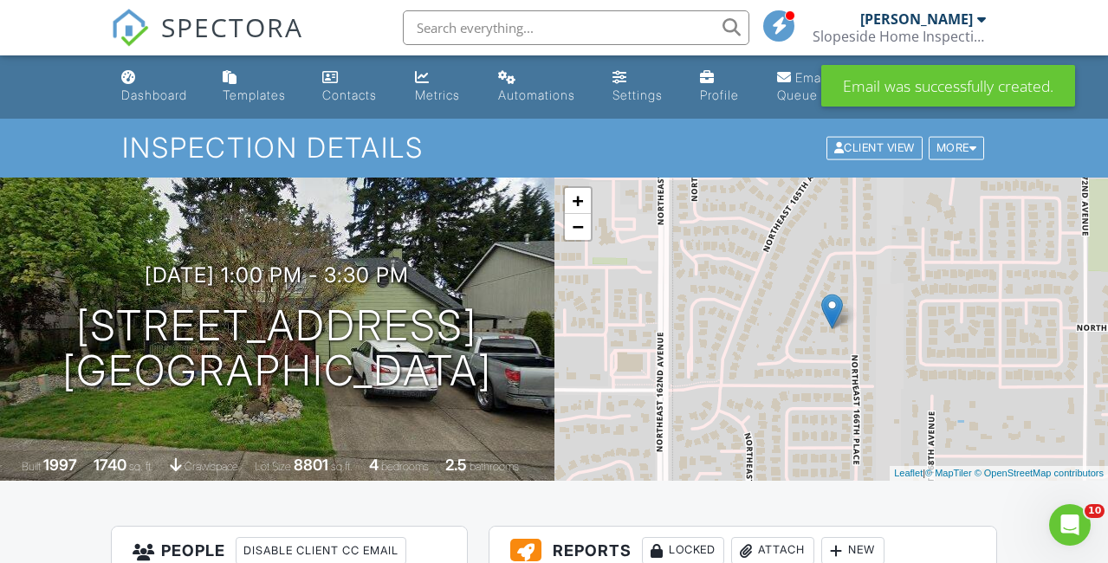
click at [231, 25] on span "SPECTORA" at bounding box center [232, 27] width 142 height 36
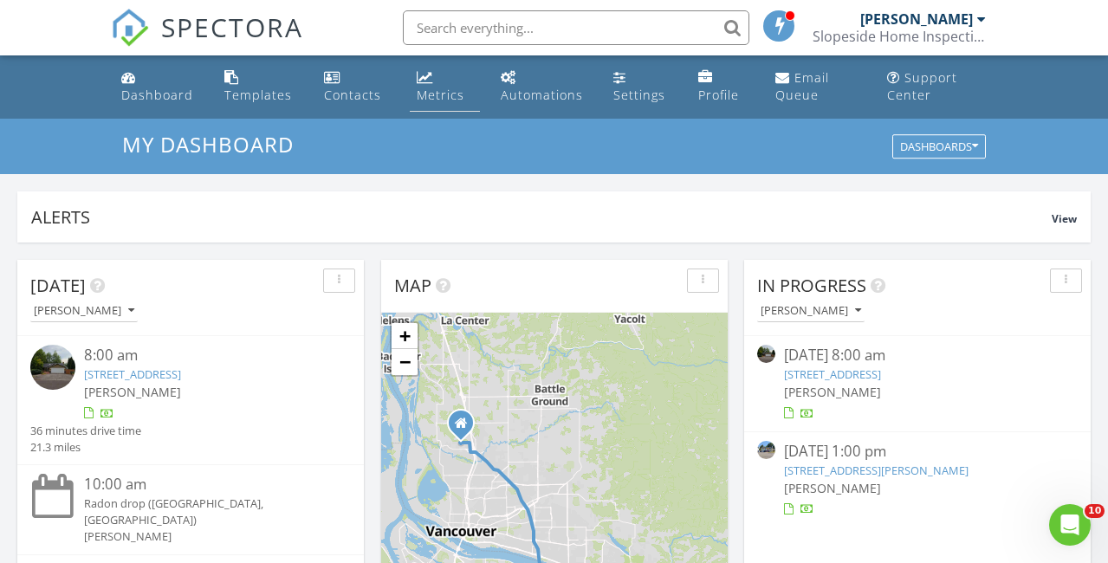
click at [429, 89] on div "Metrics" at bounding box center [441, 95] width 48 height 16
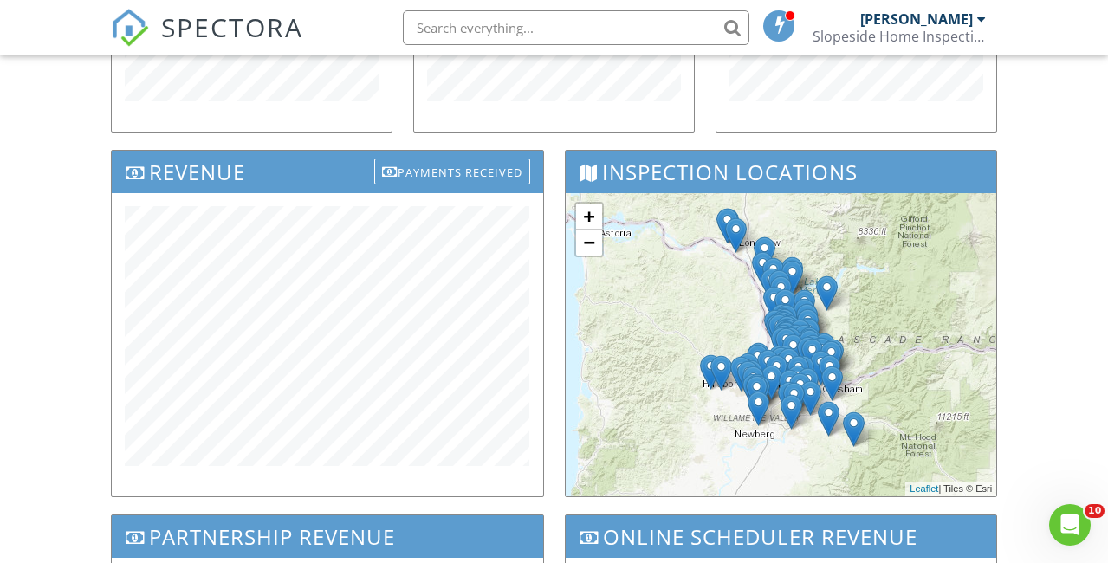
scroll to position [521, 0]
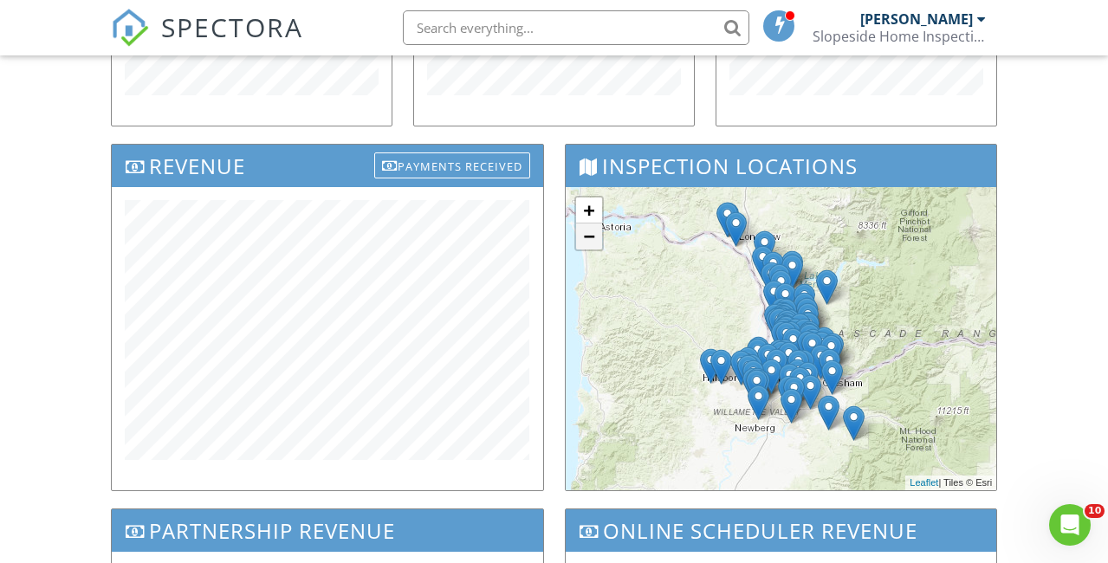
click at [592, 237] on link "−" at bounding box center [589, 237] width 26 height 26
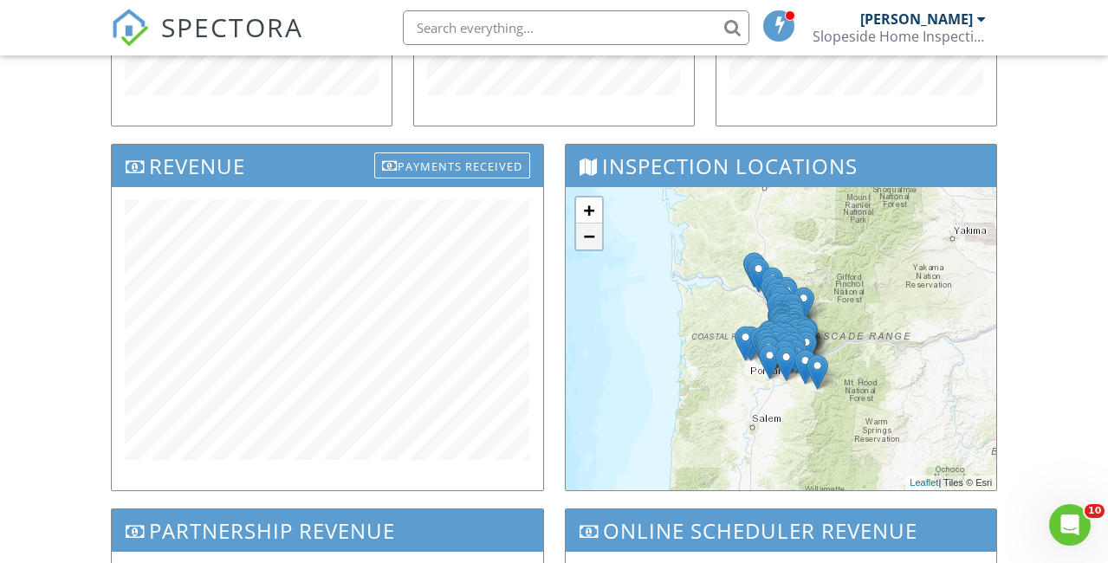
click at [592, 237] on link "−" at bounding box center [589, 237] width 26 height 26
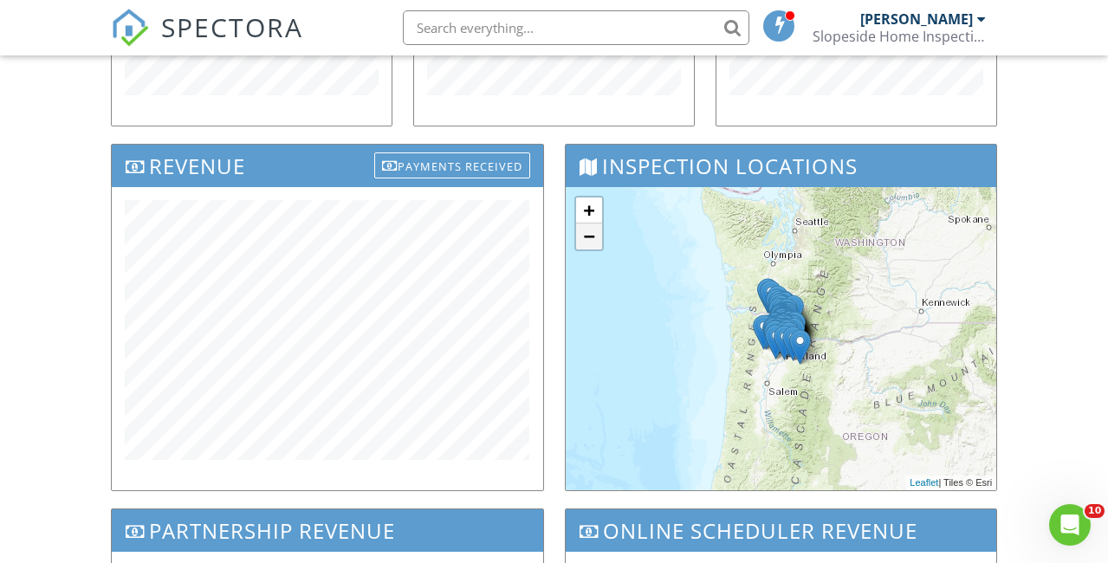
click at [592, 237] on link "−" at bounding box center [589, 237] width 26 height 26
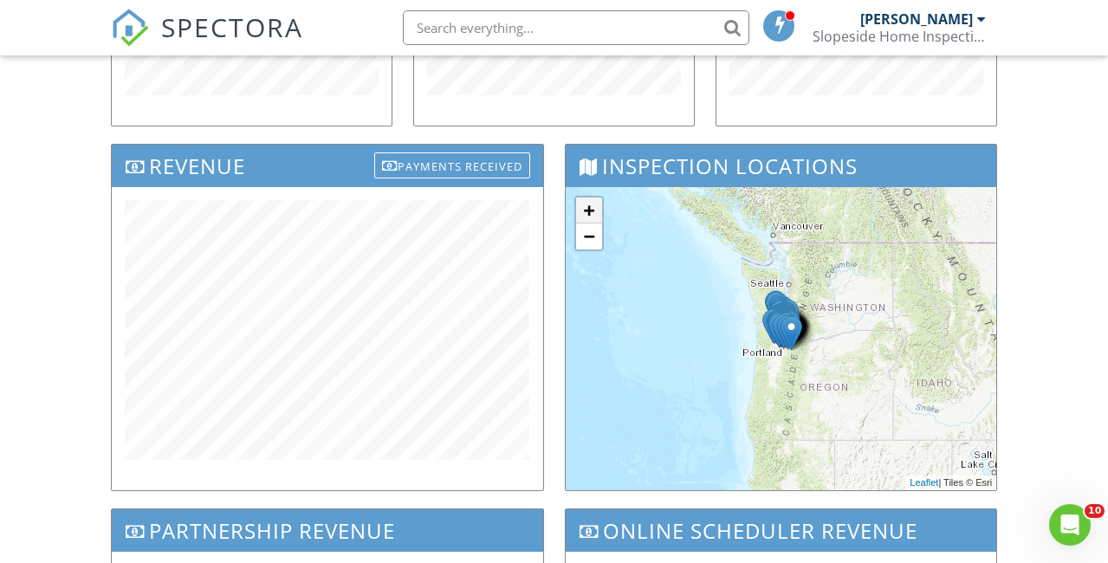
click at [589, 211] on link "+" at bounding box center [589, 211] width 26 height 26
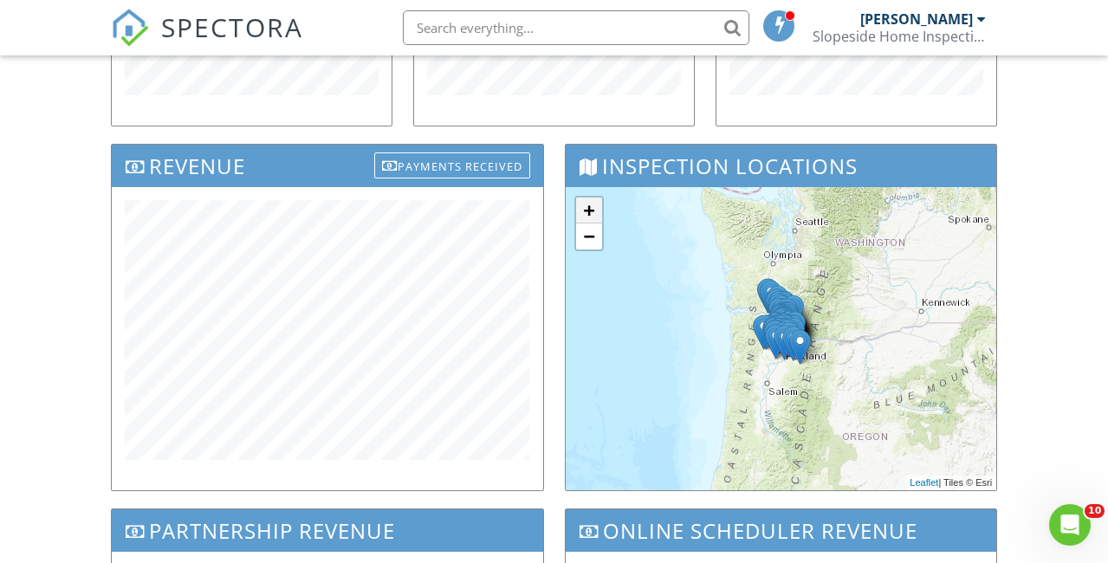
click at [589, 211] on link "+" at bounding box center [589, 211] width 26 height 26
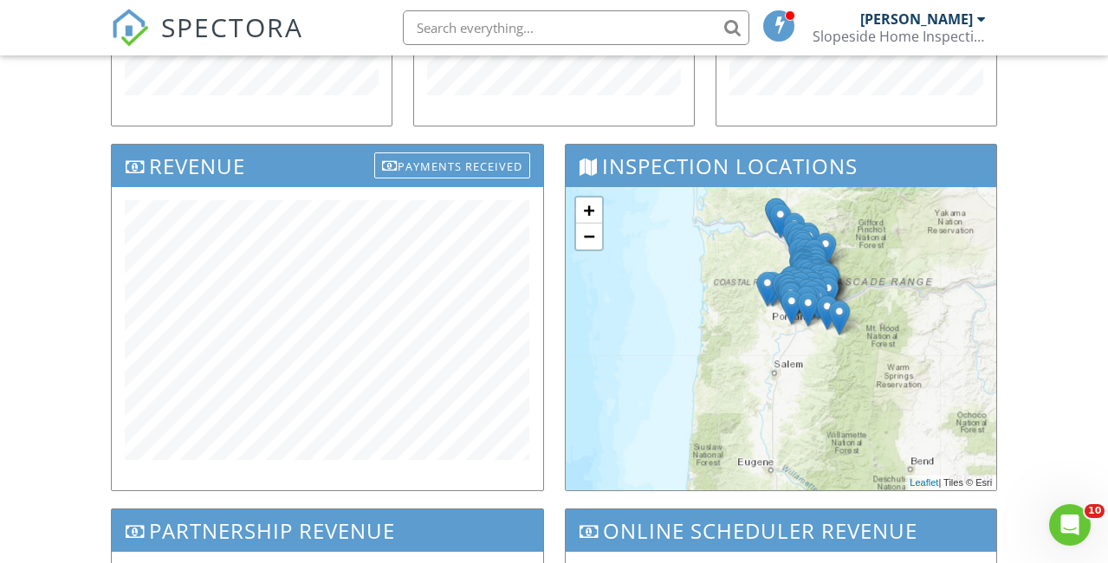
drag, startPoint x: 765, startPoint y: 236, endPoint x: 787, endPoint y: 185, distance: 54.7
click at [787, 185] on div "Inspection Locations + − Leaflet | Tiles © Esri" at bounding box center [781, 318] width 433 height 348
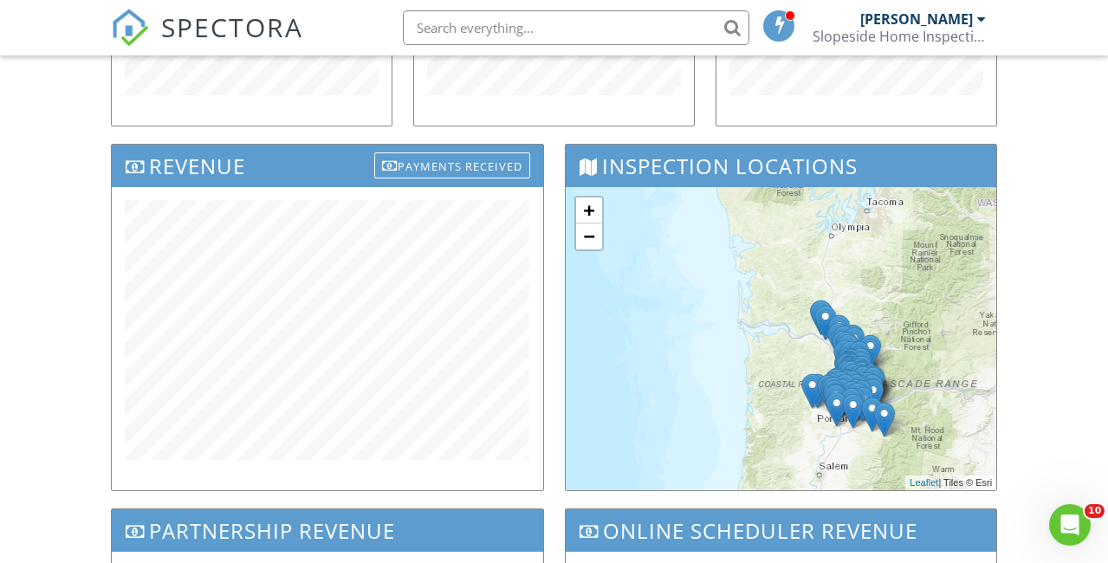
drag, startPoint x: 793, startPoint y: 419, endPoint x: 842, endPoint y: 528, distance: 118.7
click at [842, 528] on div "Inspections Referral Sources Top Agents Revenue Payments Received Inspection Lo…" at bounding box center [554, 280] width 907 height 1004
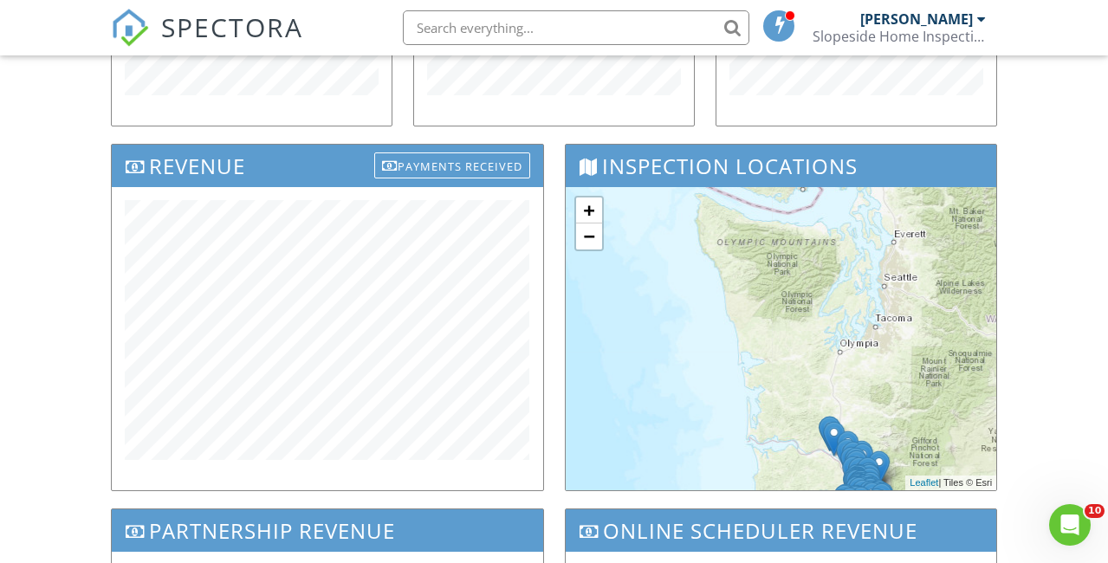
drag, startPoint x: 862, startPoint y: 283, endPoint x: 871, endPoint y: 416, distance: 133.7
click at [871, 416] on div "+ − Leaflet | Tiles © Esri" at bounding box center [782, 338] width 432 height 303
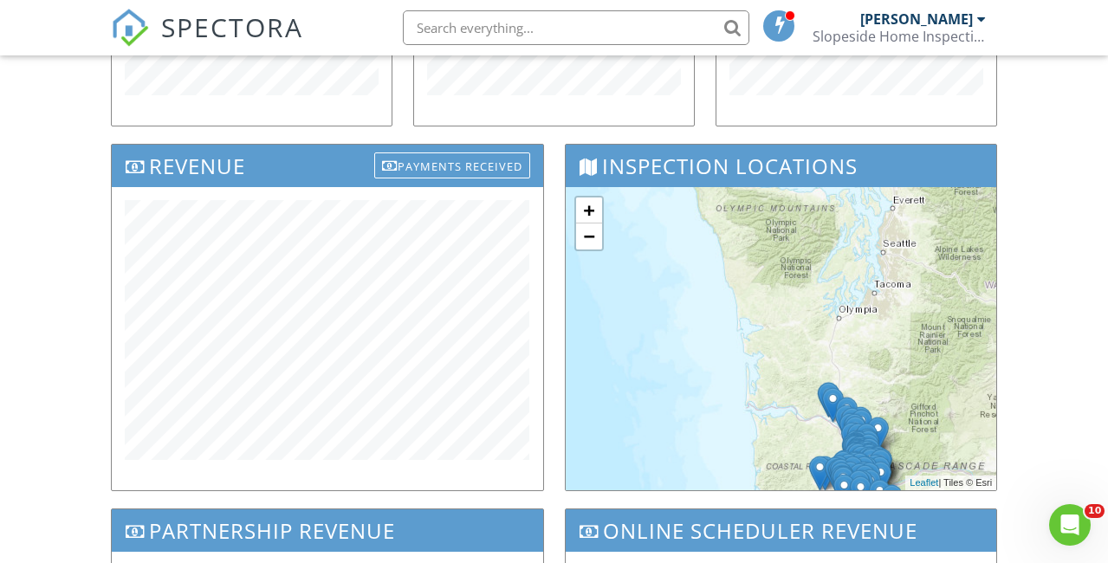
drag, startPoint x: 873, startPoint y: 335, endPoint x: 868, endPoint y: 290, distance: 44.4
click at [868, 290] on div "+ − Leaflet | Tiles © Esri" at bounding box center [782, 338] width 432 height 303
click at [234, 19] on span "SPECTORA" at bounding box center [232, 27] width 142 height 36
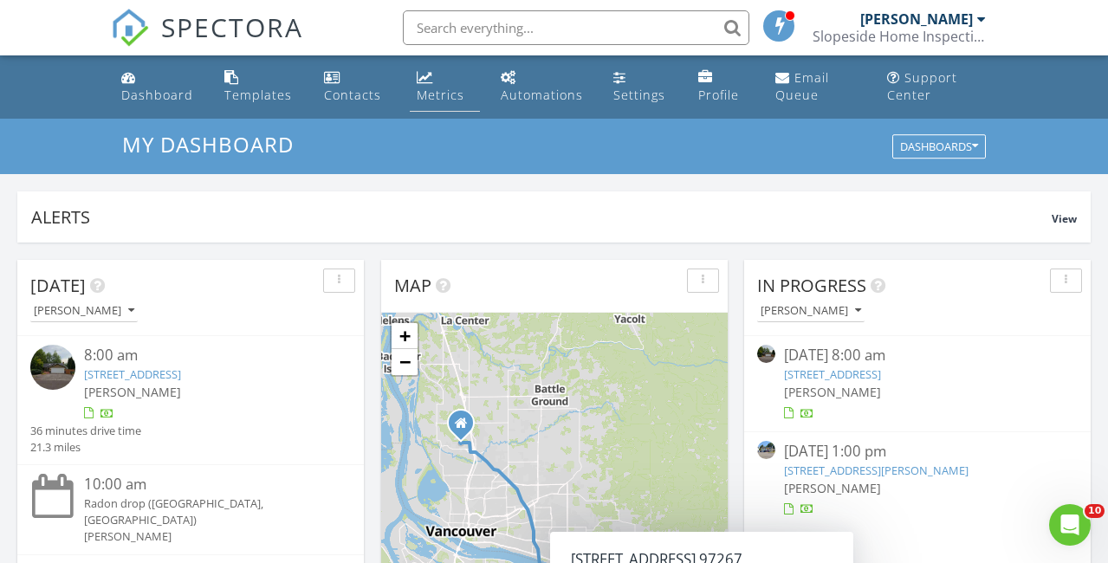
click at [433, 89] on div "Metrics" at bounding box center [441, 95] width 48 height 16
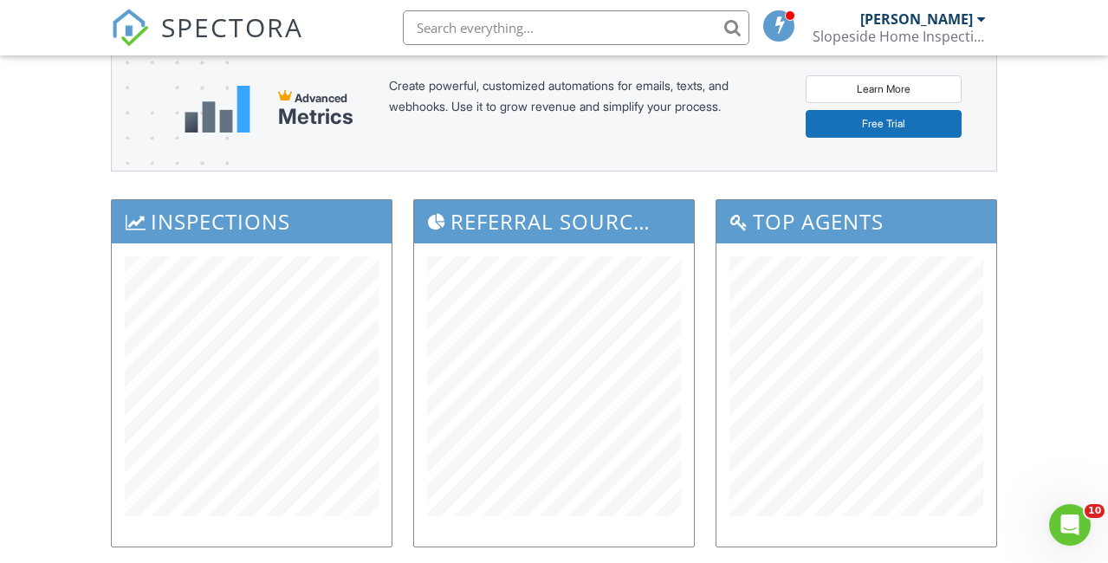
scroll to position [92, 0]
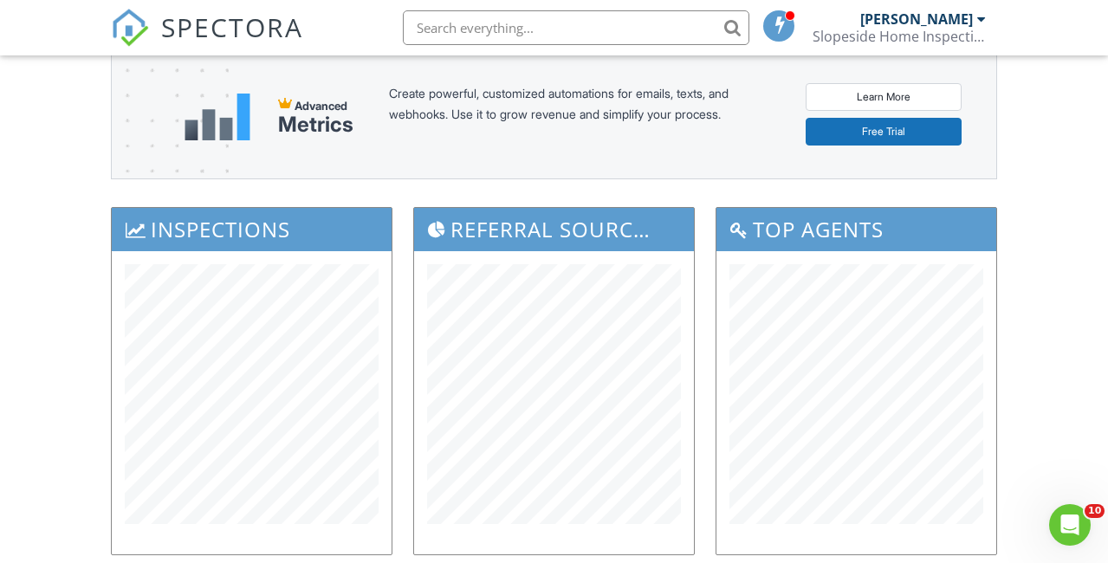
click at [239, 21] on span "SPECTORA" at bounding box center [232, 27] width 142 height 36
